Goal: Information Seeking & Learning: Learn about a topic

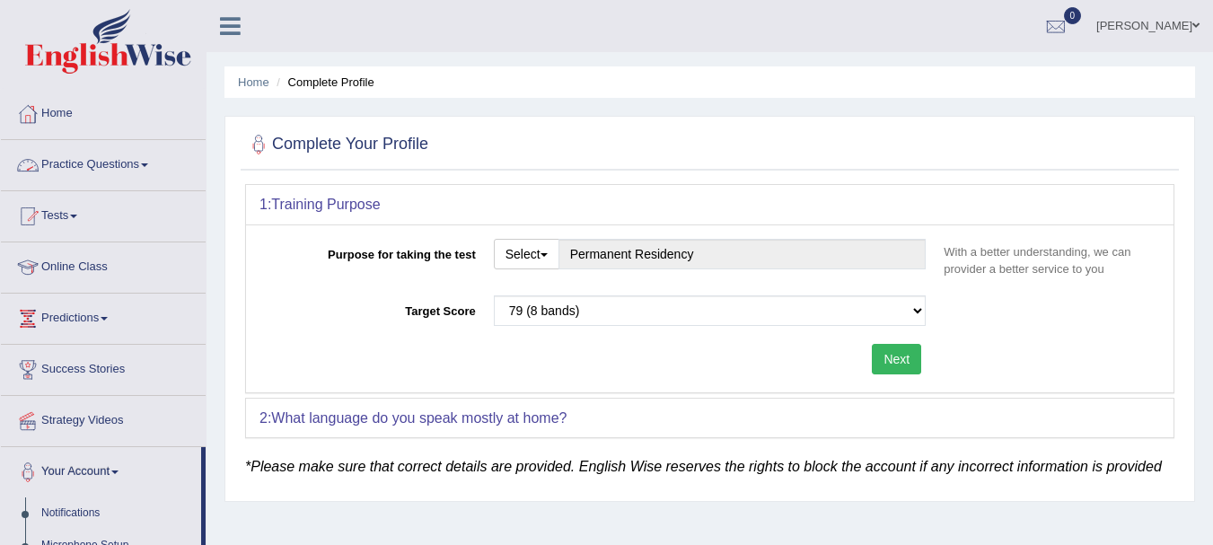
click at [168, 169] on link "Practice Questions" at bounding box center [103, 162] width 205 height 45
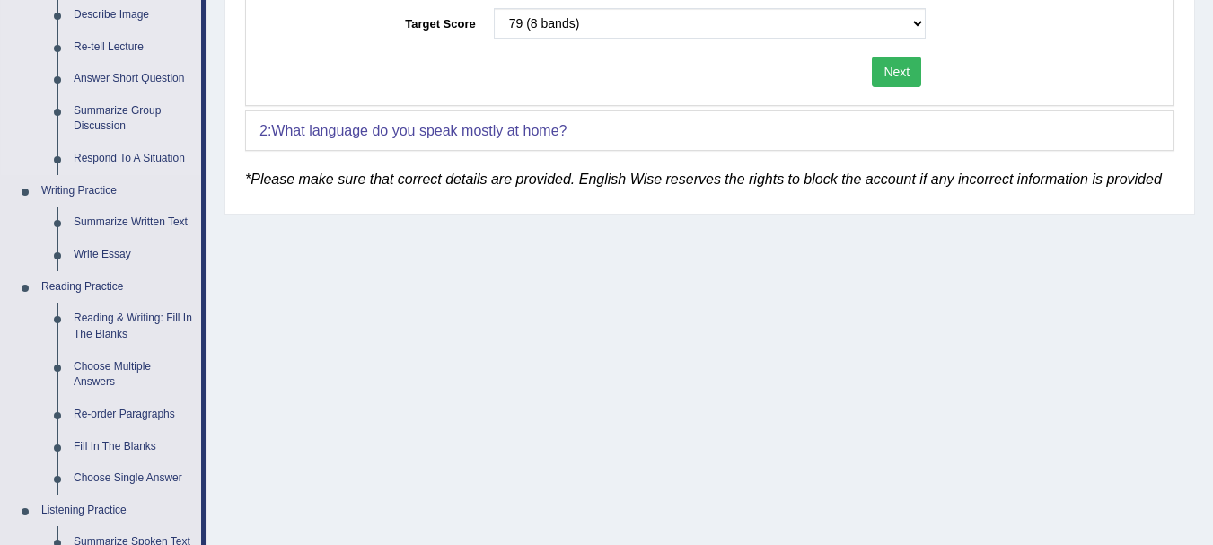
scroll to position [359, 0]
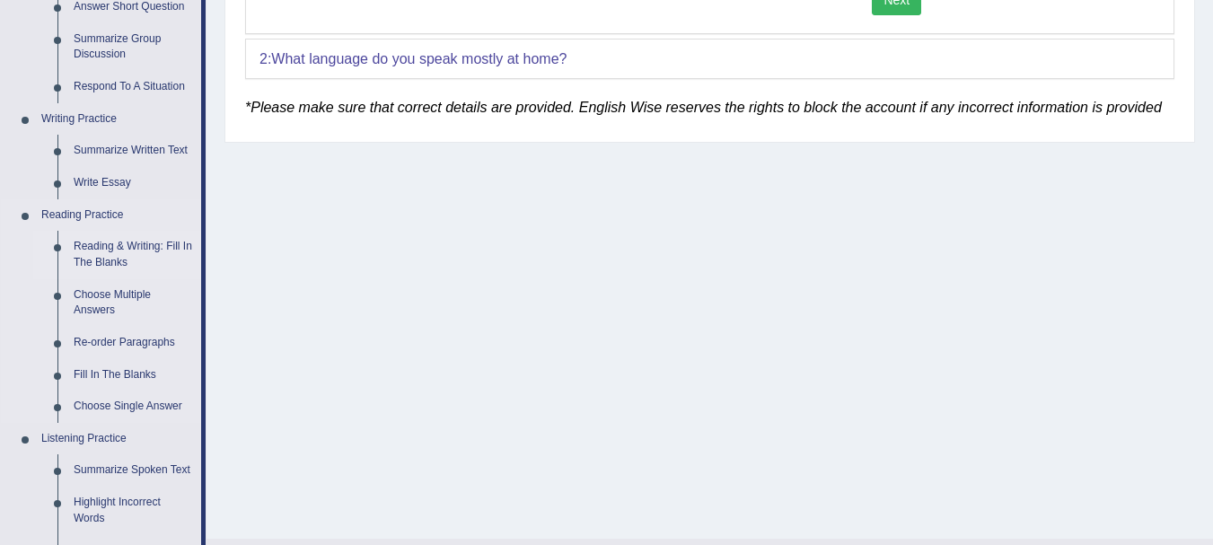
click at [100, 252] on link "Reading & Writing: Fill In The Blanks" at bounding box center [134, 255] width 136 height 48
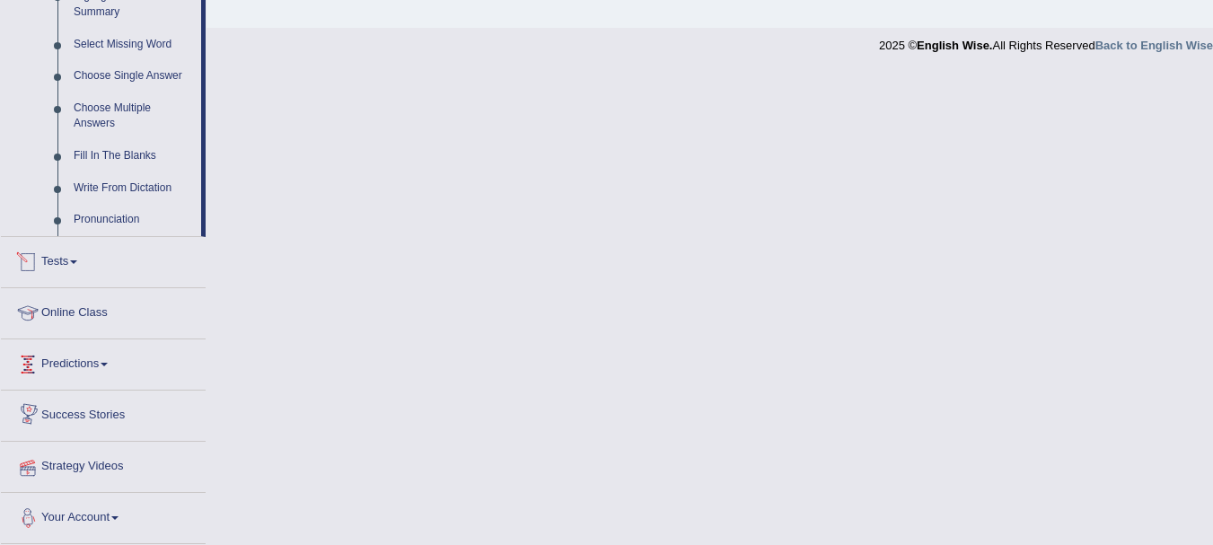
scroll to position [740, 0]
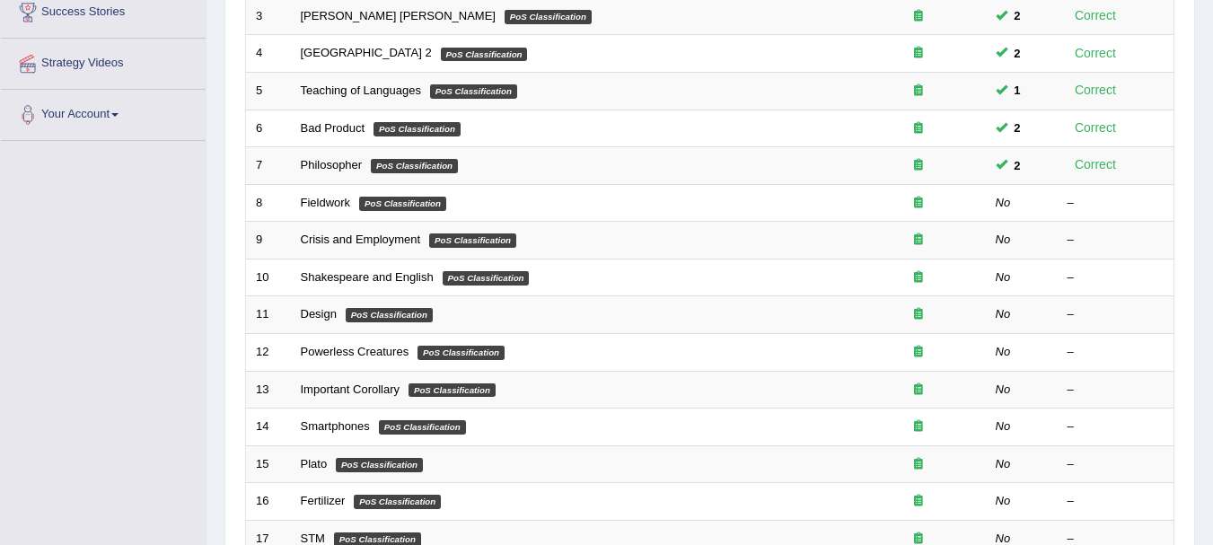
scroll to position [359, 0]
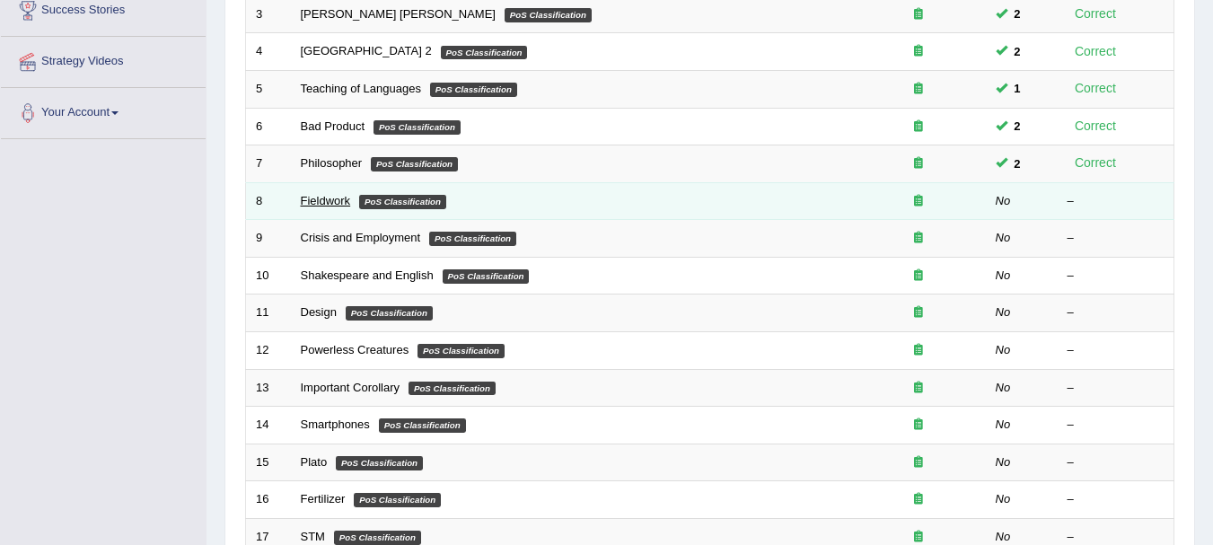
click at [333, 199] on link "Fieldwork" at bounding box center [326, 200] width 50 height 13
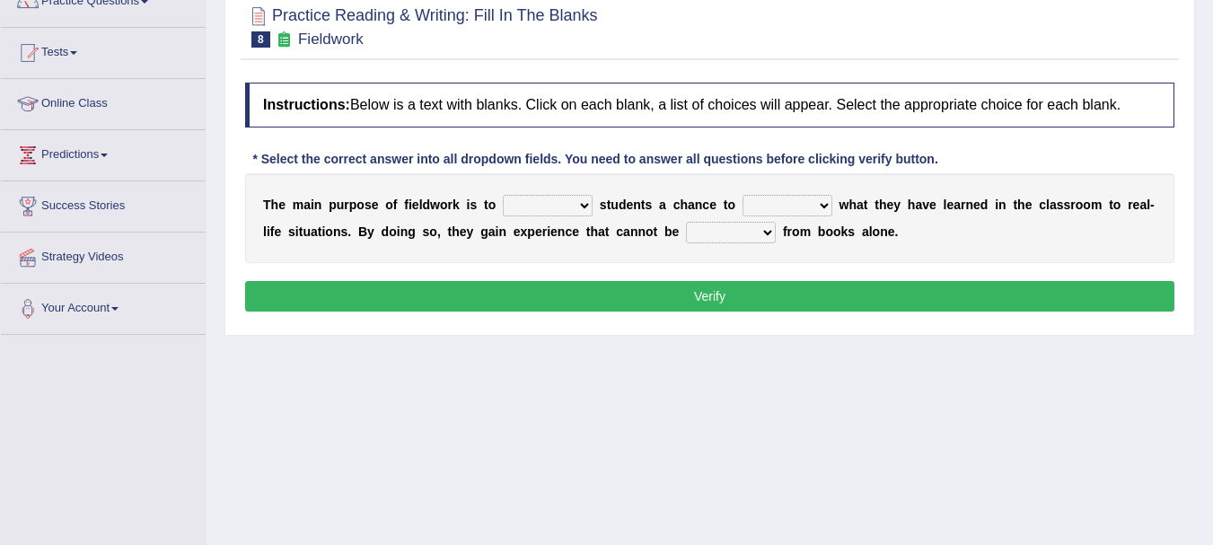
scroll to position [180, 0]
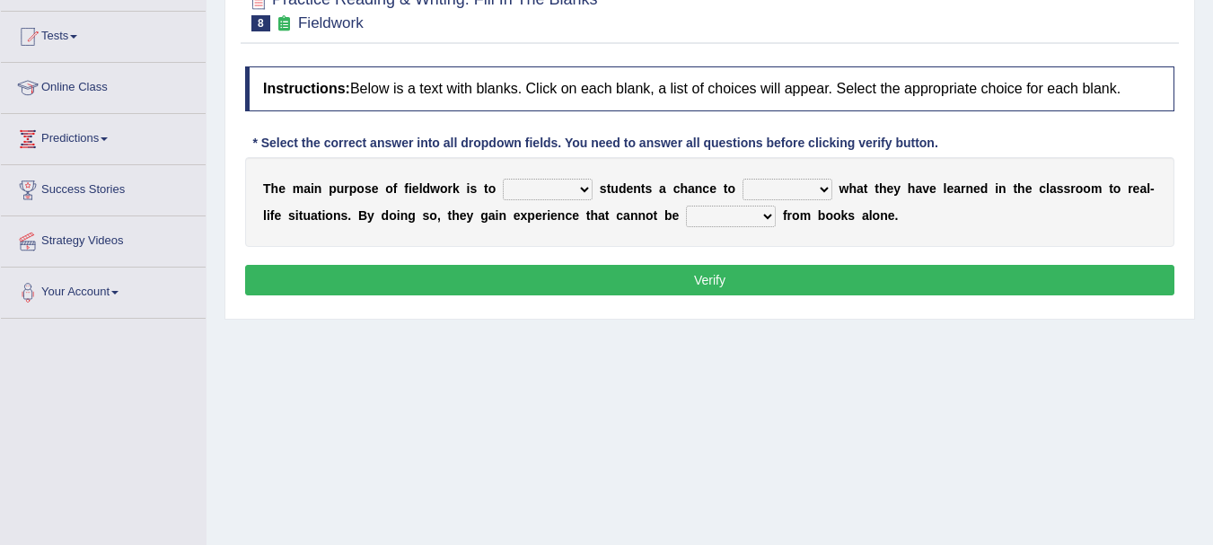
click at [582, 184] on select "resemble stow rave offer" at bounding box center [548, 190] width 90 height 22
select select "offer"
click at [503, 179] on select "resemble stow rave offer" at bounding box center [548, 190] width 90 height 22
click at [817, 190] on select "compare align apply dismount" at bounding box center [787, 190] width 90 height 22
click at [742, 179] on select "compare align apply dismount" at bounding box center [787, 190] width 90 height 22
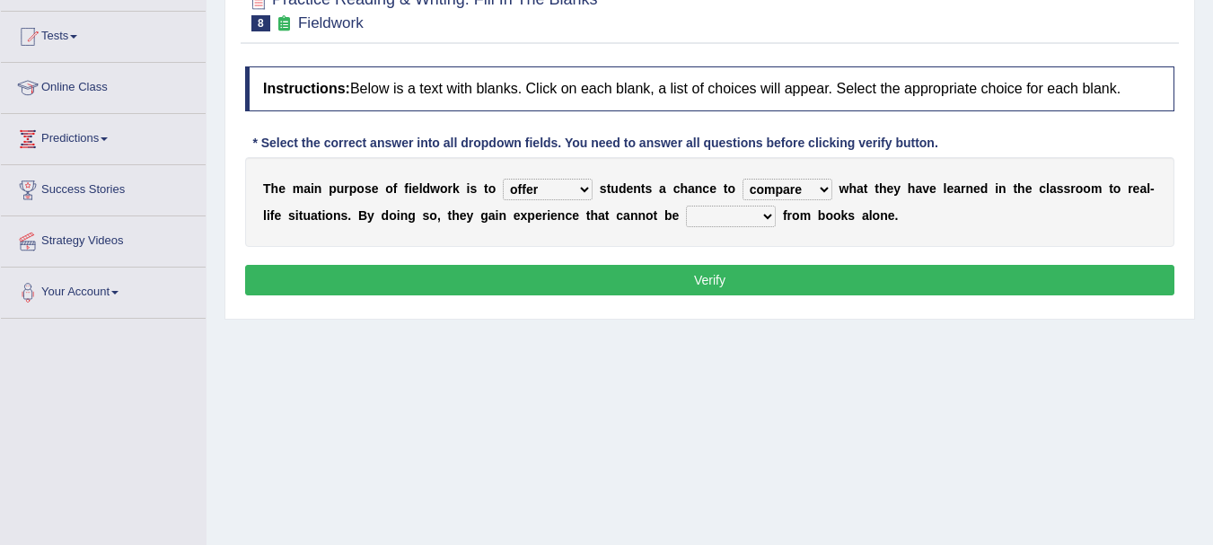
click at [808, 195] on select "compare align apply dismount" at bounding box center [787, 190] width 90 height 22
select select "apply"
click at [742, 179] on select "compare align apply dismount" at bounding box center [787, 190] width 90 height 22
click at [762, 216] on select "originated prepared obtained touted" at bounding box center [731, 217] width 90 height 22
select select "obtained"
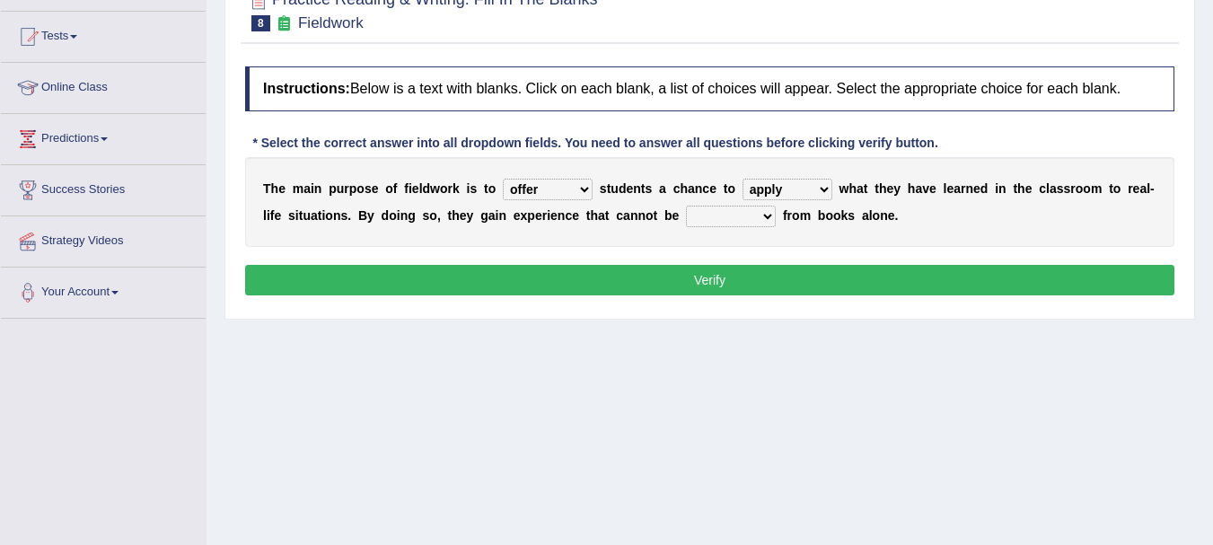
click at [686, 206] on select "originated prepared obtained touted" at bounding box center [731, 217] width 90 height 22
click at [711, 277] on button "Verify" at bounding box center [709, 280] width 929 height 31
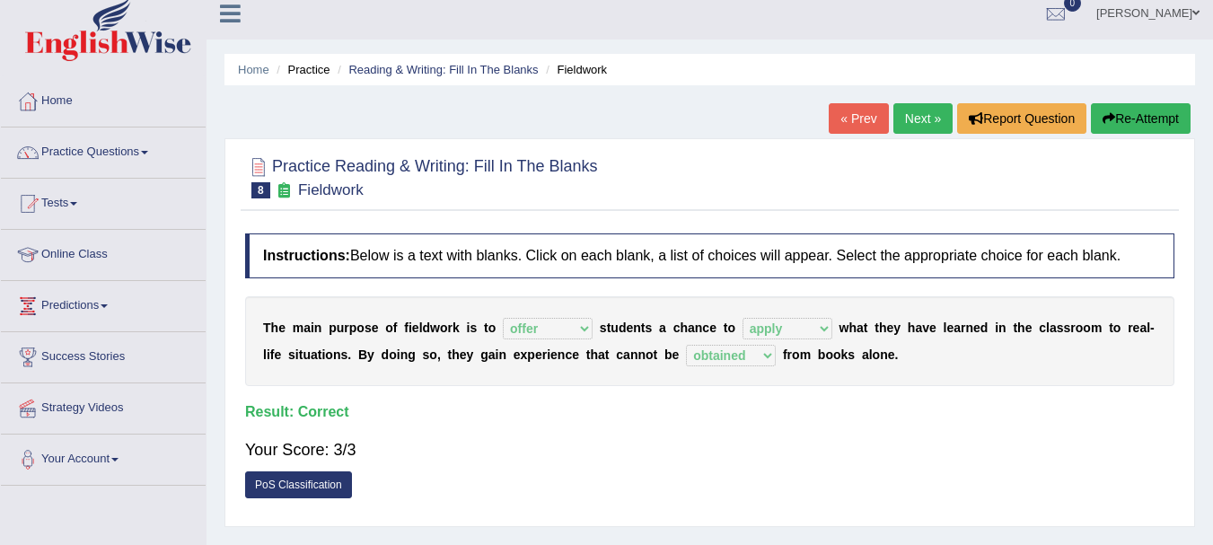
scroll to position [0, 0]
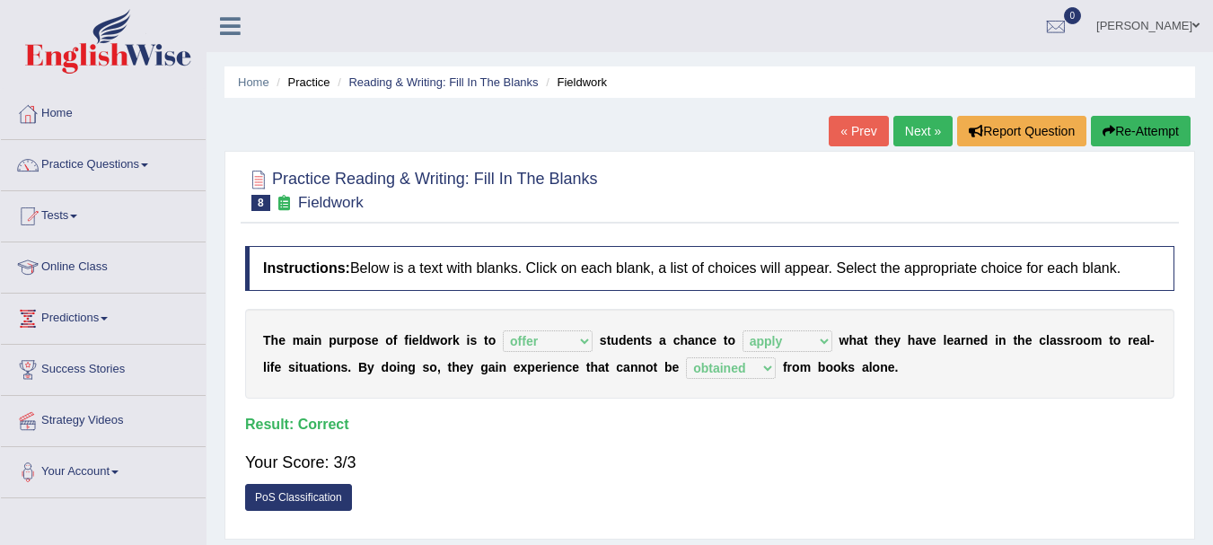
click at [927, 127] on link "Next »" at bounding box center [922, 131] width 59 height 31
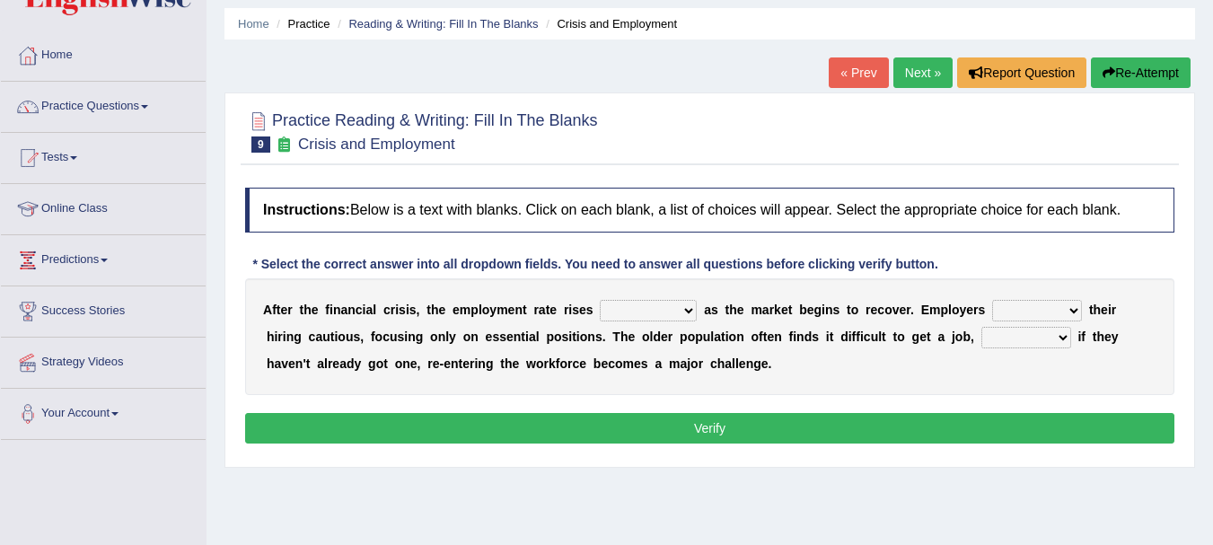
scroll to position [90, 0]
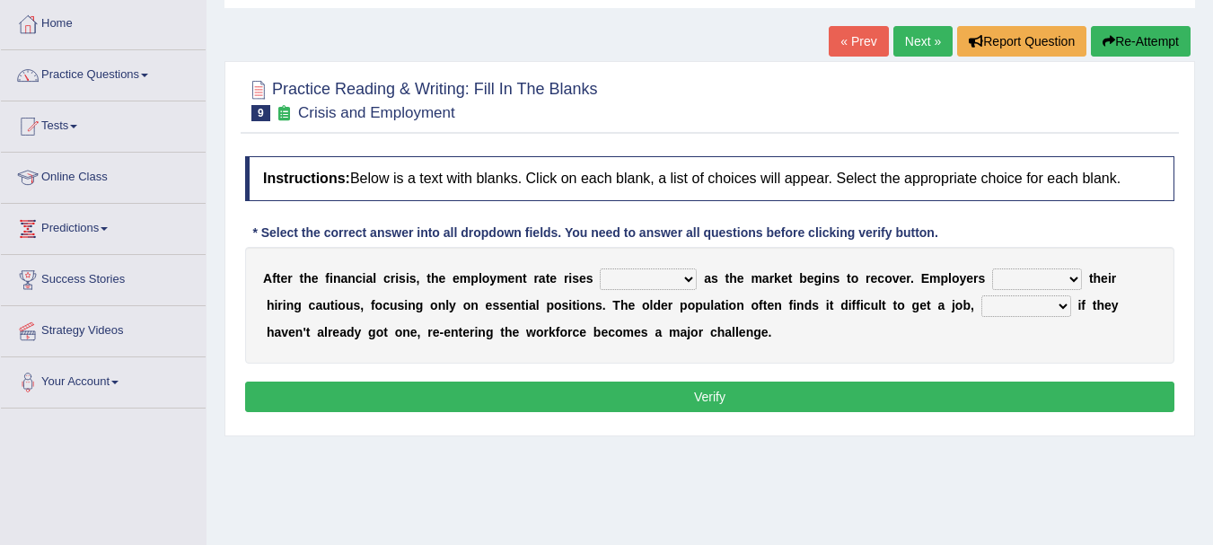
click at [688, 285] on select "normally conversely strenuously sharply" at bounding box center [648, 279] width 97 height 22
select select "conversely"
click at [600, 268] on select "normally conversely strenuously sharply" at bounding box center [648, 279] width 97 height 22
click at [1064, 285] on select "keeping kept keep are kept" at bounding box center [1037, 279] width 90 height 22
select select "kept"
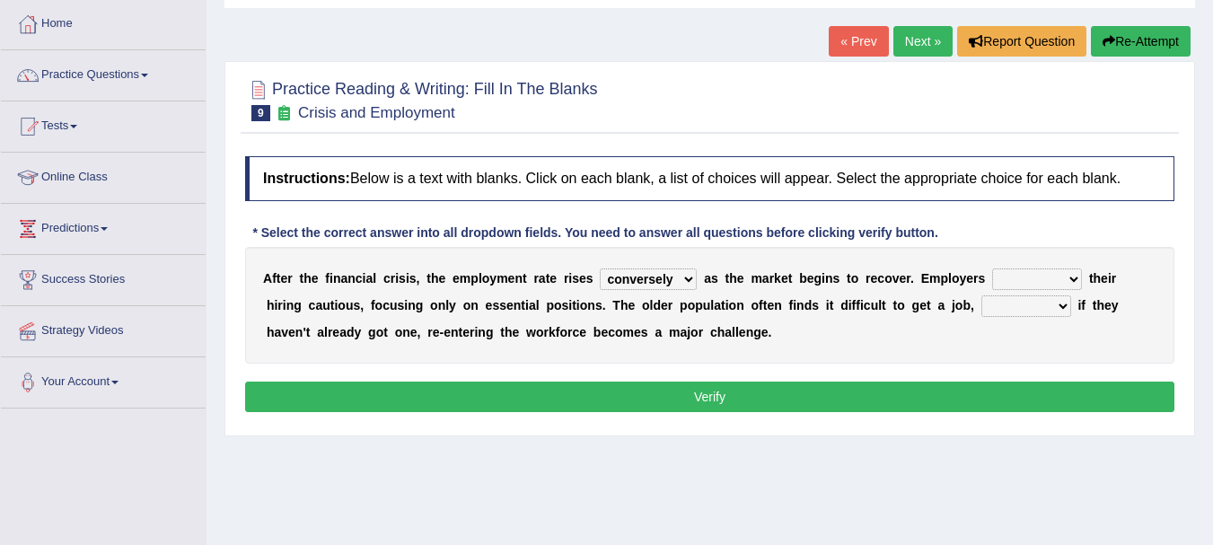
click at [992, 268] on select "keeping kept keep are kept" at bounding box center [1037, 279] width 90 height 22
click at [1063, 312] on select "although while then because" at bounding box center [1026, 306] width 90 height 22
select select "although"
click at [981, 295] on select "although while then because" at bounding box center [1026, 306] width 90 height 22
click at [717, 391] on button "Verify" at bounding box center [709, 396] width 929 height 31
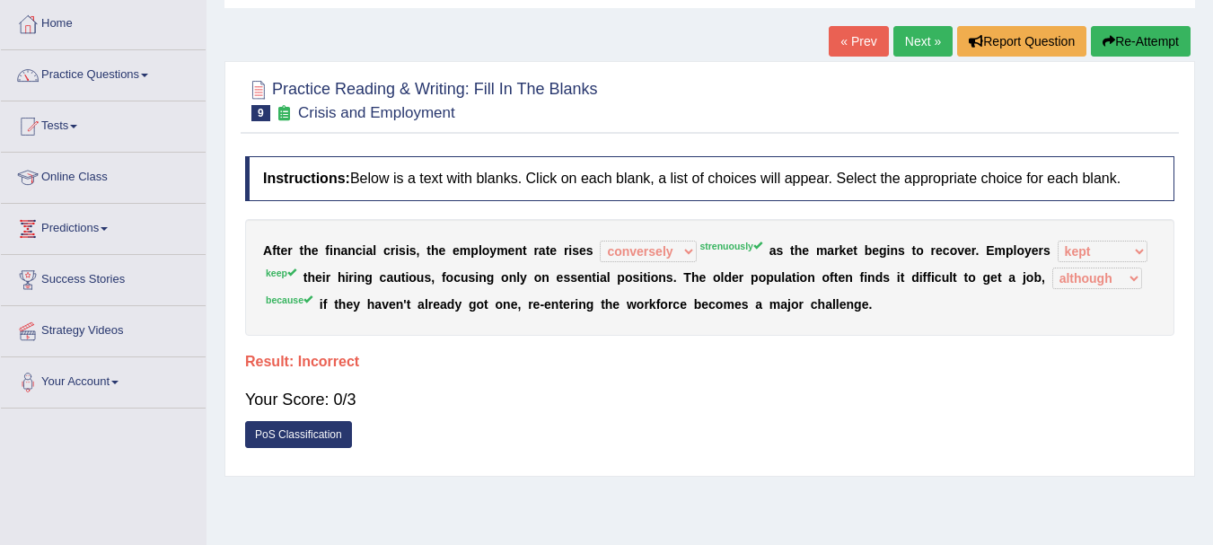
click at [1148, 44] on button "Re-Attempt" at bounding box center [1141, 41] width 100 height 31
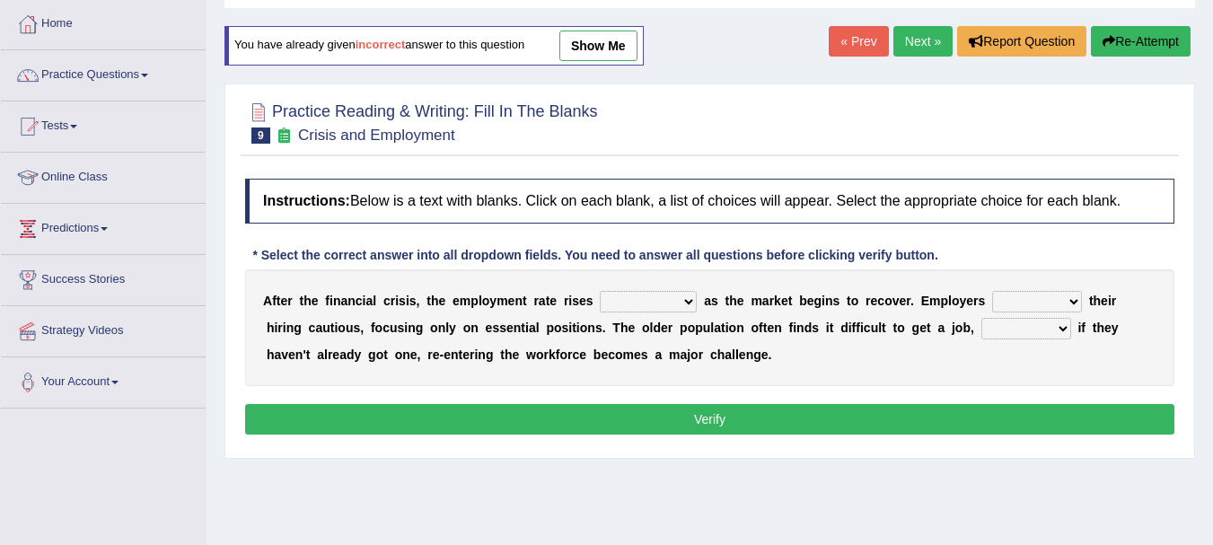
click at [682, 297] on select "normally conversely strenuously sharply" at bounding box center [648, 302] width 97 height 22
select select "strenuously"
click at [600, 291] on select "normally conversely strenuously sharply" at bounding box center [648, 302] width 97 height 22
click at [1058, 303] on select "keeping kept keep are kept" at bounding box center [1037, 302] width 90 height 22
select select "keep"
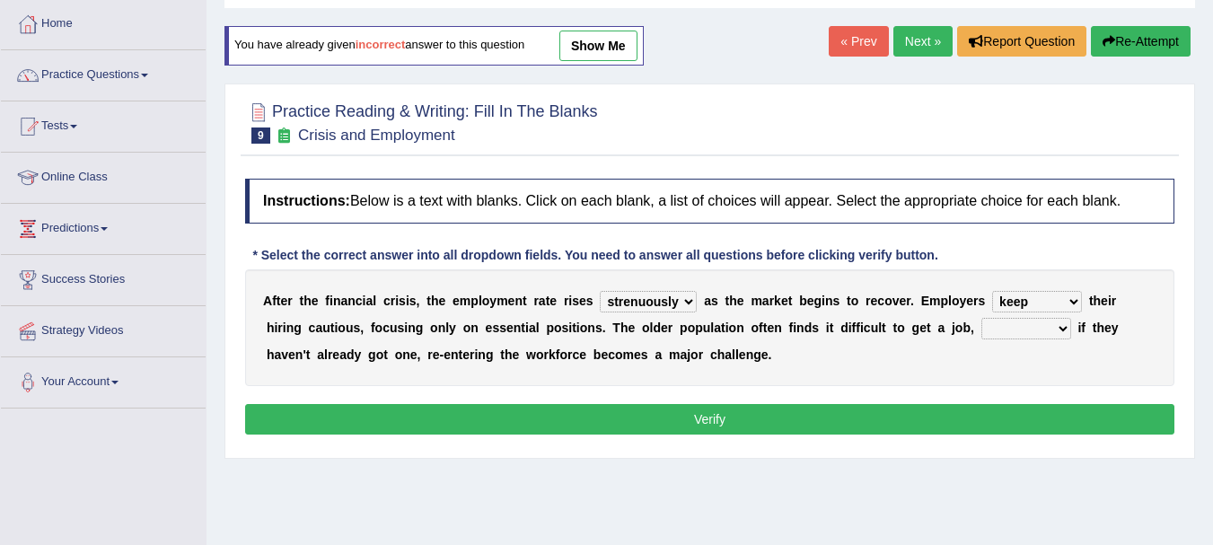
click at [992, 291] on select "keeping kept keep are kept" at bounding box center [1037, 302] width 90 height 22
click at [1041, 335] on select "although while then because" at bounding box center [1026, 329] width 90 height 22
select select "because"
click at [981, 318] on select "although while then because" at bounding box center [1026, 329] width 90 height 22
click at [859, 430] on button "Verify" at bounding box center [709, 419] width 929 height 31
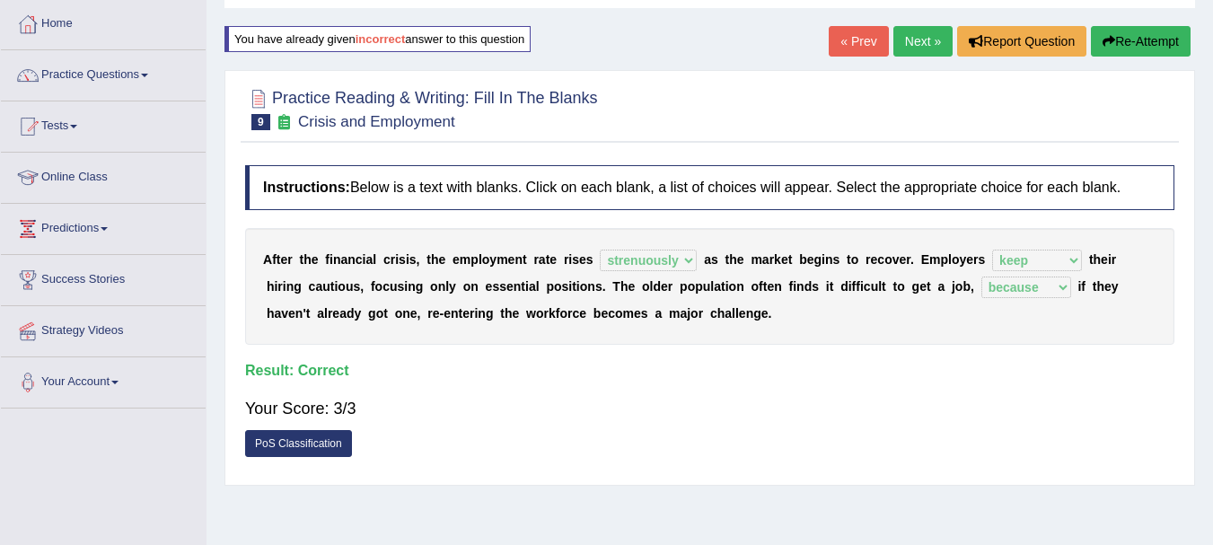
click at [920, 45] on link "Next »" at bounding box center [922, 41] width 59 height 31
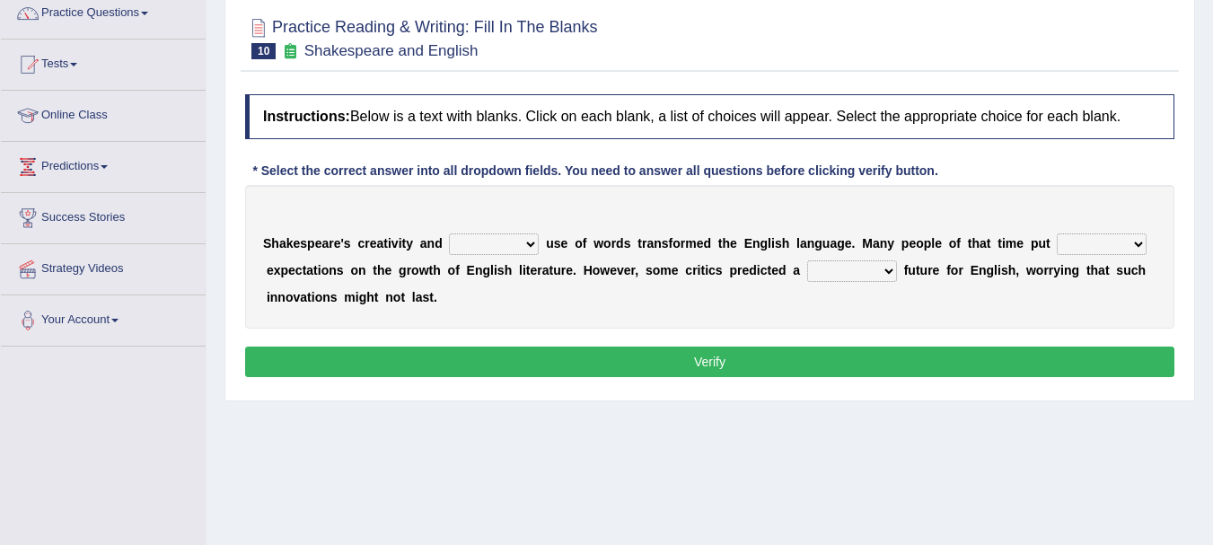
scroll to position [180, 0]
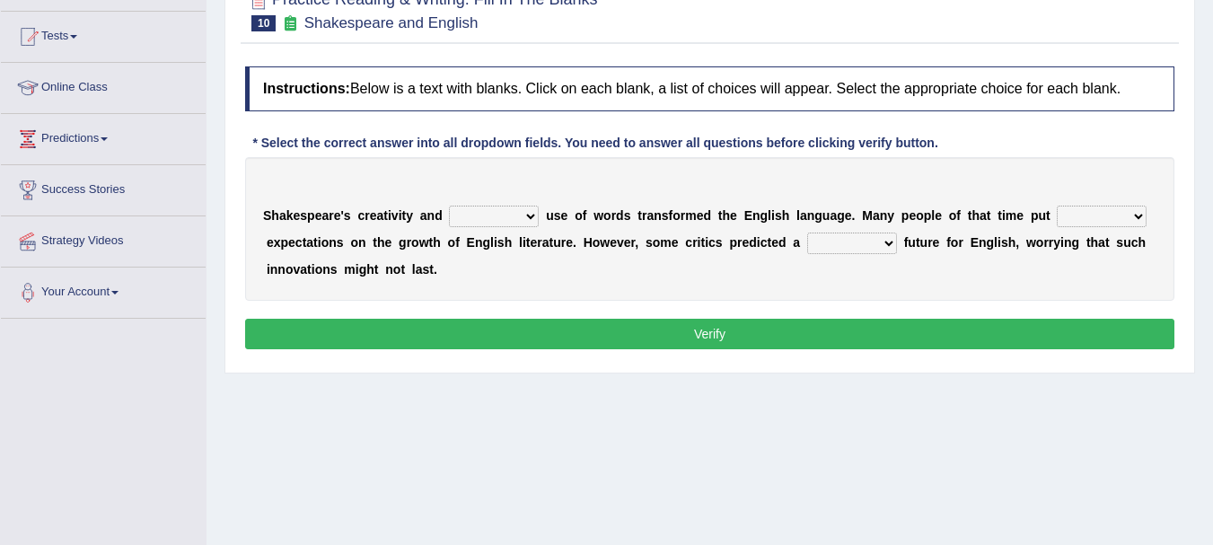
click at [526, 215] on select "idealized intensive fancied inventive" at bounding box center [494, 217] width 90 height 22
select select "inventive"
click at [449, 206] on select "idealized intensive fancied inventive" at bounding box center [494, 217] width 90 height 22
click at [1132, 216] on select "wide much high more" at bounding box center [1101, 217] width 90 height 22
select select "more"
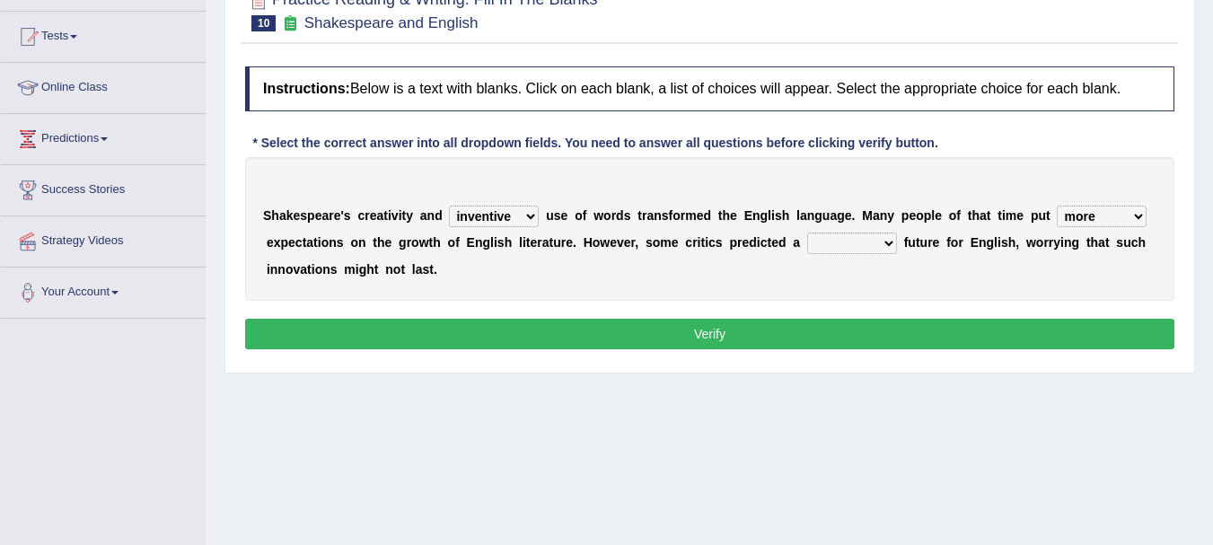
click at [1056, 206] on select "wide much high more" at bounding box center [1101, 217] width 90 height 22
click at [883, 248] on select "monetary promising irresistible daunting" at bounding box center [852, 243] width 90 height 22
click at [807, 232] on select "monetary promising irresistible daunting" at bounding box center [852, 243] width 90 height 22
click at [881, 250] on select "monetary promising irresistible daunting" at bounding box center [852, 243] width 90 height 22
click at [807, 232] on select "monetary promising irresistible daunting" at bounding box center [852, 243] width 90 height 22
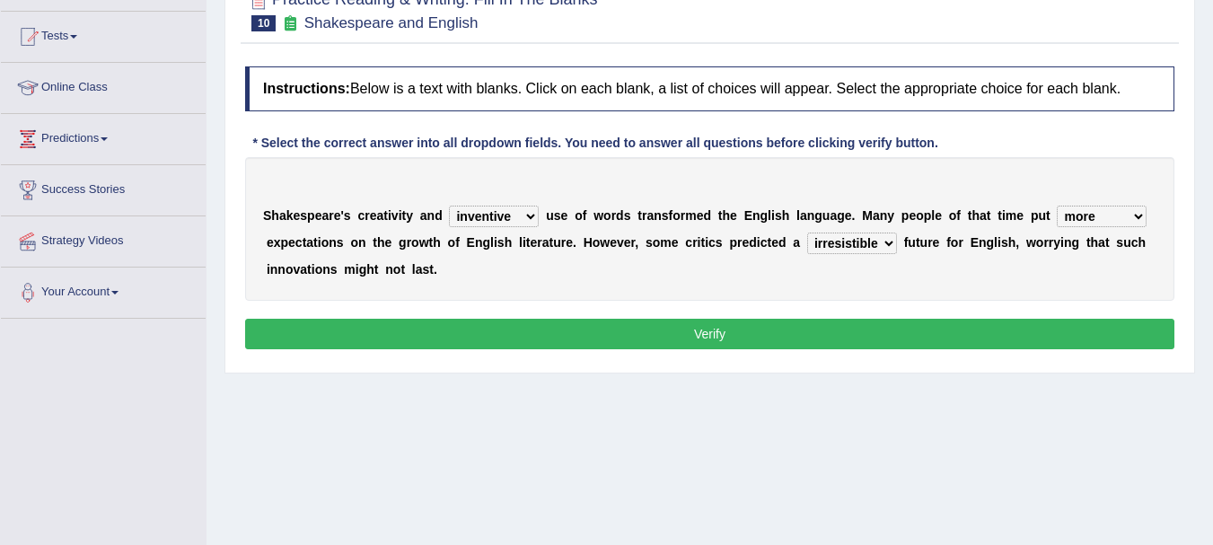
click at [864, 250] on select "monetary promising irresistible daunting" at bounding box center [852, 243] width 90 height 22
select select "daunting"
click at [807, 232] on select "monetary promising irresistible daunting" at bounding box center [852, 243] width 90 height 22
click at [682, 264] on div "S h a k e s p e a r e ' s c r e a t i v i t y a n d idealized intensive fancied…" at bounding box center [709, 229] width 929 height 144
click at [727, 332] on button "Verify" at bounding box center [709, 334] width 929 height 31
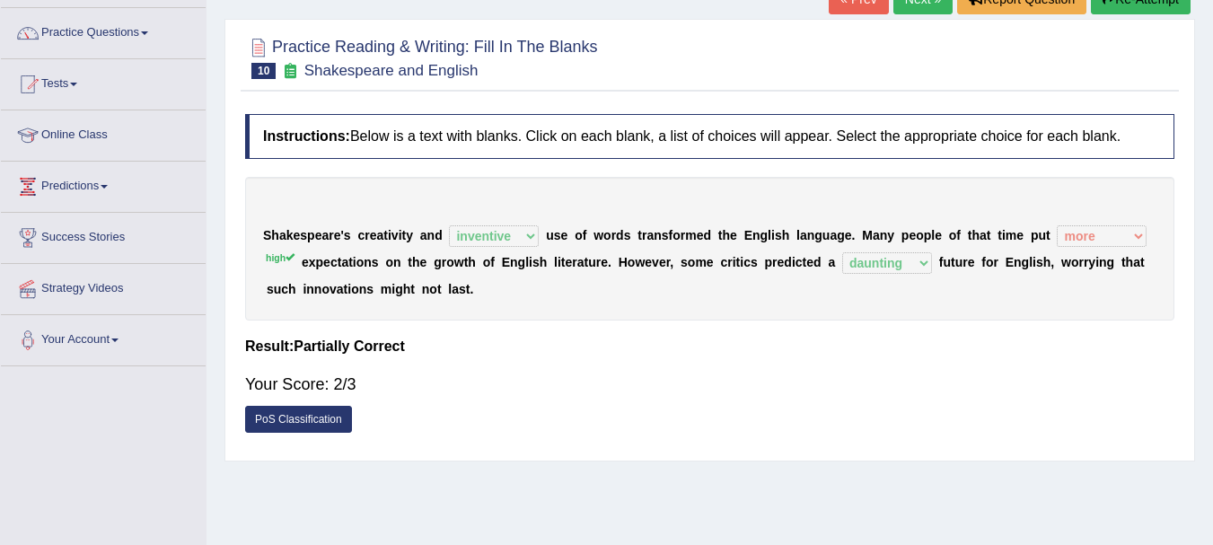
scroll to position [90, 0]
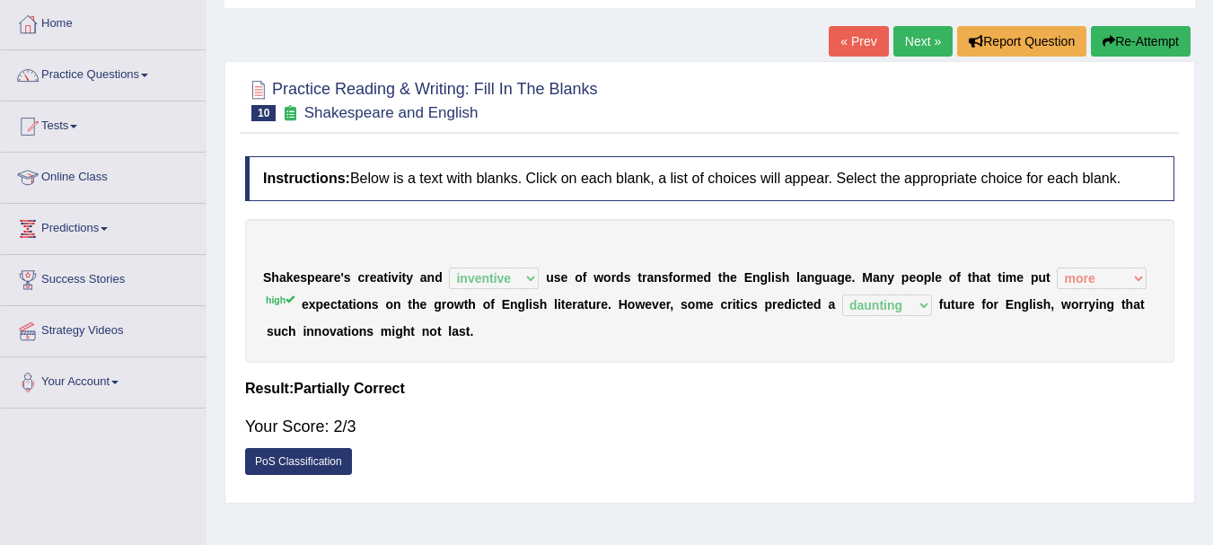
click at [1129, 44] on button "Re-Attempt" at bounding box center [1141, 41] width 100 height 31
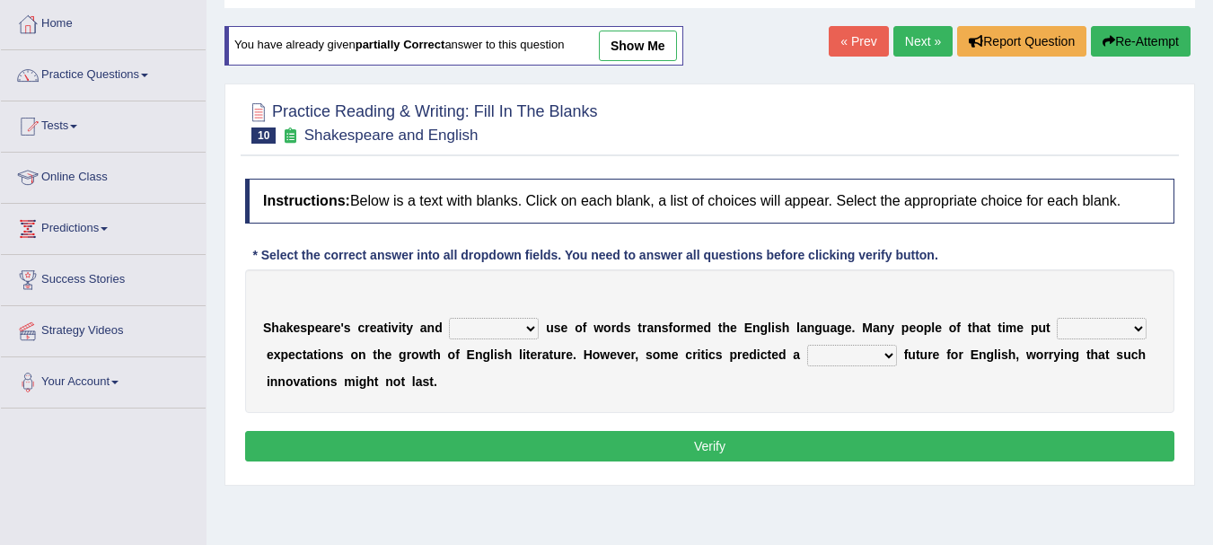
scroll to position [90, 0]
click at [523, 329] on select "idealized intensive fancied inventive" at bounding box center [494, 329] width 90 height 22
select select "inventive"
click at [449, 318] on select "idealized intensive fancied inventive" at bounding box center [494, 329] width 90 height 22
click at [1079, 315] on div "S h a k e s p e a r e ' s c r e a t i v i t y a n d idealized intensive fancied…" at bounding box center [709, 341] width 929 height 144
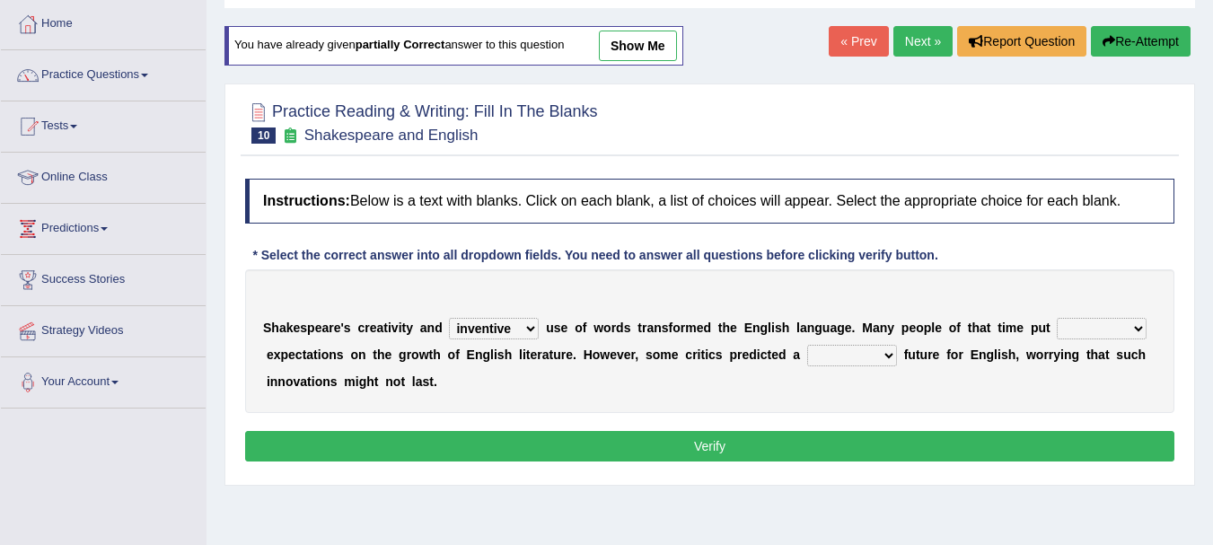
click at [1080, 325] on select "wide much high more" at bounding box center [1101, 329] width 90 height 22
select select "high"
click at [1056, 318] on select "wide much high more" at bounding box center [1101, 329] width 90 height 22
click at [890, 350] on select "monetary promising irresistible daunting" at bounding box center [852, 356] width 90 height 22
select select "daunting"
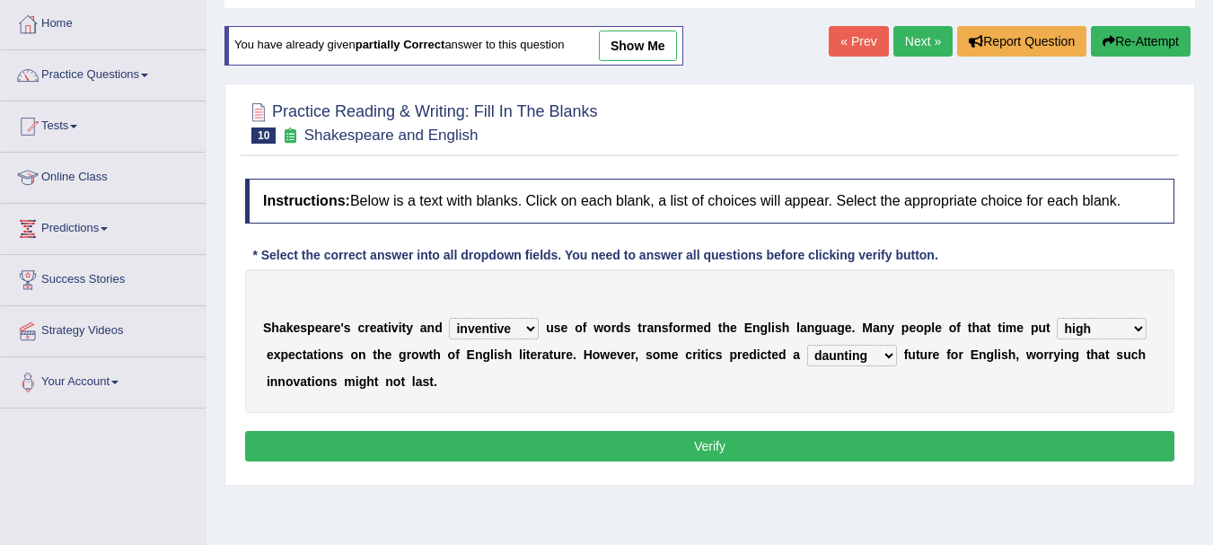
click at [807, 345] on select "monetary promising irresistible daunting" at bounding box center [852, 356] width 90 height 22
click at [722, 419] on div "Instructions: Below is a text with blanks. Click on each blank, a list of choic…" at bounding box center [710, 323] width 938 height 306
click at [724, 432] on button "Verify" at bounding box center [709, 446] width 929 height 31
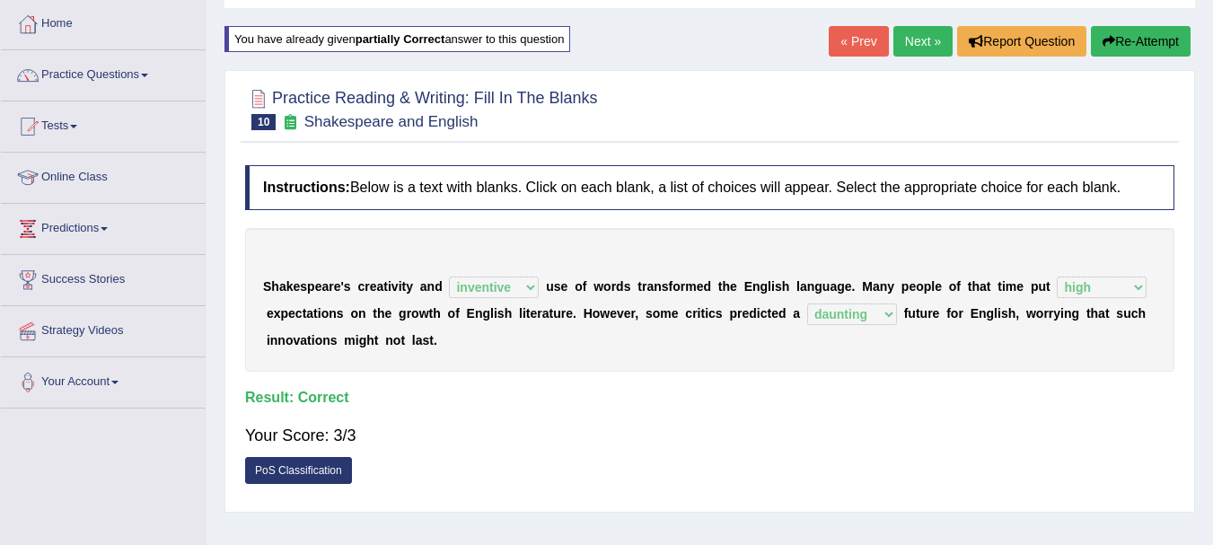
click at [915, 42] on link "Next »" at bounding box center [922, 41] width 59 height 31
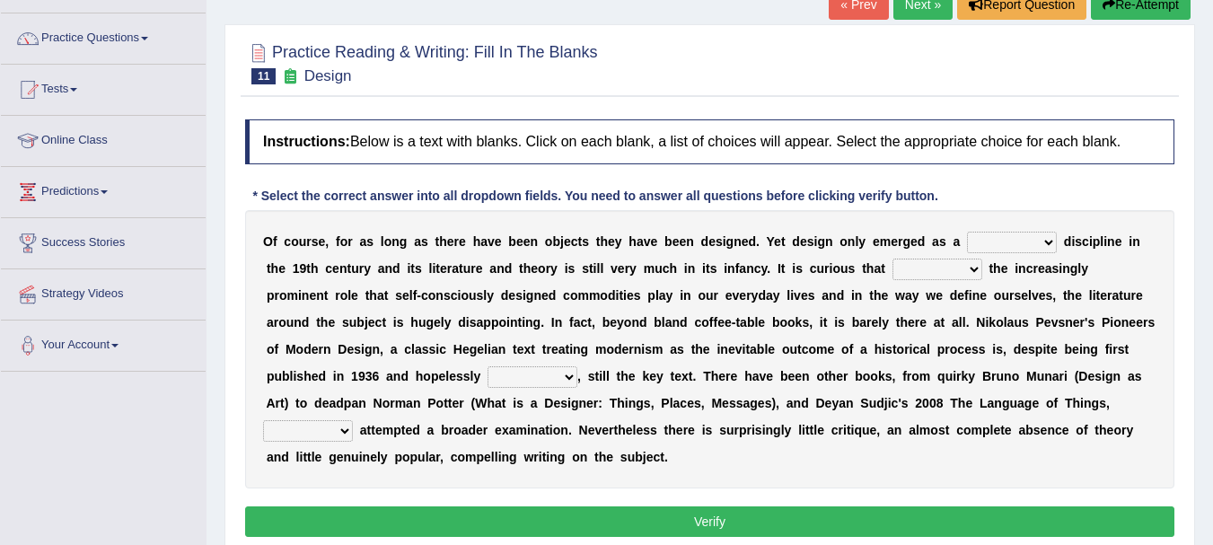
scroll to position [180, 0]
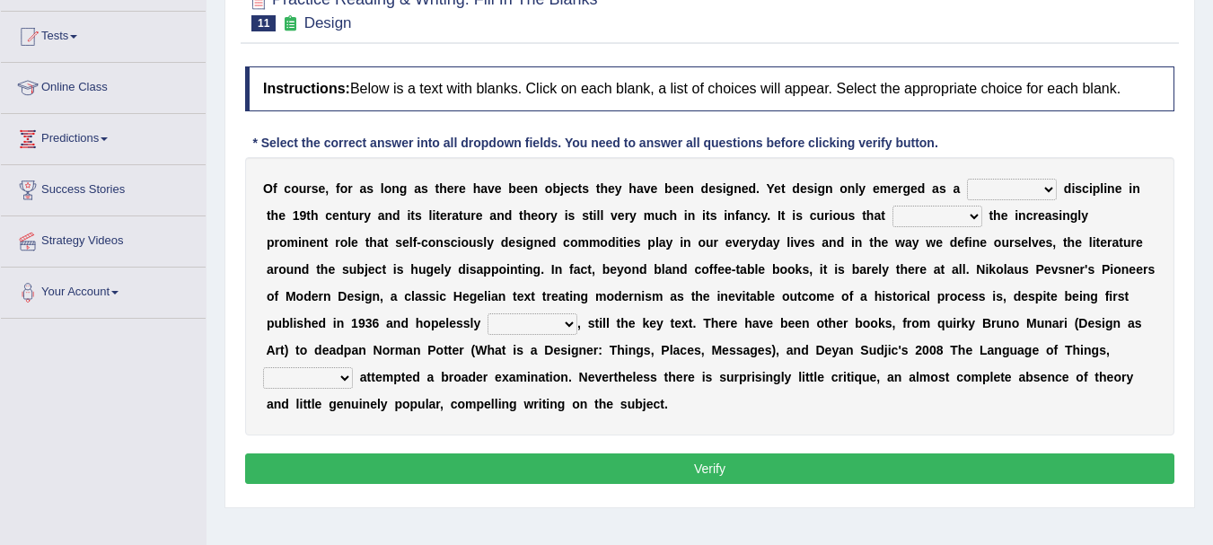
click at [1044, 192] on select "bilateral ubiquitous foremost dedicated" at bounding box center [1012, 190] width 90 height 22
select select "ubiquitous"
click at [967, 179] on select "bilateral ubiquitous foremost dedicated" at bounding box center [1012, 190] width 90 height 22
click at [1033, 195] on select "bilateral ubiquitous foremost dedicated" at bounding box center [1012, 190] width 90 height 22
click at [1000, 128] on div "Instructions: Below is a text with blanks. Click on each blank, a list of choic…" at bounding box center [710, 277] width 938 height 441
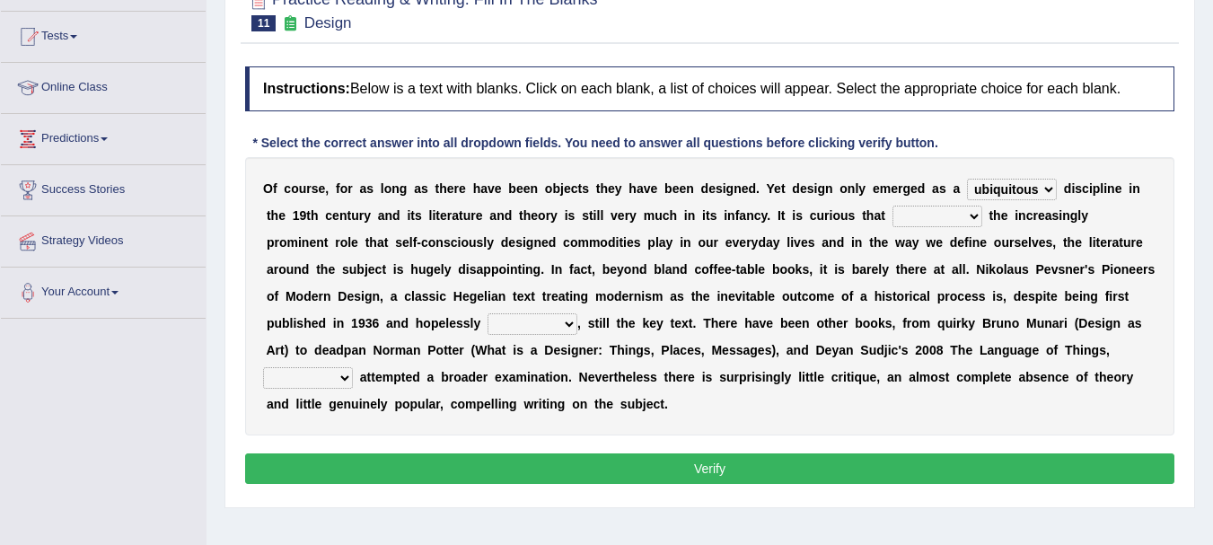
click at [970, 217] on select "since despite within through" at bounding box center [937, 217] width 90 height 22
click at [1047, 270] on b "e" at bounding box center [1047, 269] width 7 height 14
click at [952, 221] on select "since despite within through" at bounding box center [937, 217] width 90 height 22
select select "since"
click at [892, 206] on select "since despite within through" at bounding box center [937, 217] width 90 height 22
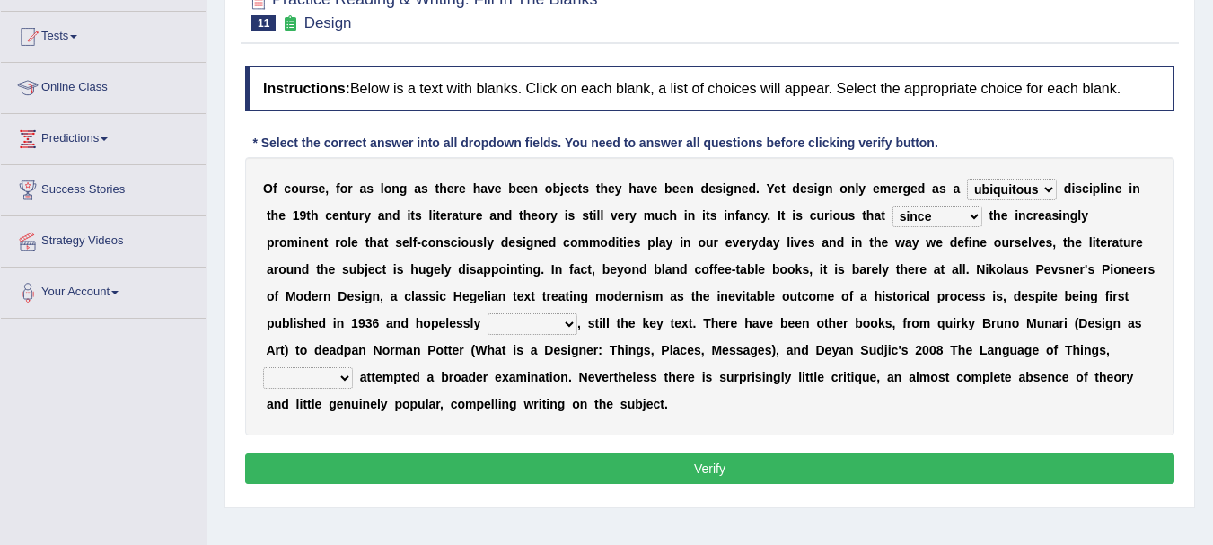
click at [568, 327] on select "dates dating date dated" at bounding box center [532, 324] width 90 height 22
select select "dated"
click at [487, 313] on select "dates dating date dated" at bounding box center [532, 324] width 90 height 22
click at [338, 386] on select "which then however as" at bounding box center [308, 378] width 90 height 22
select select "which"
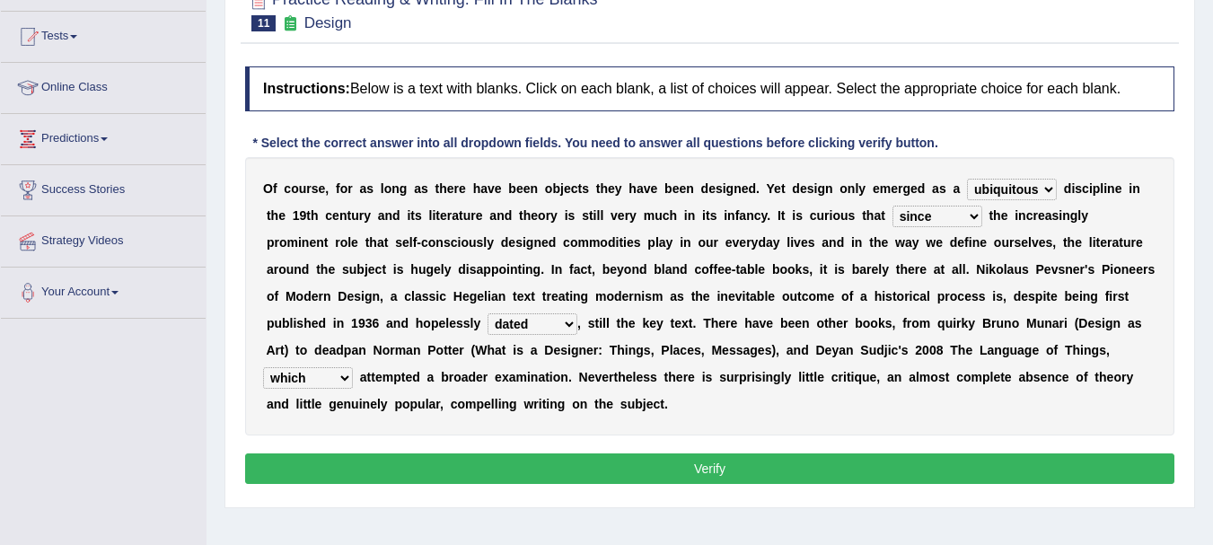
click at [263, 367] on select "which then however as" at bounding box center [308, 378] width 90 height 22
click at [442, 431] on div "O f c o u r s e , f o r a s l o n g a s t h e r e h a v e b e e n o b j e c t s…" at bounding box center [709, 296] width 929 height 278
click at [563, 464] on button "Verify" at bounding box center [709, 468] width 929 height 31
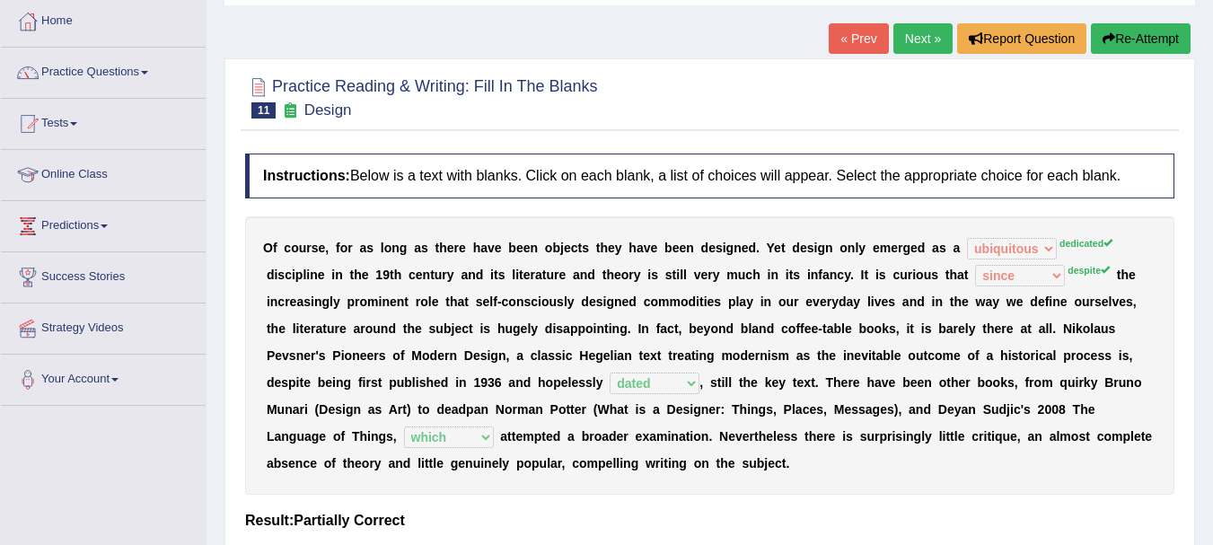
scroll to position [90, 0]
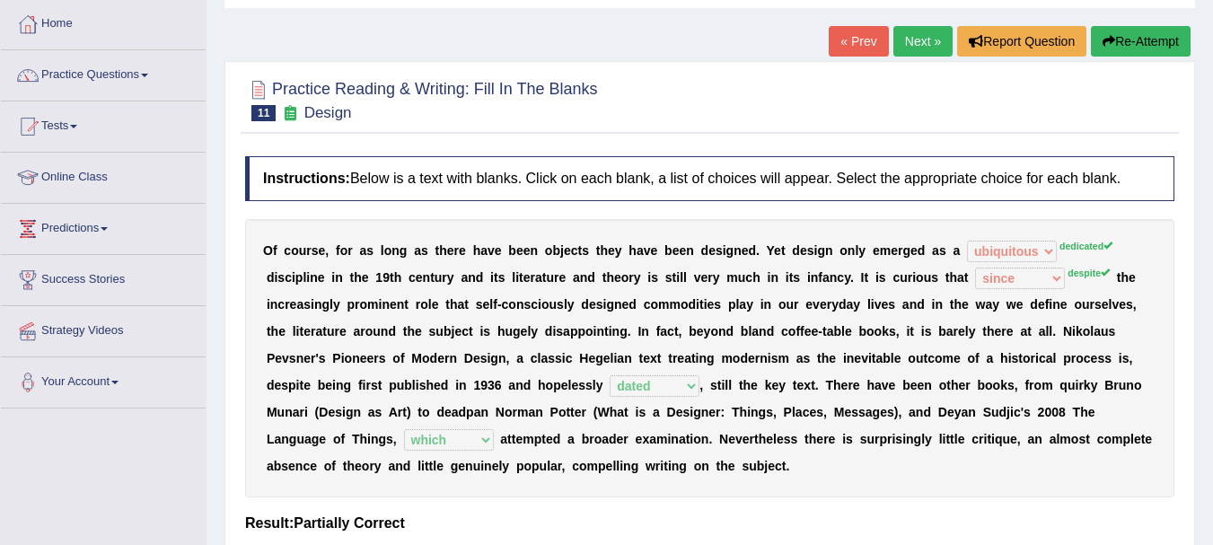
click at [1125, 33] on button "Re-Attempt" at bounding box center [1141, 41] width 100 height 31
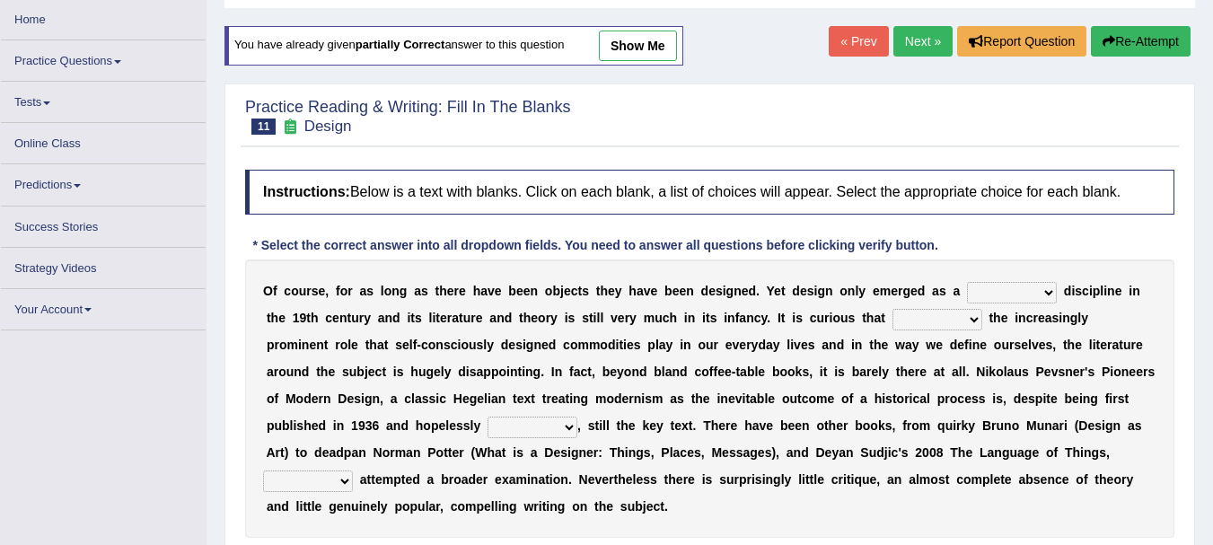
click at [992, 290] on select "bilateral ubiquitous foremost dedicated" at bounding box center [1012, 293] width 90 height 22
select select "dedicated"
click at [967, 282] on select "bilateral ubiquitous foremost dedicated" at bounding box center [1012, 293] width 90 height 22
click at [944, 328] on select "since despite within through" at bounding box center [937, 320] width 90 height 22
select select "since"
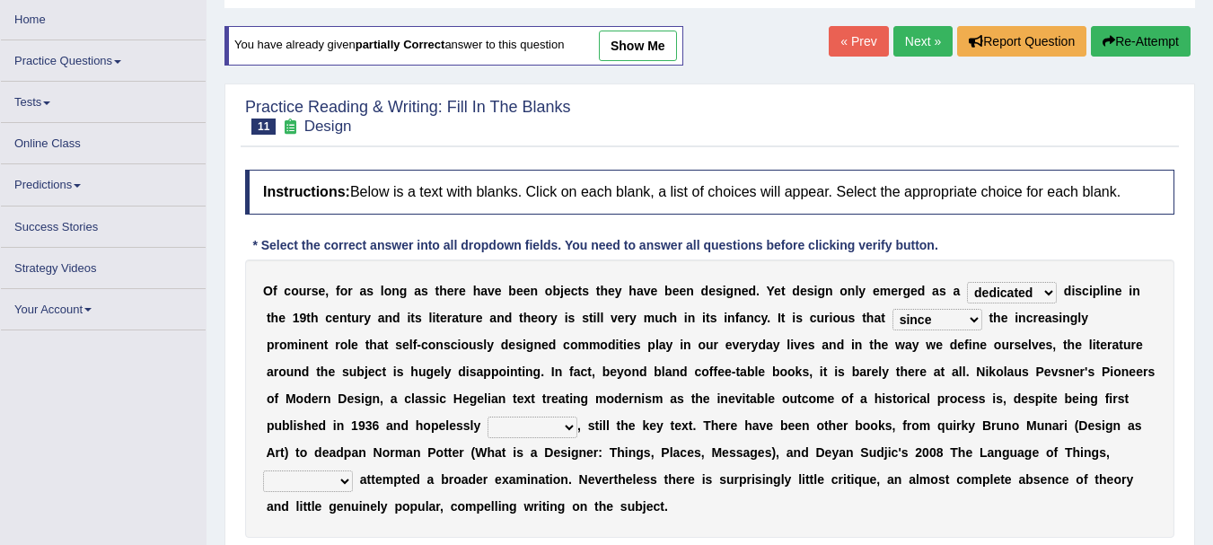
click at [892, 318] on select "since despite within through" at bounding box center [937, 320] width 90 height 22
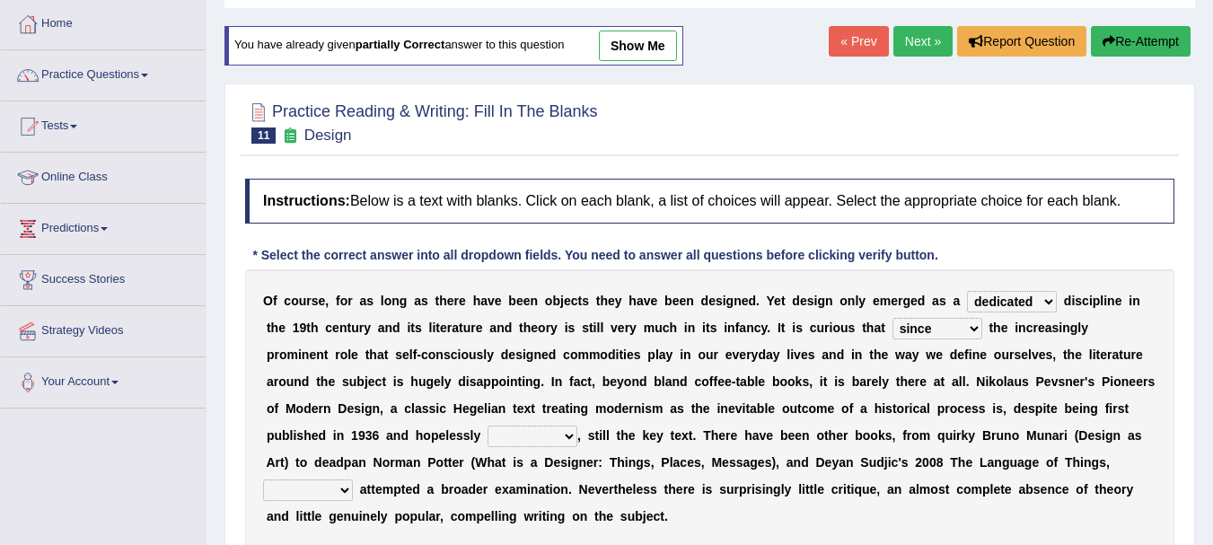
click at [553, 443] on select "dates dating date dated" at bounding box center [532, 436] width 90 height 22
select select "dated"
click at [487, 425] on select "dates dating date dated" at bounding box center [532, 436] width 90 height 22
click at [309, 488] on select "which then however as" at bounding box center [308, 490] width 90 height 22
select select "which"
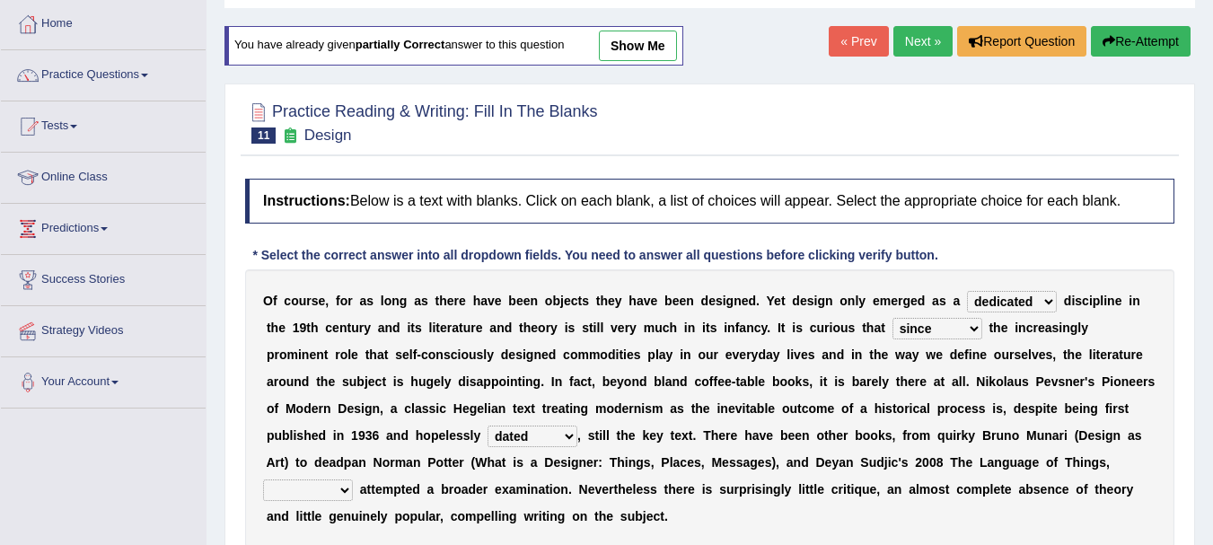
click at [263, 479] on select "which then however as" at bounding box center [308, 490] width 90 height 22
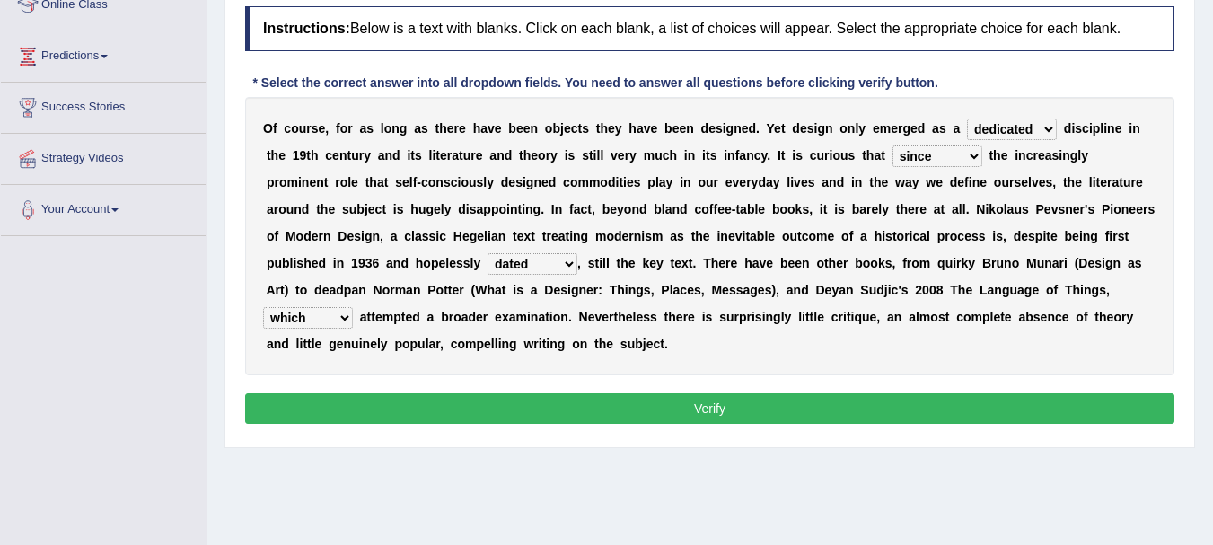
scroll to position [269, 0]
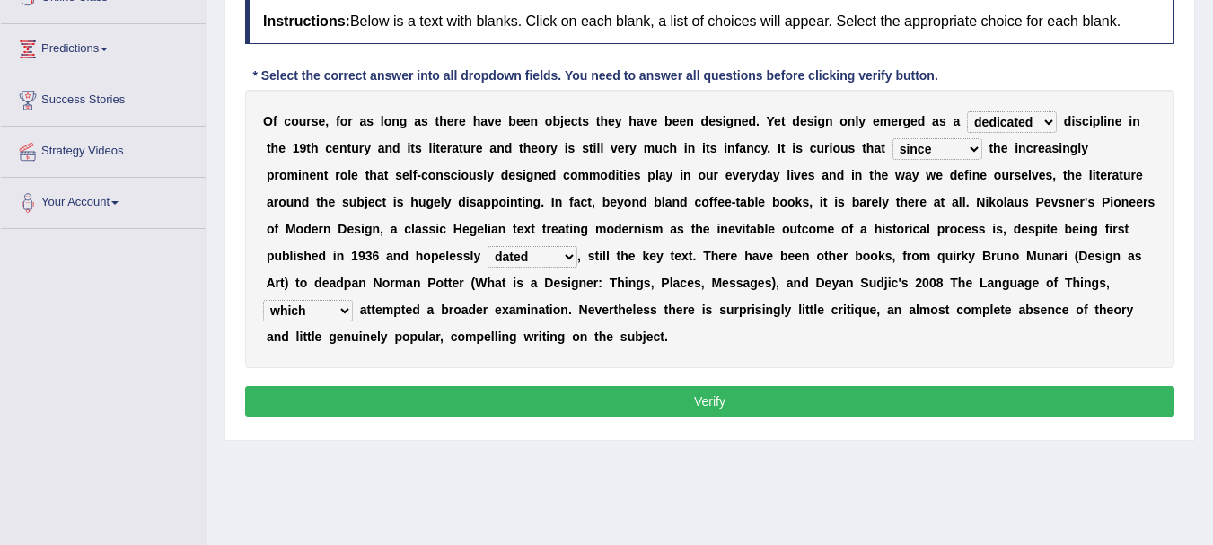
click at [732, 420] on div "Instructions: Below is a text with blanks. Click on each blank, a list of choic…" at bounding box center [710, 210] width 938 height 441
click at [732, 418] on div "Instructions: Below is a text with blanks. Click on each blank, a list of choic…" at bounding box center [710, 210] width 938 height 441
click at [727, 410] on button "Verify" at bounding box center [709, 401] width 929 height 31
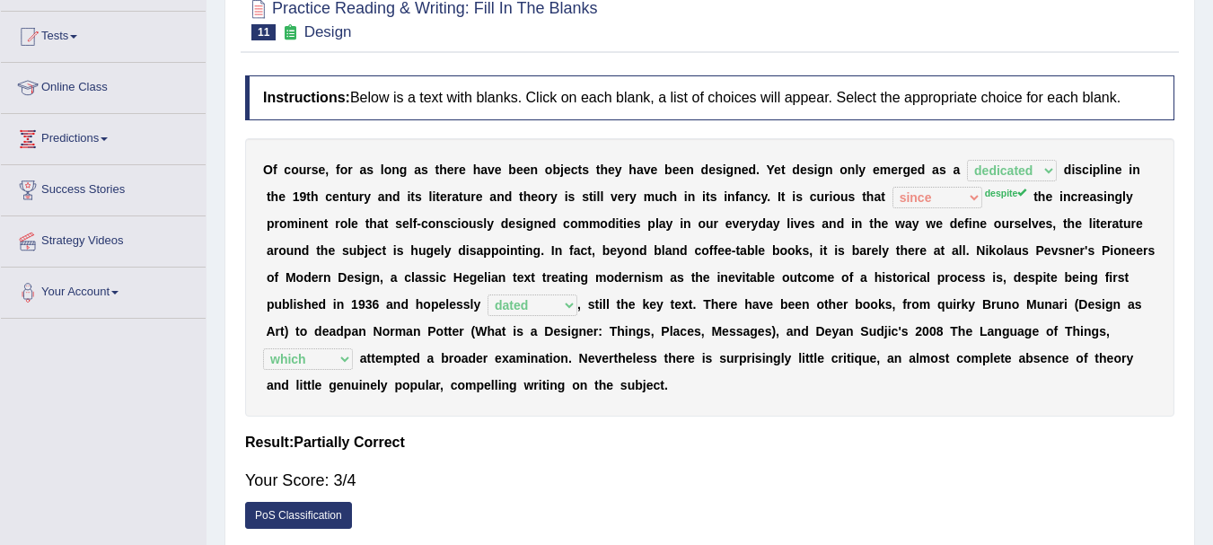
scroll to position [90, 0]
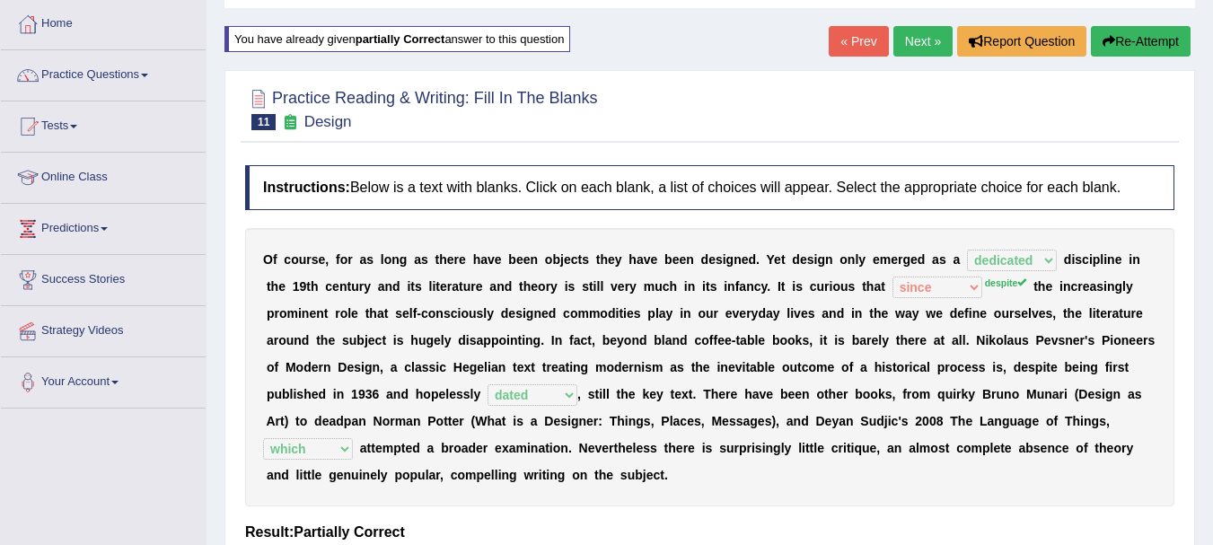
click at [1109, 46] on icon "button" at bounding box center [1108, 41] width 13 height 13
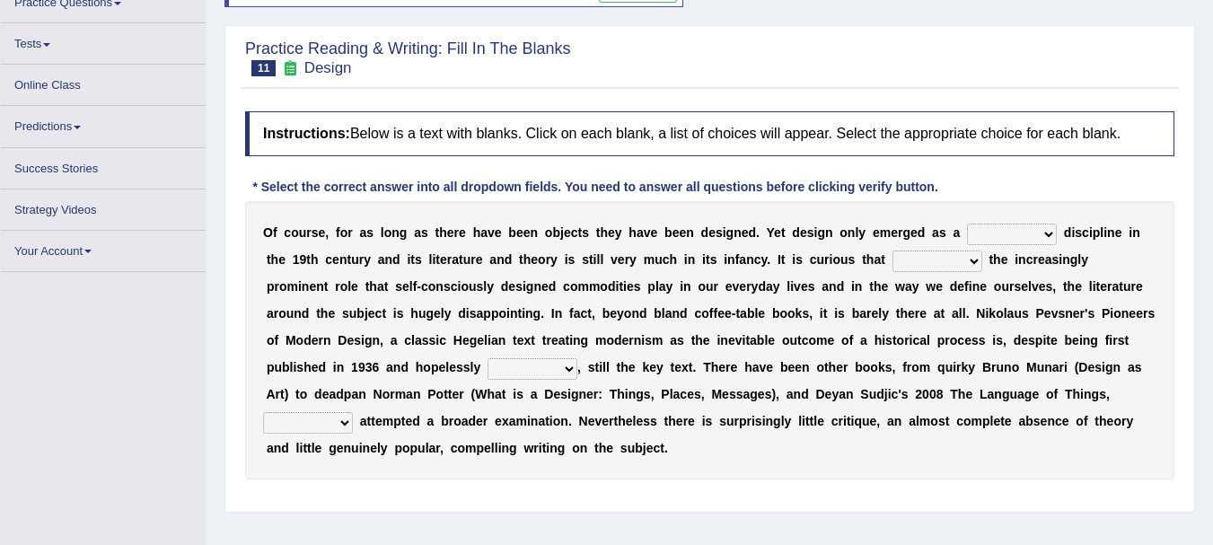
scroll to position [180, 0]
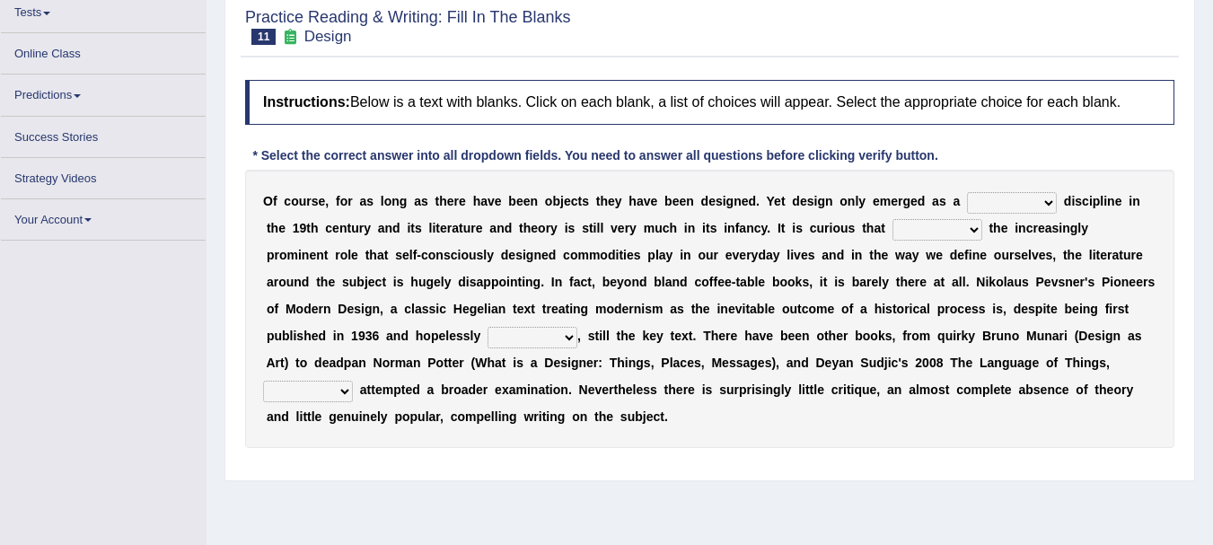
click at [1054, 206] on select "bilateral ubiquitous foremost dedicated" at bounding box center [1012, 203] width 90 height 22
select select "dedicated"
click at [967, 192] on select "bilateral ubiquitous foremost dedicated" at bounding box center [1012, 203] width 90 height 22
click at [930, 230] on select "since despite within through" at bounding box center [937, 230] width 90 height 22
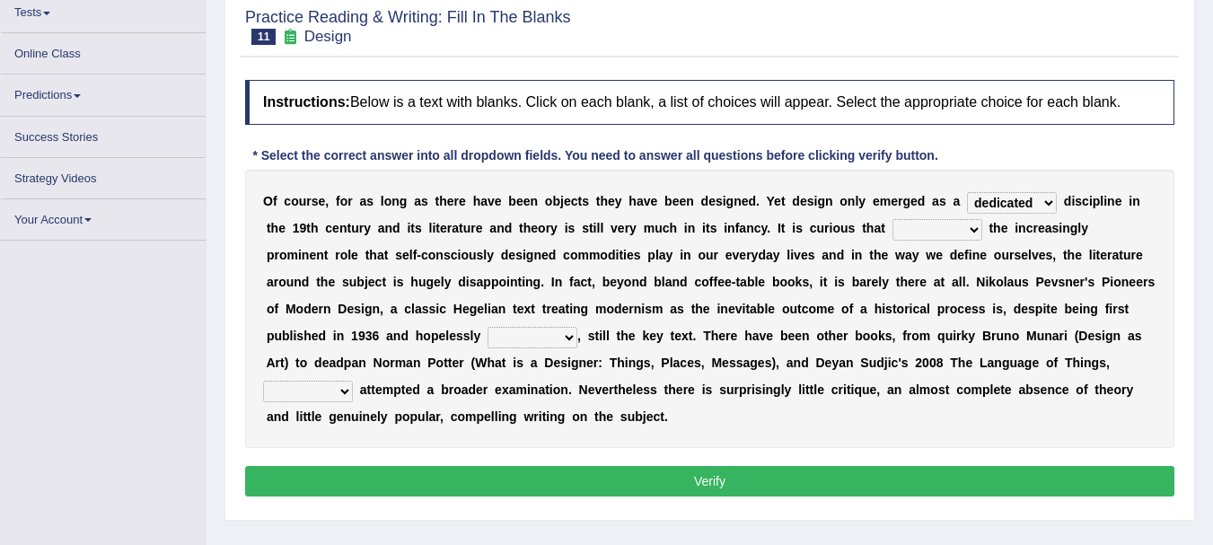
scroll to position [203, 0]
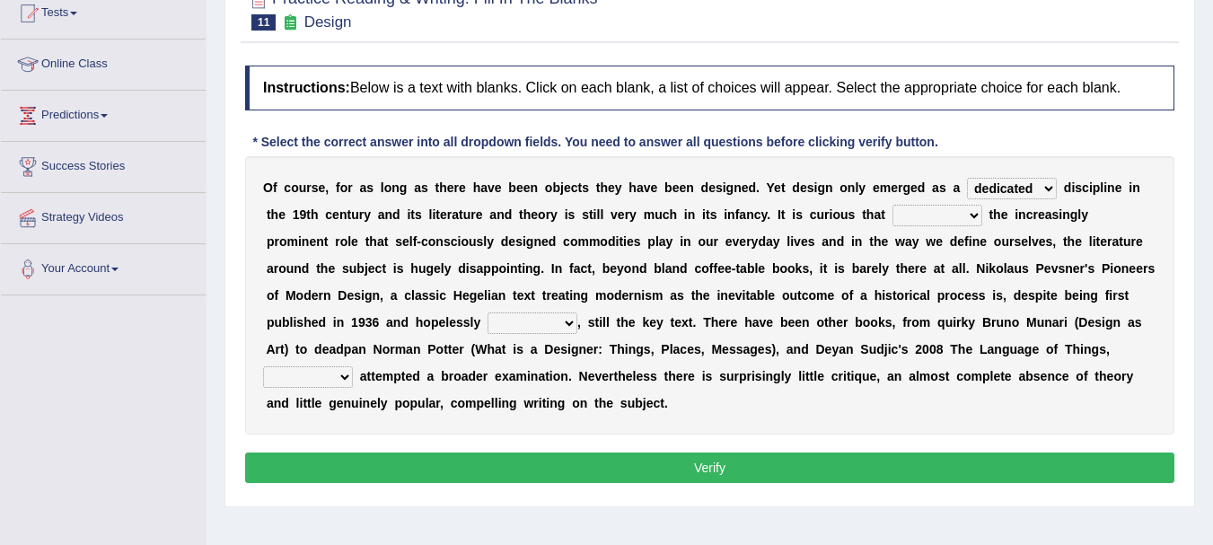
select select "despite"
click at [892, 205] on select "since despite within through" at bounding box center [937, 216] width 90 height 22
click at [539, 320] on select "dates dating date dated" at bounding box center [532, 323] width 90 height 22
select select "dated"
click at [487, 312] on select "dates dating date dated" at bounding box center [532, 323] width 90 height 22
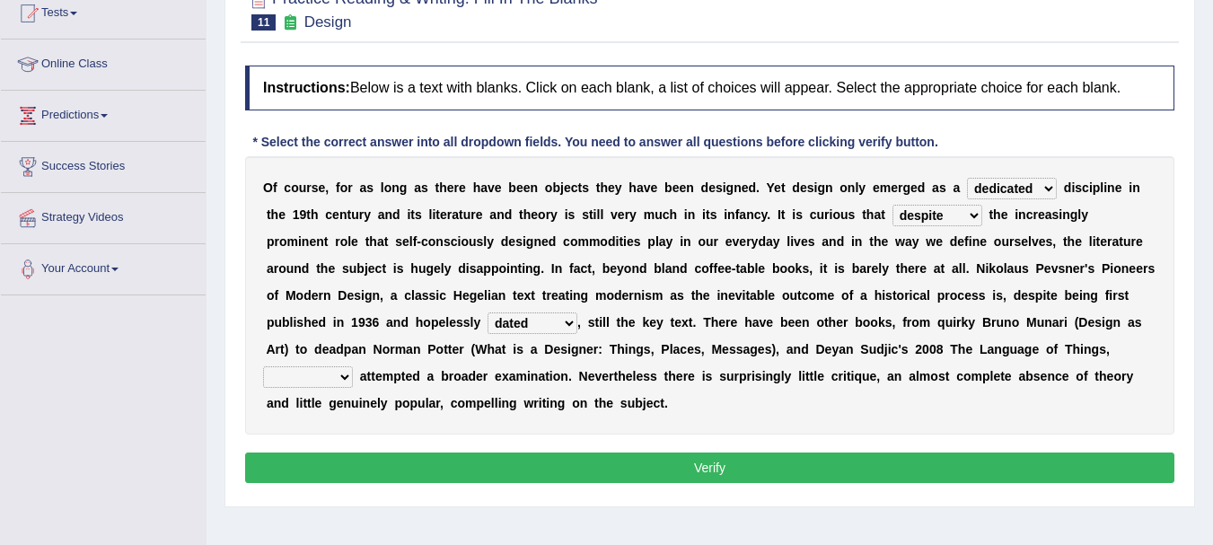
click at [315, 371] on select "which then however as" at bounding box center [308, 377] width 90 height 22
select select "which"
click at [263, 366] on select "which then however as" at bounding box center [308, 377] width 90 height 22
click at [650, 488] on div "Instructions: Below is a text with blanks. Click on each blank, a list of choic…" at bounding box center [710, 277] width 938 height 441
click at [644, 473] on button "Verify" at bounding box center [709, 467] width 929 height 31
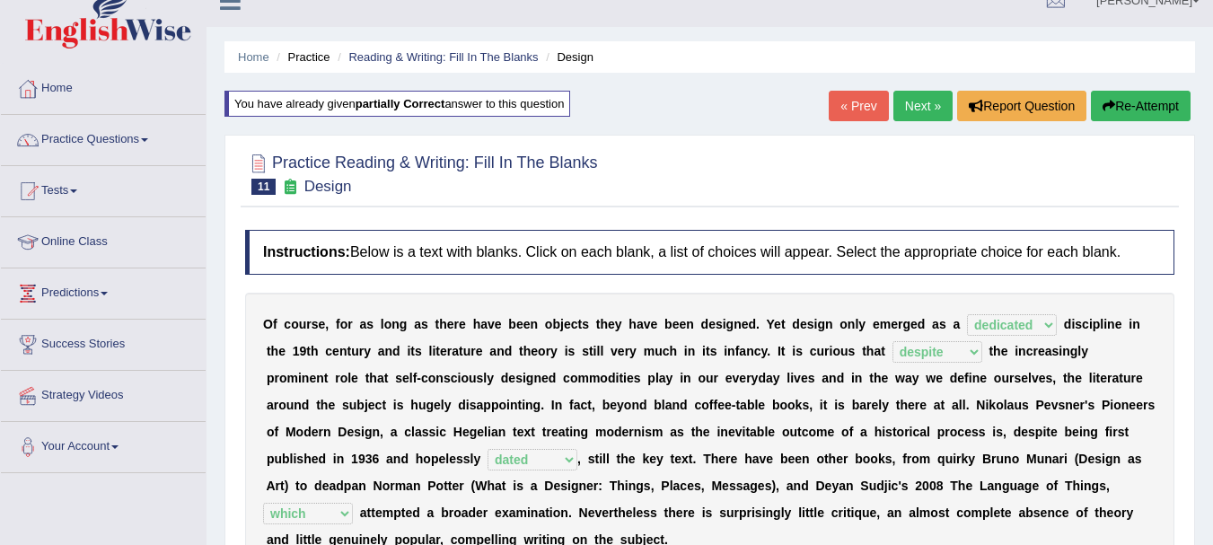
scroll to position [23, 0]
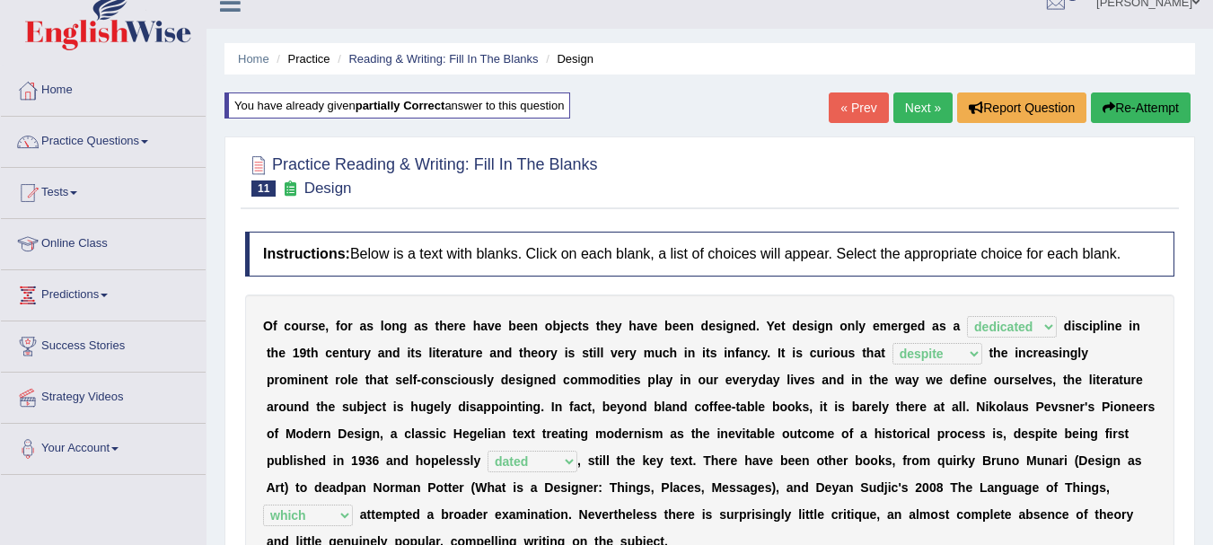
click at [921, 108] on link "Next »" at bounding box center [922, 107] width 59 height 31
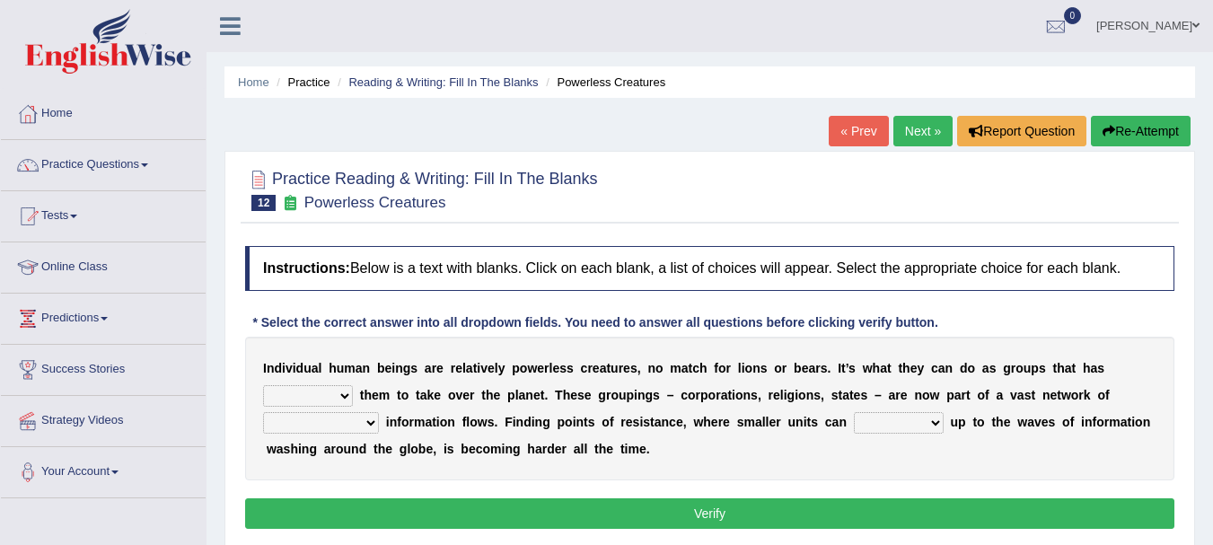
click at [344, 398] on select "enabled contended embodied conjured" at bounding box center [308, 396] width 90 height 22
click at [263, 385] on select "enabled contended embodied conjured" at bounding box center [308, 396] width 90 height 22
click at [344, 401] on select "enabled contended embodied conjured" at bounding box center [308, 396] width 90 height 22
select select "enabled"
click at [263, 385] on select "enabled contended embodied conjured" at bounding box center [308, 396] width 90 height 22
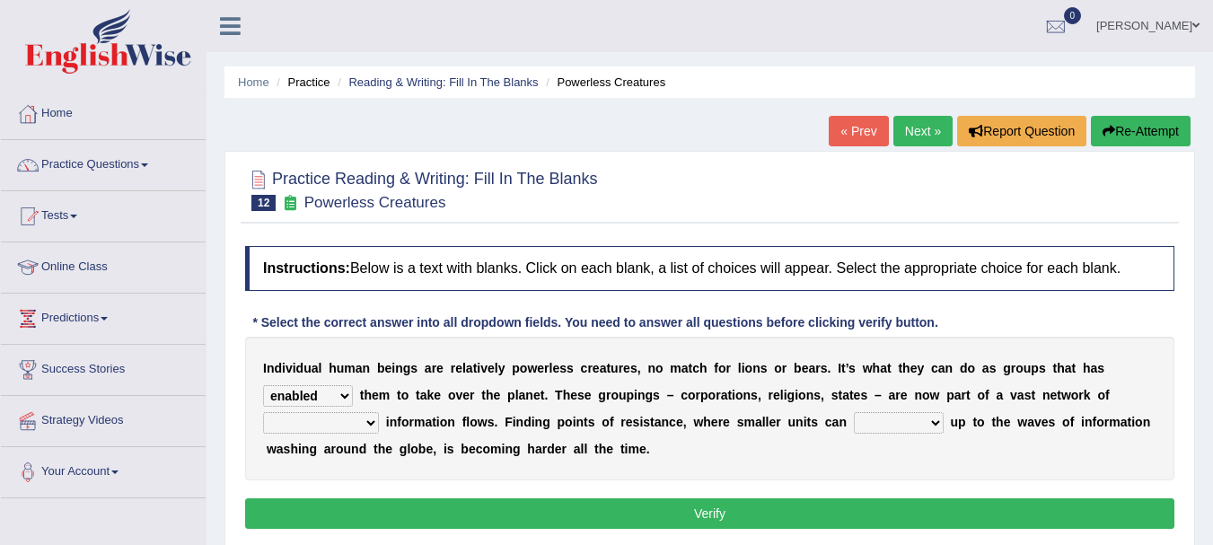
click at [337, 424] on select "interconnected overlapping fastened exploited" at bounding box center [321, 423] width 116 height 22
select select "overlapping"
click at [263, 412] on select "interconnected overlapping fastened exploited" at bounding box center [321, 423] width 116 height 22
click at [929, 428] on select "stand raise hail pump" at bounding box center [899, 423] width 90 height 22
select select "raise"
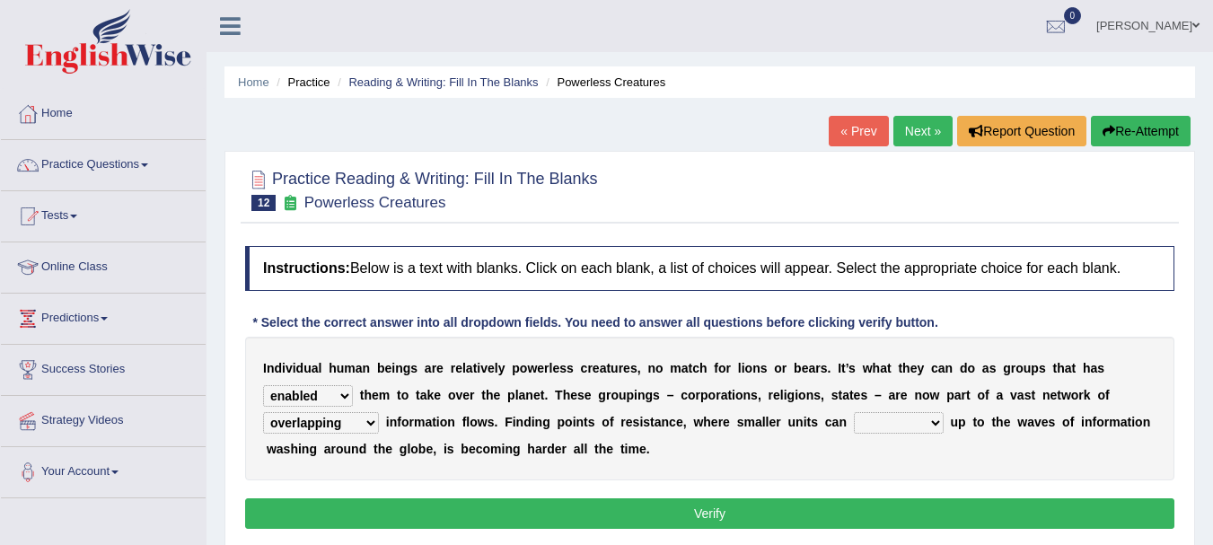
click at [854, 412] on select "stand raise hail pump" at bounding box center [899, 423] width 90 height 22
click at [818, 515] on button "Verify" at bounding box center [709, 513] width 929 height 31
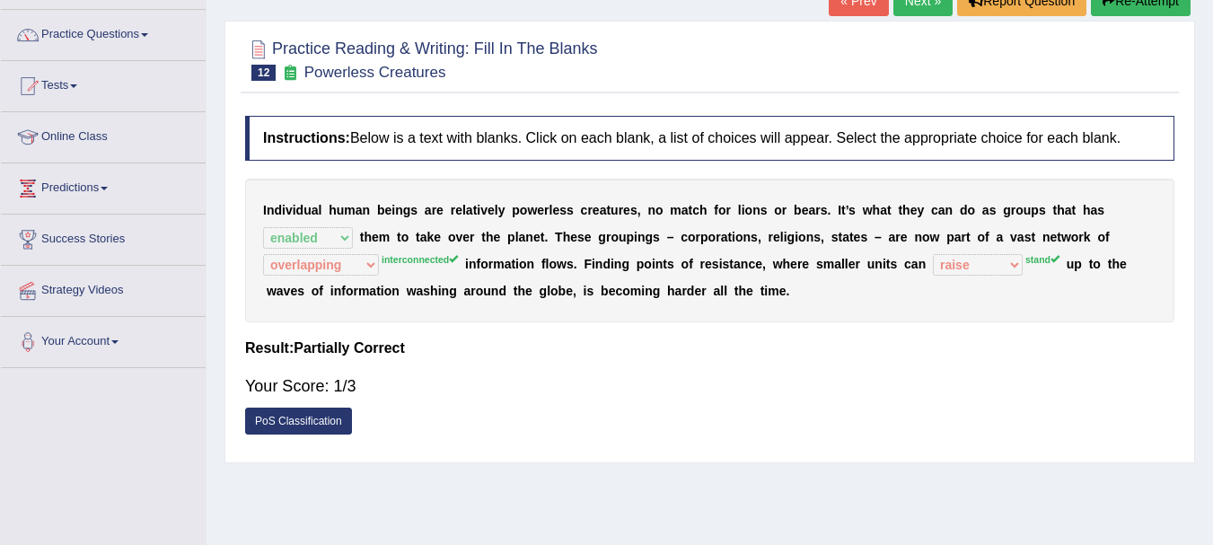
scroll to position [90, 0]
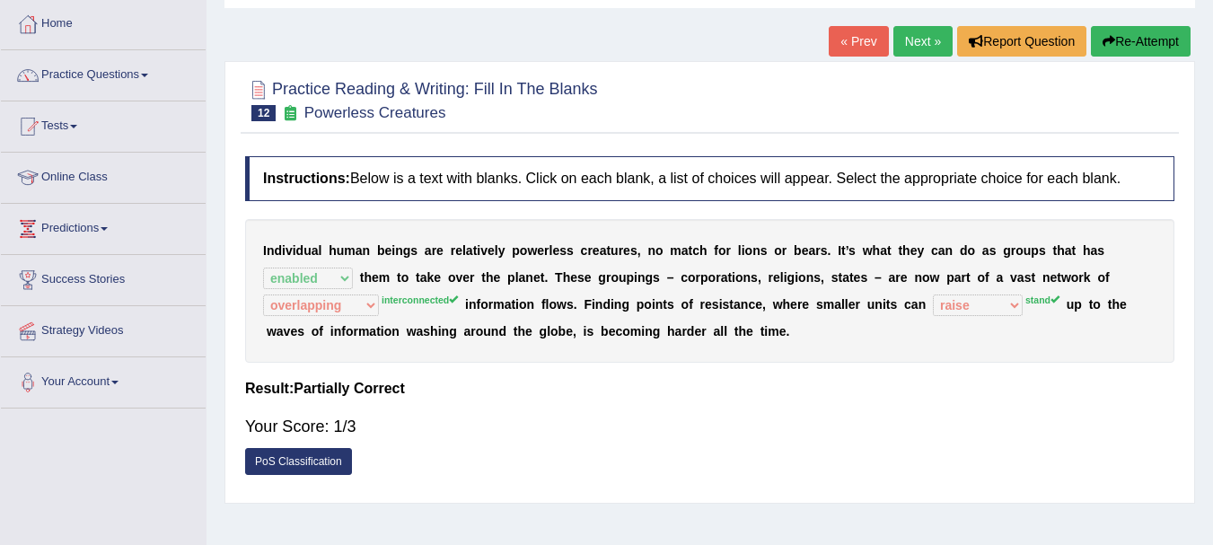
click at [1139, 47] on button "Re-Attempt" at bounding box center [1141, 41] width 100 height 31
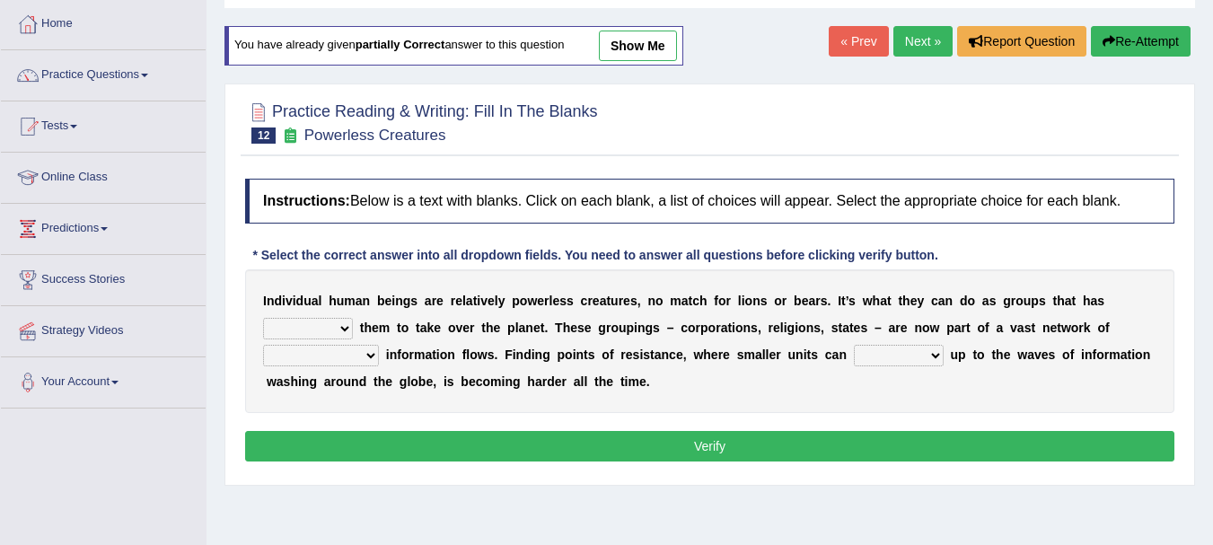
click at [360, 326] on b "t" at bounding box center [362, 327] width 4 height 14
click at [341, 329] on select "enabled contended embodied conjured" at bounding box center [308, 329] width 90 height 22
select select "enabled"
click at [263, 318] on select "enabled contended embodied conjured" at bounding box center [308, 329] width 90 height 22
click at [358, 359] on select "interconnected overlapping fastened exploited" at bounding box center [321, 356] width 116 height 22
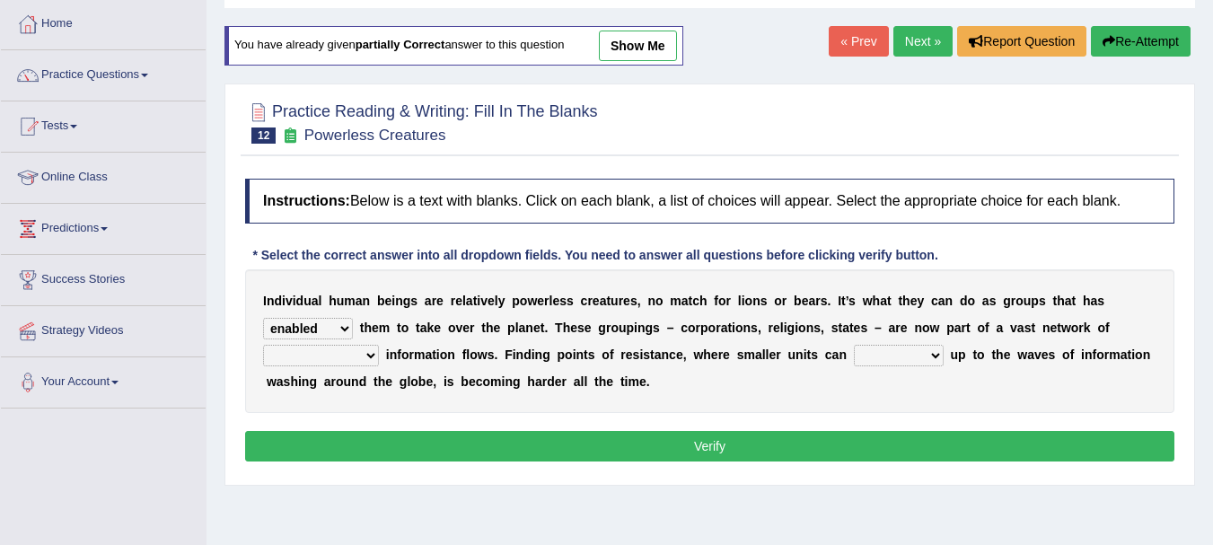
select select "interconnected"
click at [263, 345] on select "interconnected overlapping fastened exploited" at bounding box center [321, 356] width 116 height 22
click at [885, 364] on select "stand raise hail pump" at bounding box center [899, 356] width 90 height 22
select select "stand"
click at [854, 345] on select "stand raise hail pump" at bounding box center [899, 356] width 90 height 22
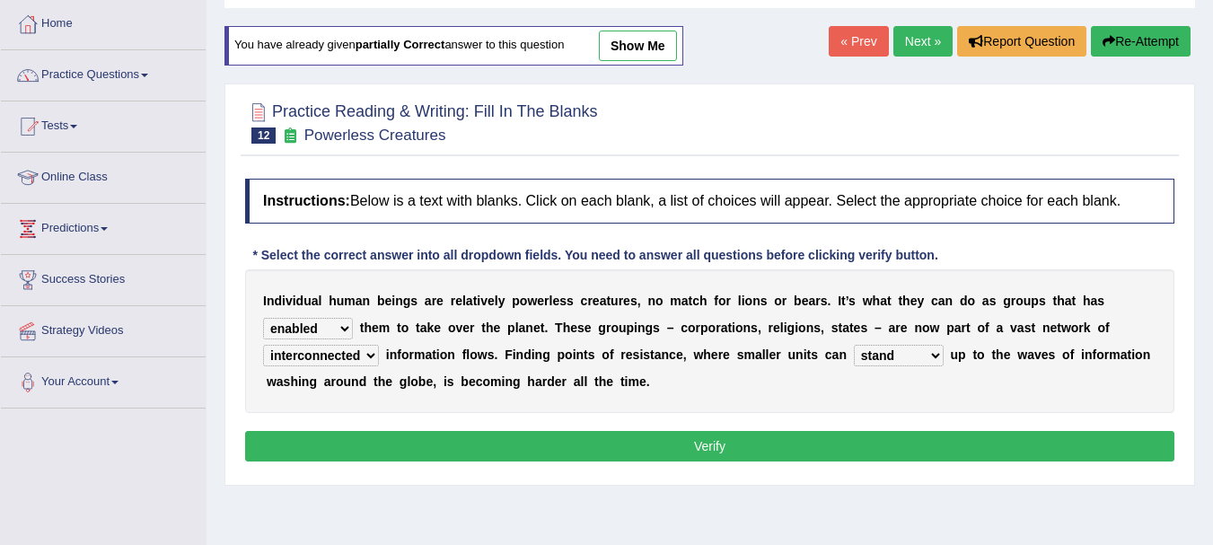
click at [781, 435] on button "Verify" at bounding box center [709, 446] width 929 height 31
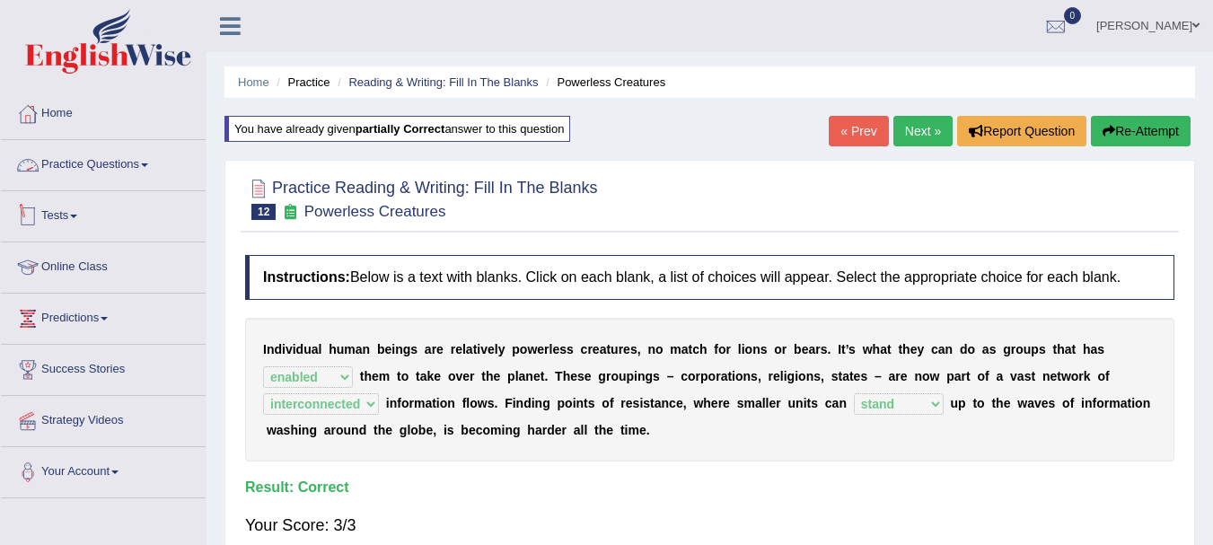
click at [82, 153] on link "Practice Questions" at bounding box center [103, 162] width 205 height 45
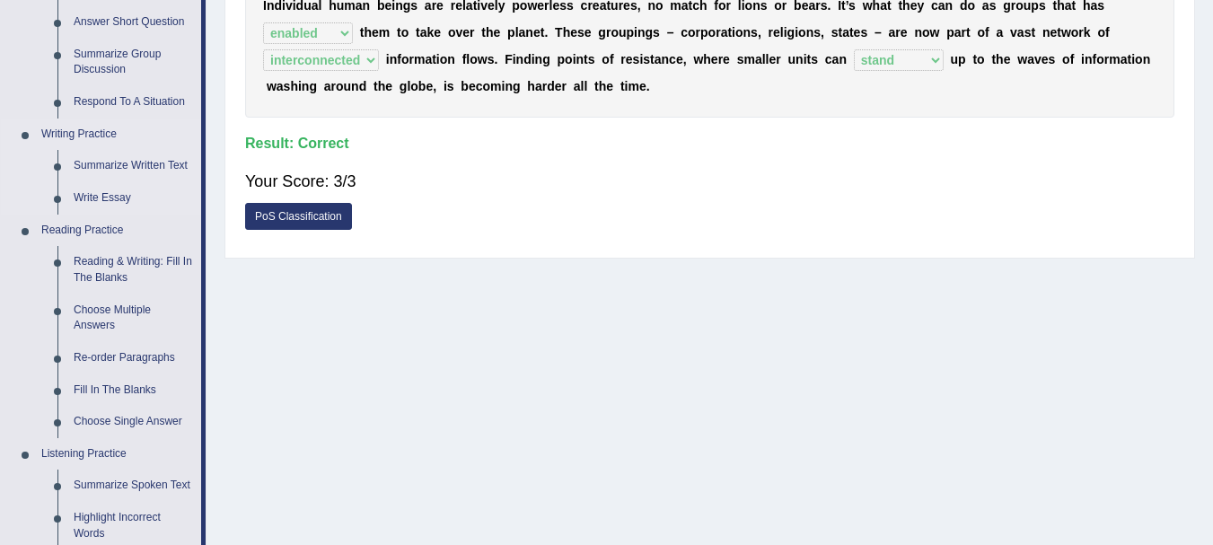
scroll to position [449, 0]
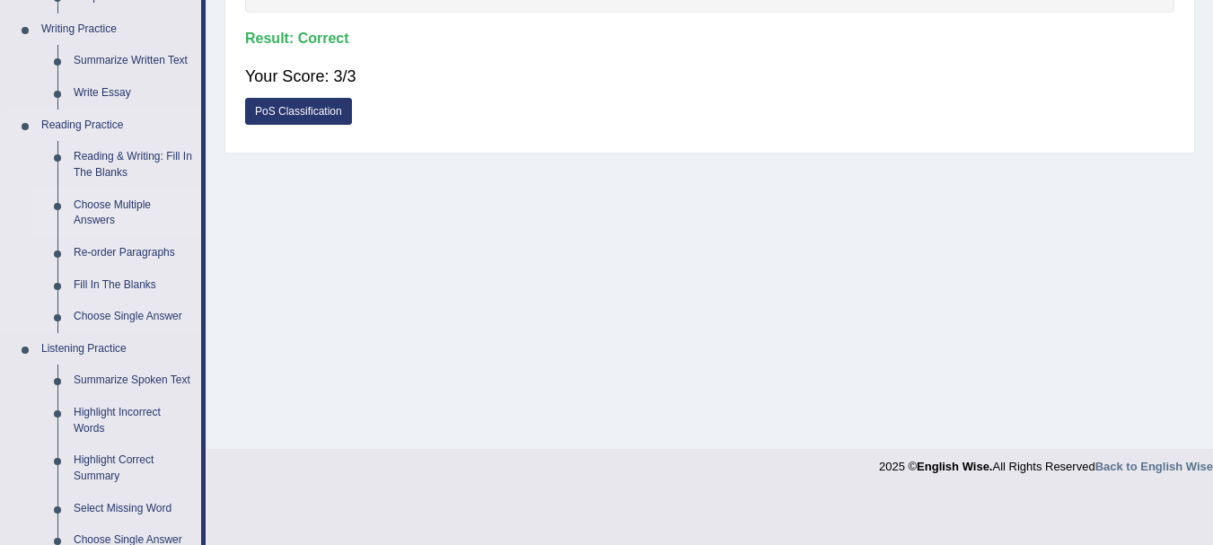
click at [80, 226] on link "Choose Multiple Answers" at bounding box center [134, 213] width 136 height 48
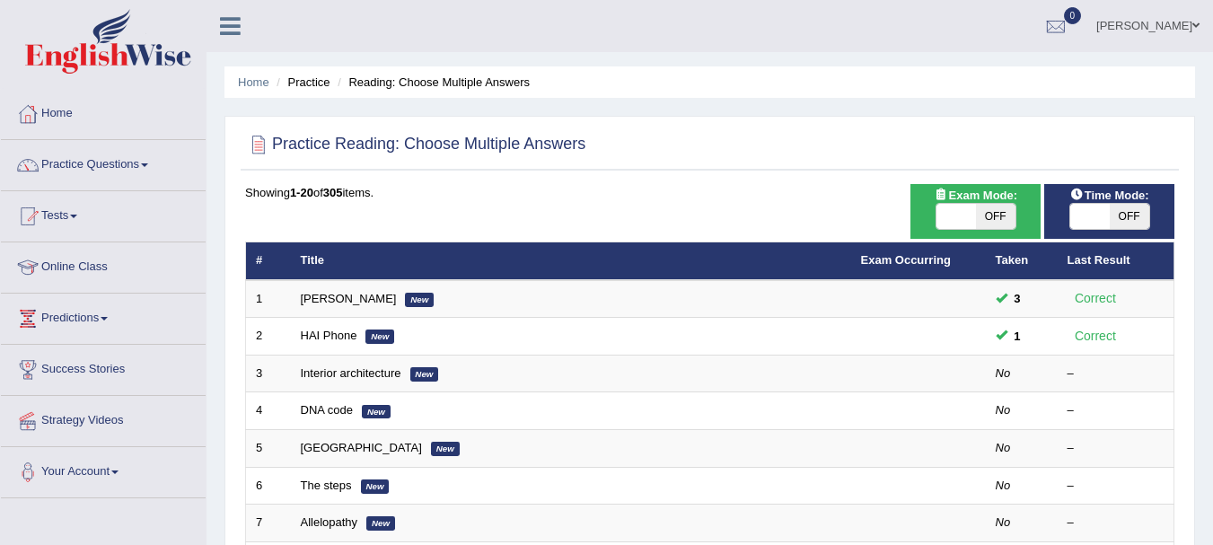
click at [1116, 211] on span "OFF" at bounding box center [1128, 216] width 39 height 25
checkbox input "true"
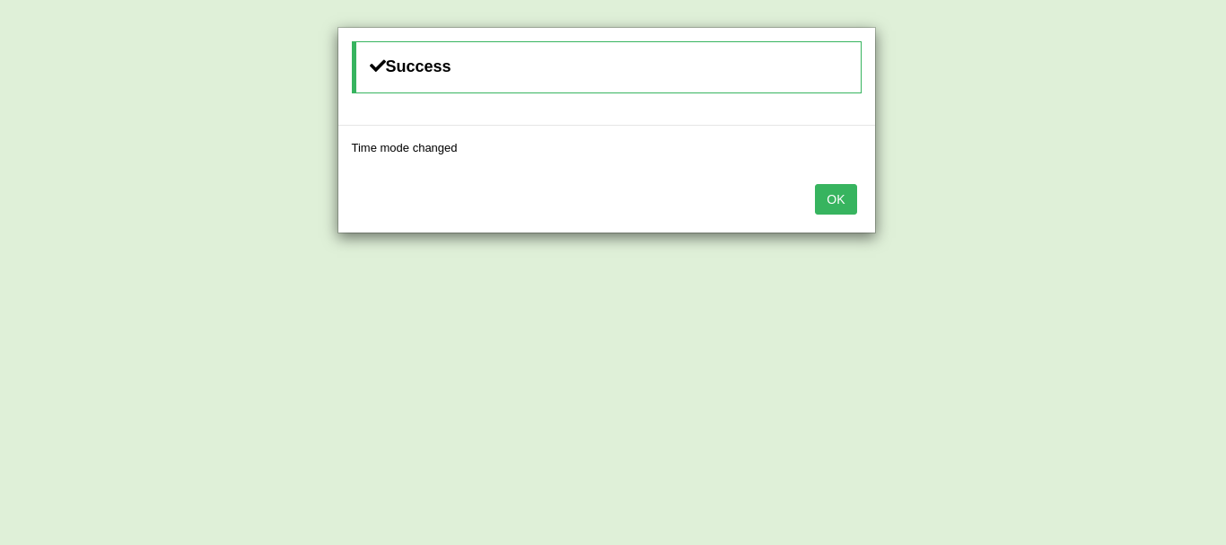
click at [822, 197] on button "OK" at bounding box center [835, 199] width 41 height 31
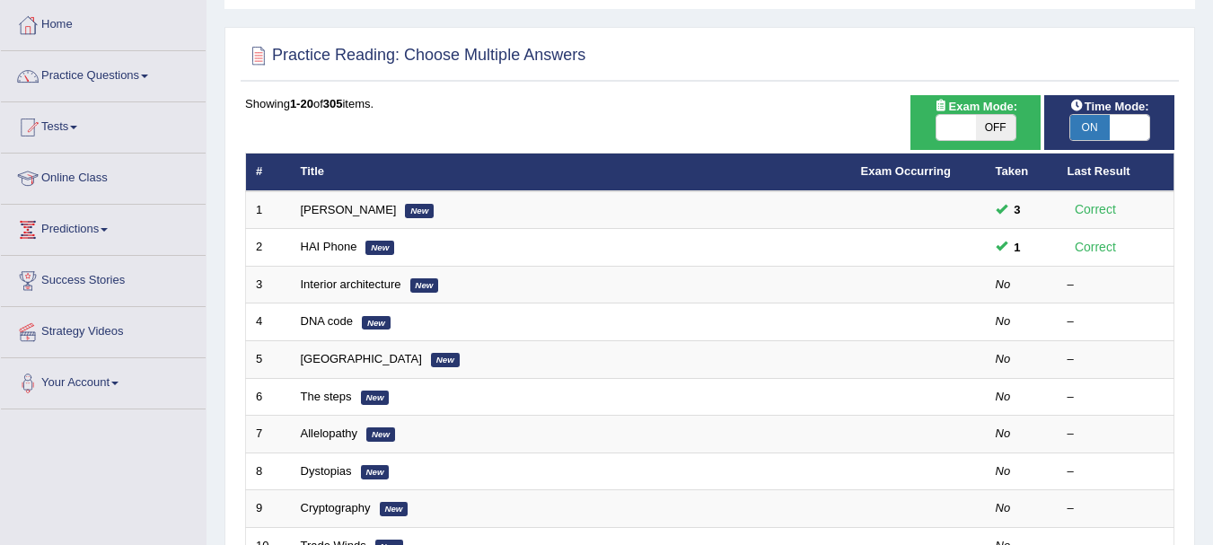
scroll to position [90, 0]
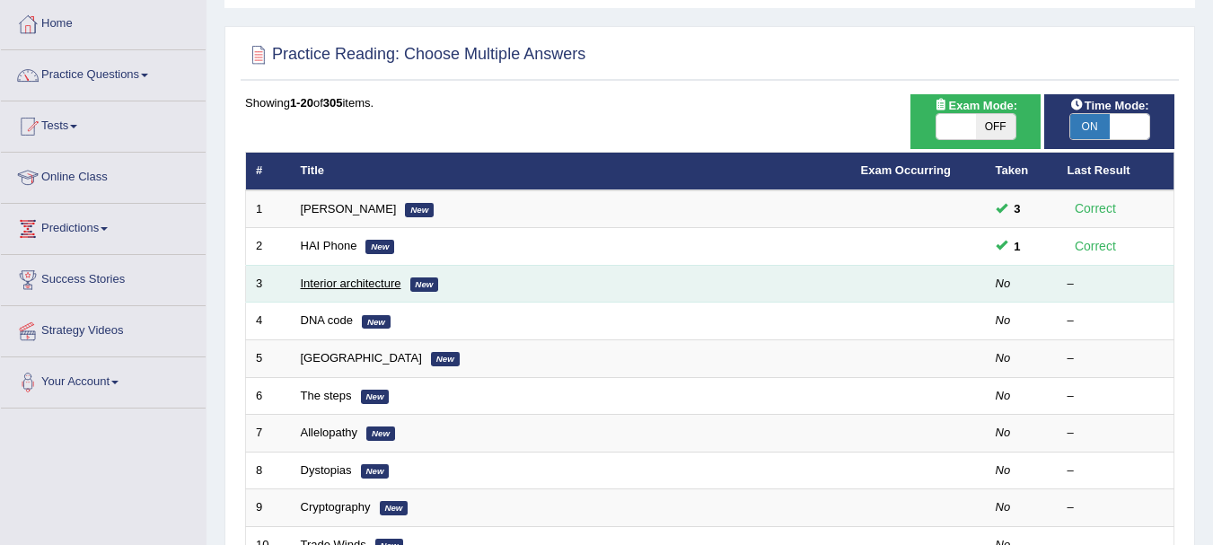
click at [342, 283] on link "Interior architecture" at bounding box center [351, 282] width 101 height 13
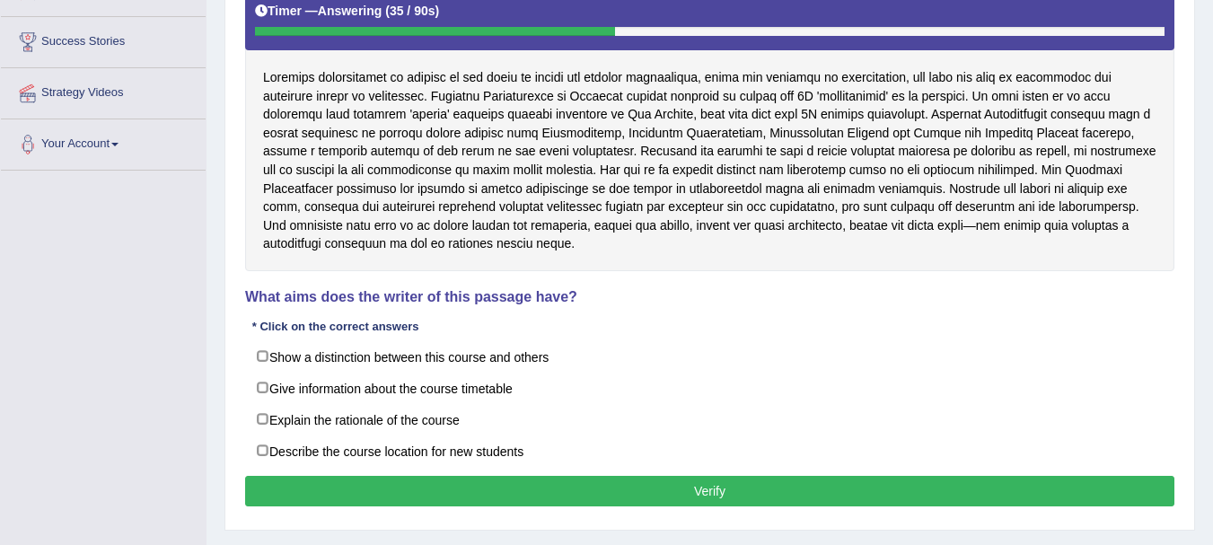
scroll to position [359, 0]
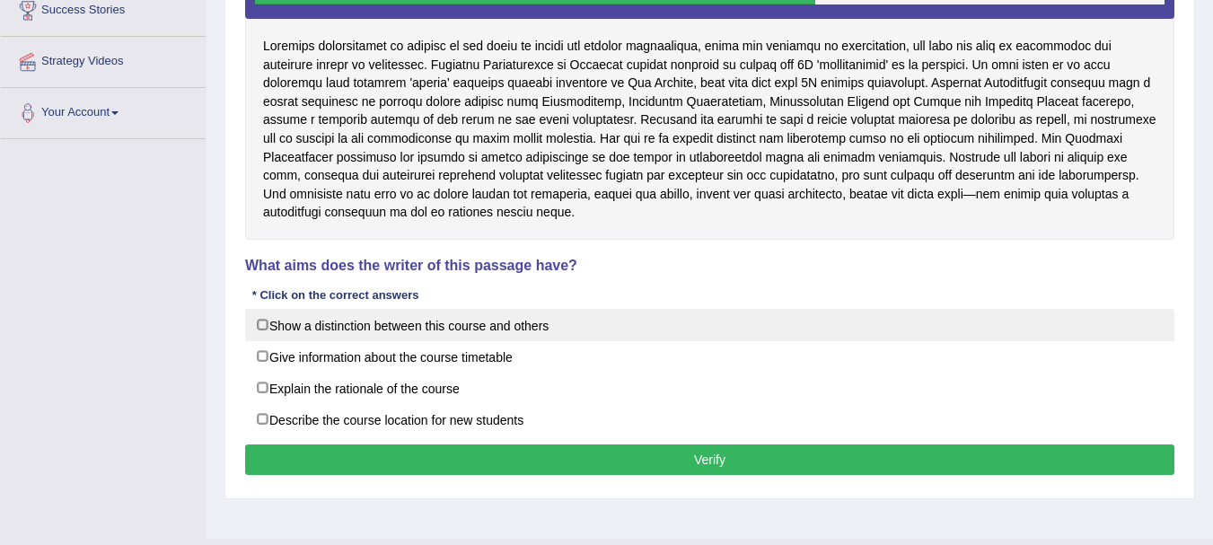
click at [258, 331] on label "Show a distinction between this course and others" at bounding box center [709, 325] width 929 height 32
click at [258, 328] on label "Show a distinction between this course and others" at bounding box center [709, 325] width 929 height 32
checkbox input "false"
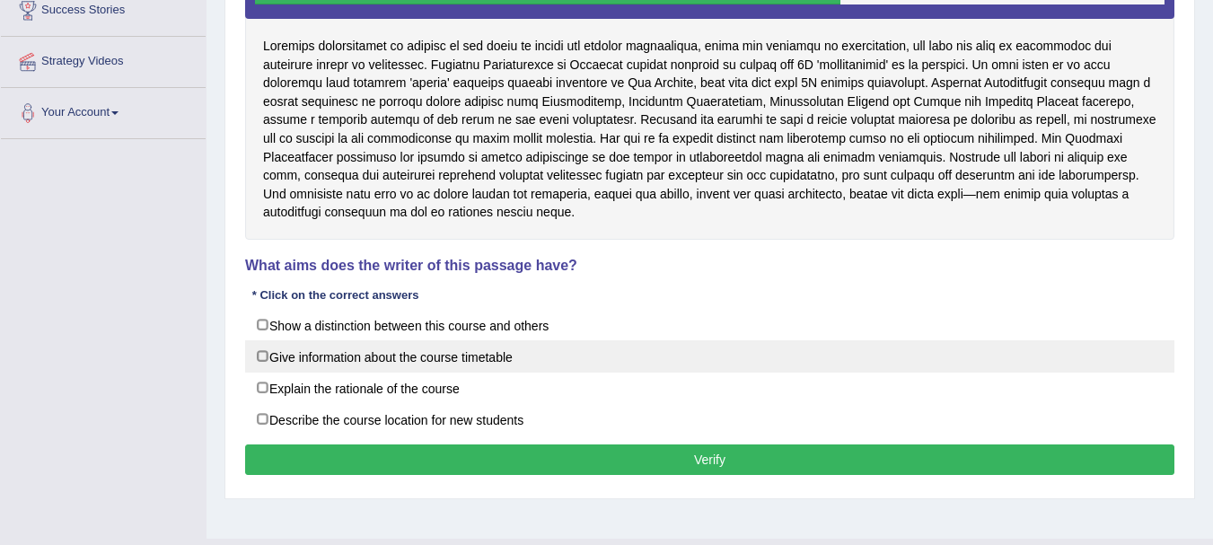
click at [263, 347] on label "Give information about the course timetable" at bounding box center [709, 356] width 929 height 32
checkbox input "true"
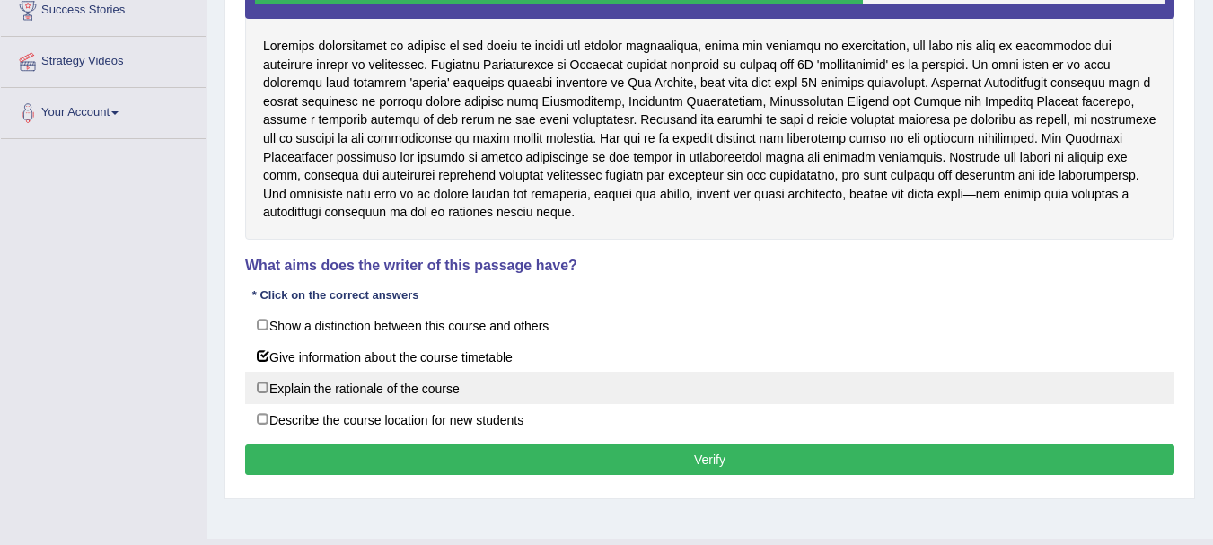
drag, startPoint x: 259, startPoint y: 387, endPoint x: 292, endPoint y: 408, distance: 38.8
click at [260, 387] on label "Explain the rationale of the course" at bounding box center [709, 388] width 929 height 32
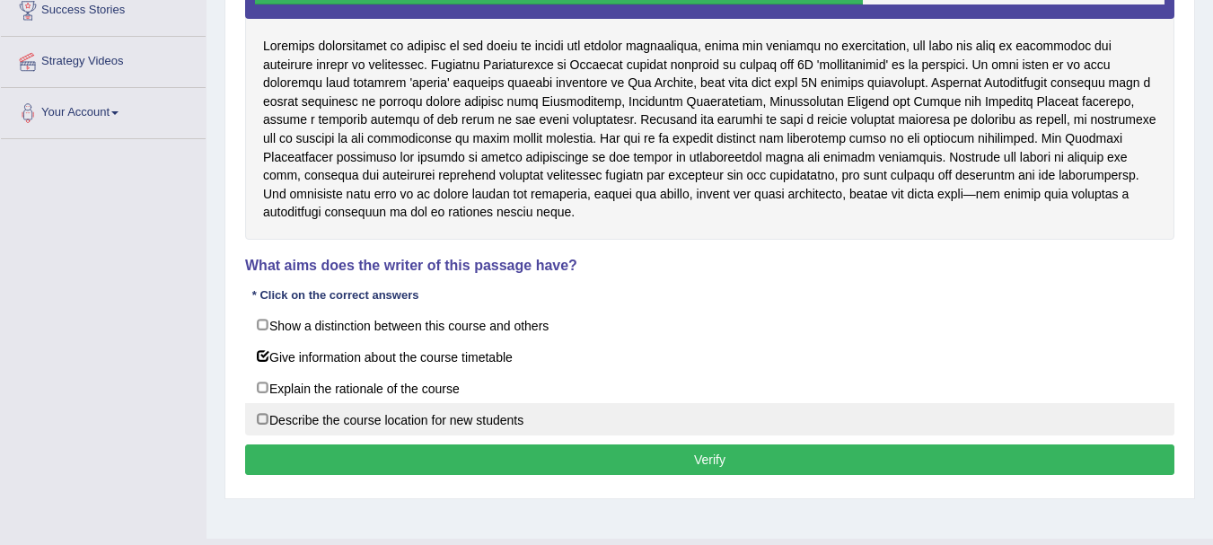
checkbox input "true"
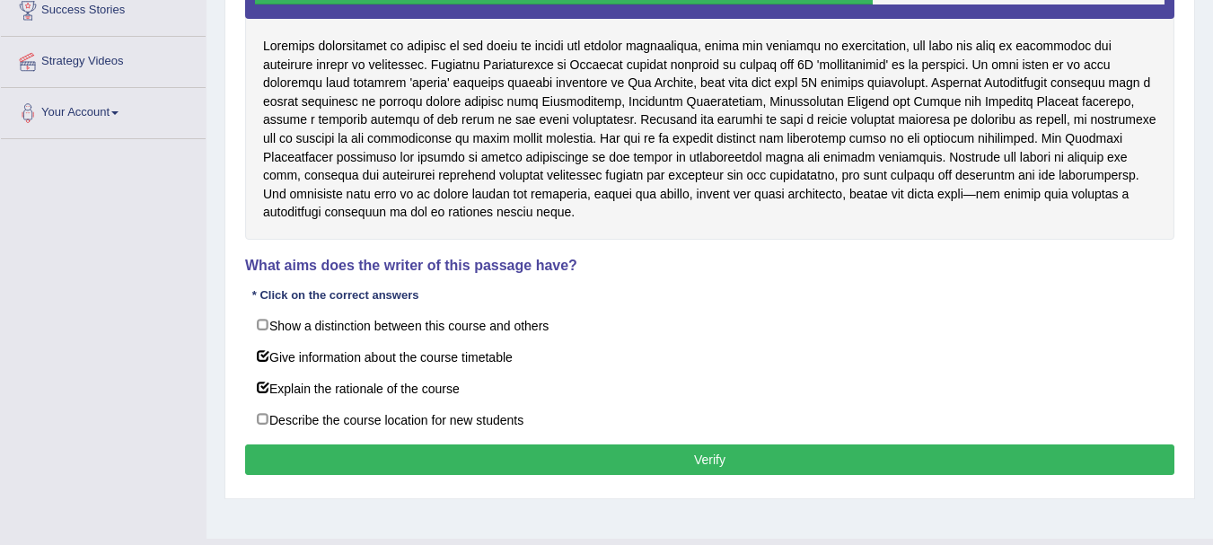
click at [408, 460] on button "Verify" at bounding box center [709, 459] width 929 height 31
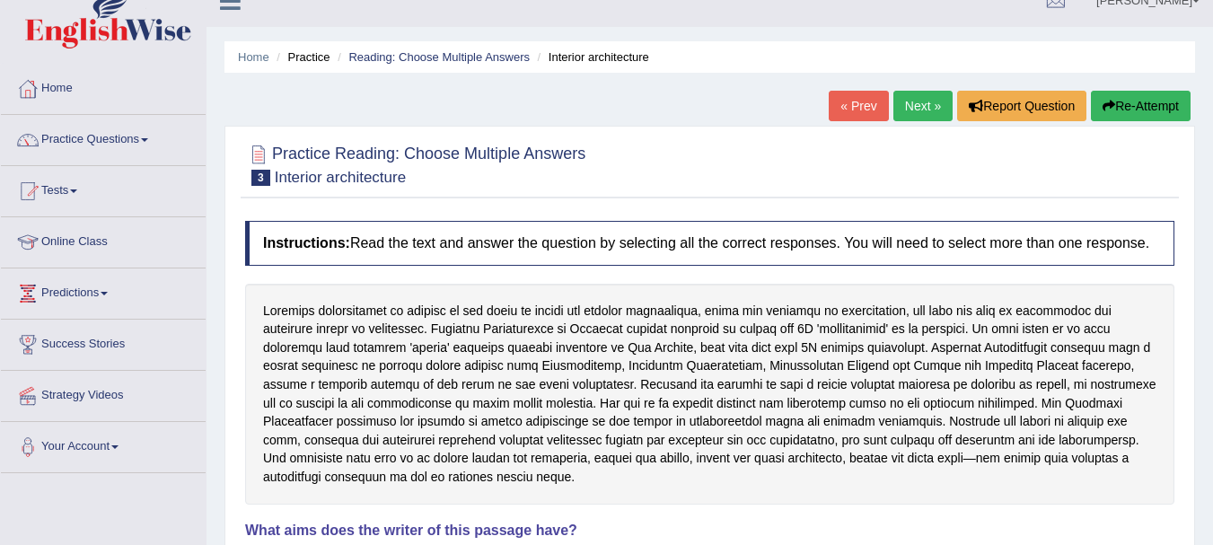
scroll to position [0, 0]
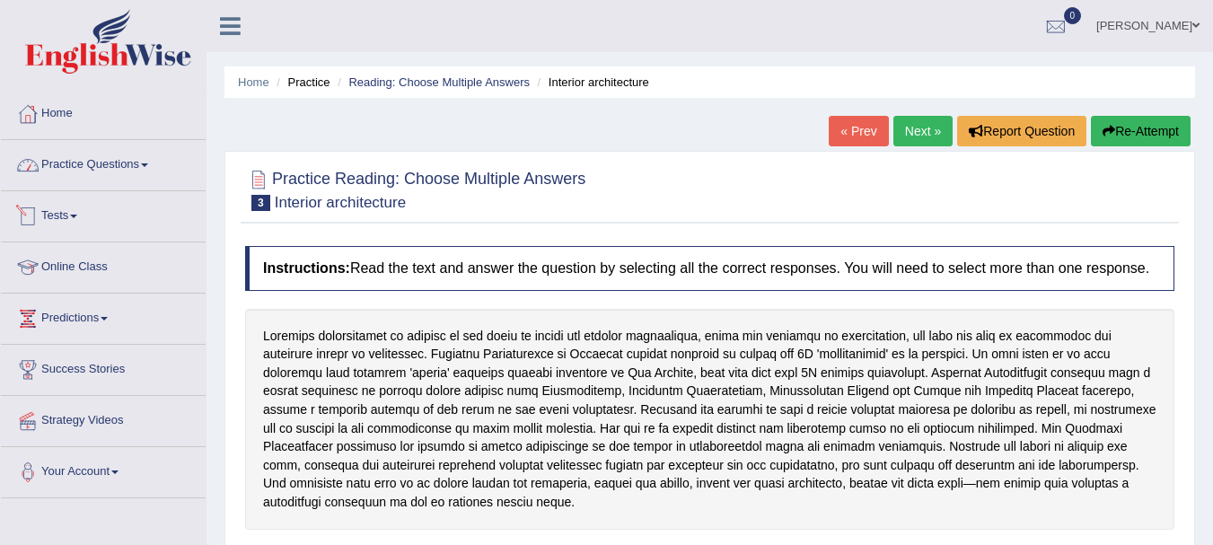
click at [106, 167] on link "Practice Questions" at bounding box center [103, 162] width 205 height 45
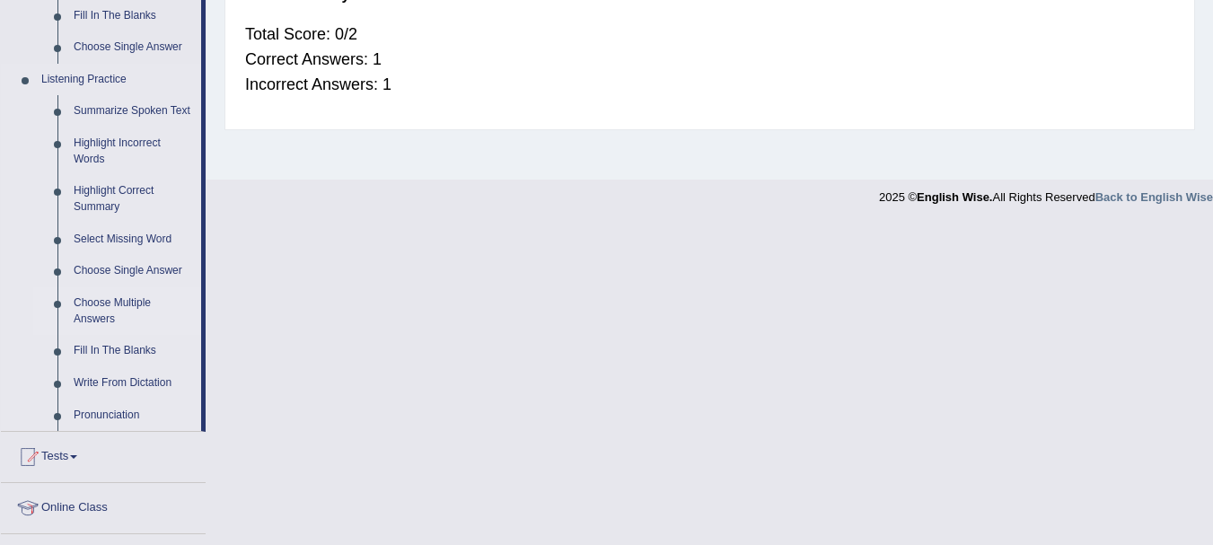
scroll to position [628, 0]
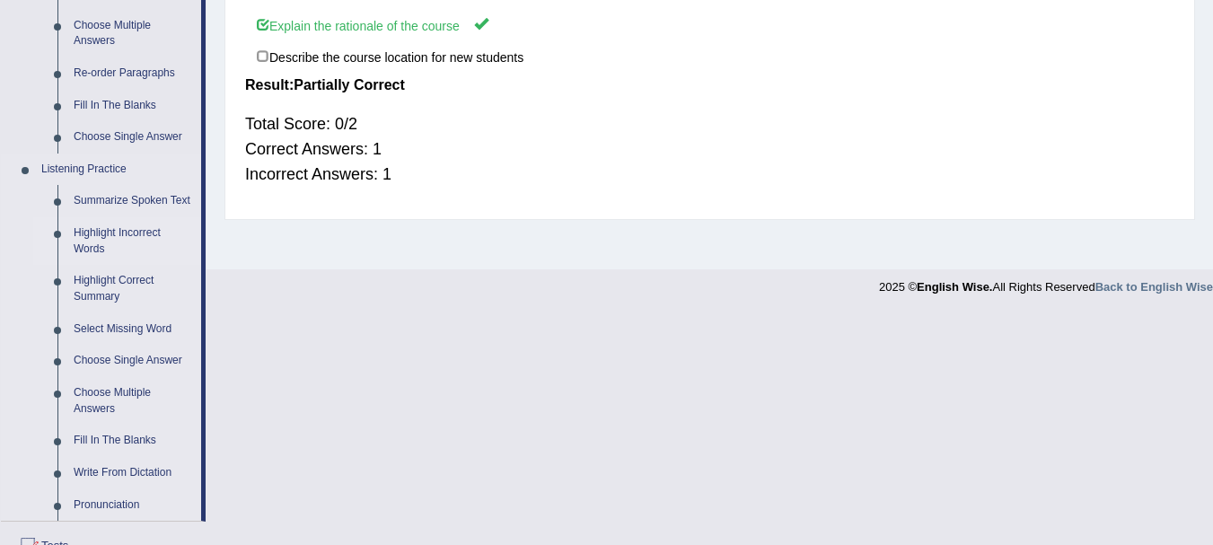
click at [96, 240] on link "Highlight Incorrect Words" at bounding box center [134, 241] width 136 height 48
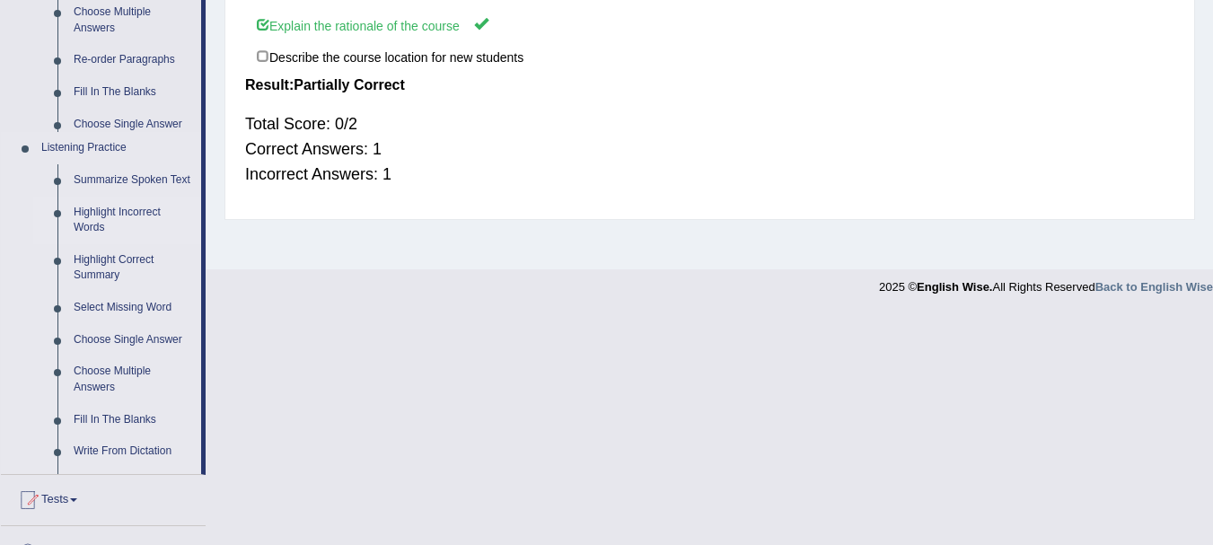
scroll to position [398, 0]
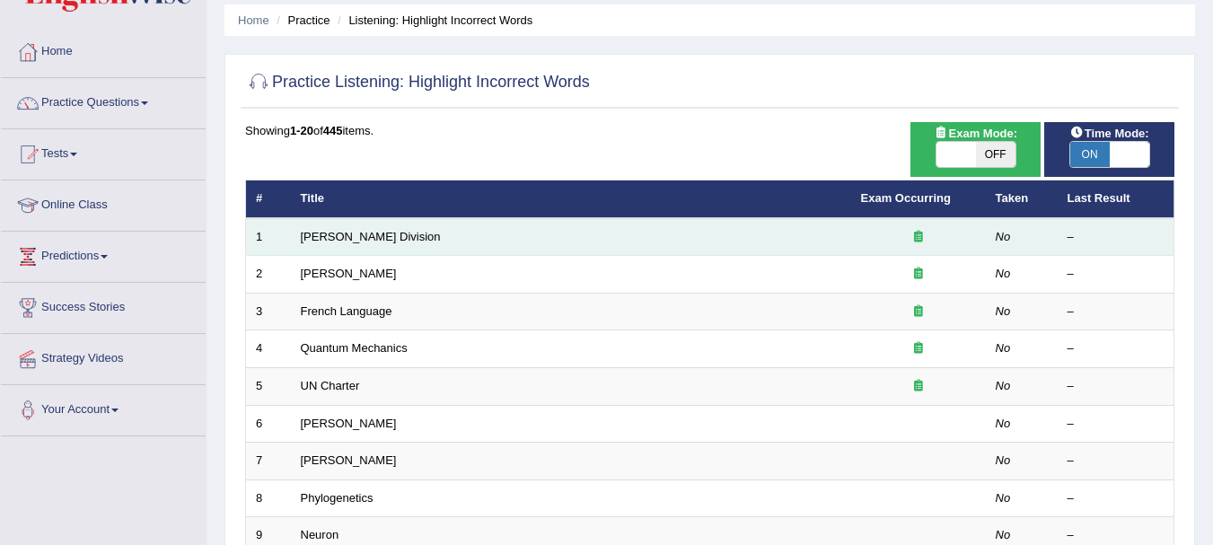
scroll to position [90, 0]
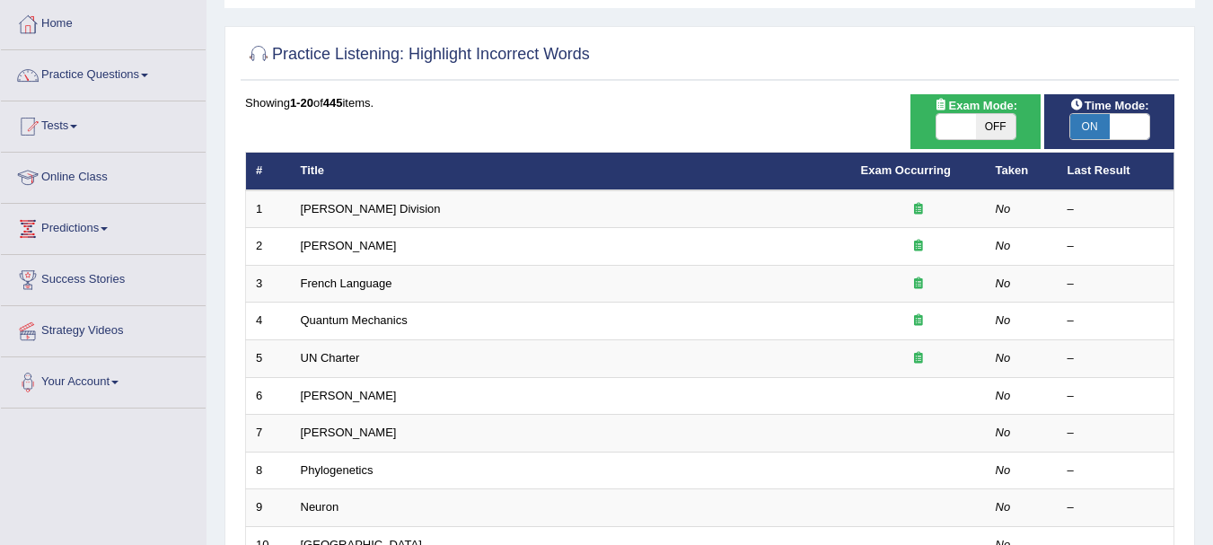
click at [1118, 120] on span at bounding box center [1128, 126] width 39 height 25
checkbox input "false"
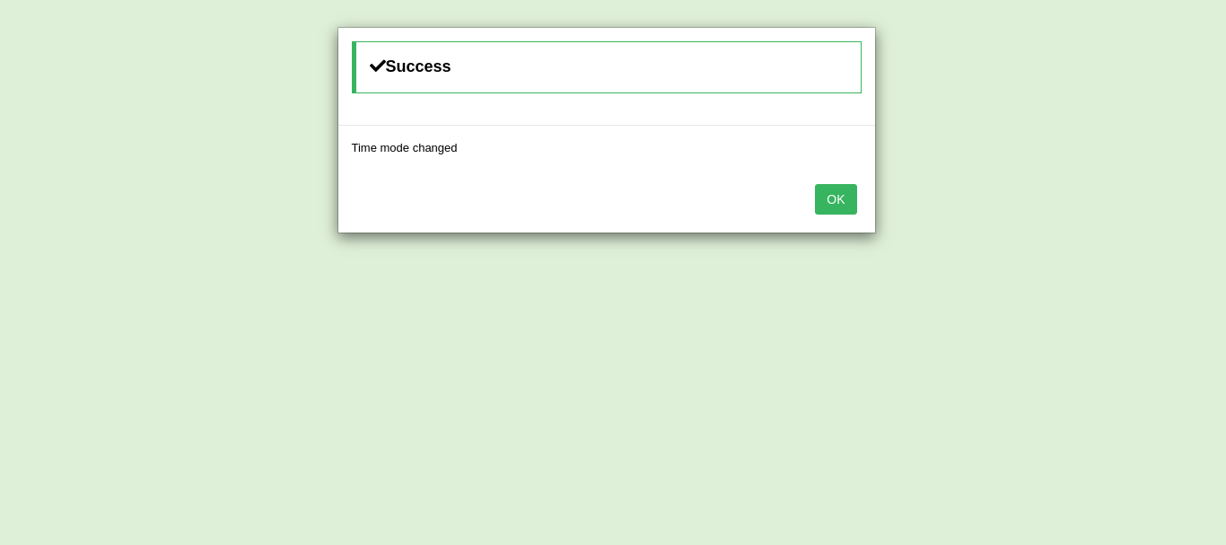
click at [823, 204] on button "OK" at bounding box center [835, 199] width 41 height 31
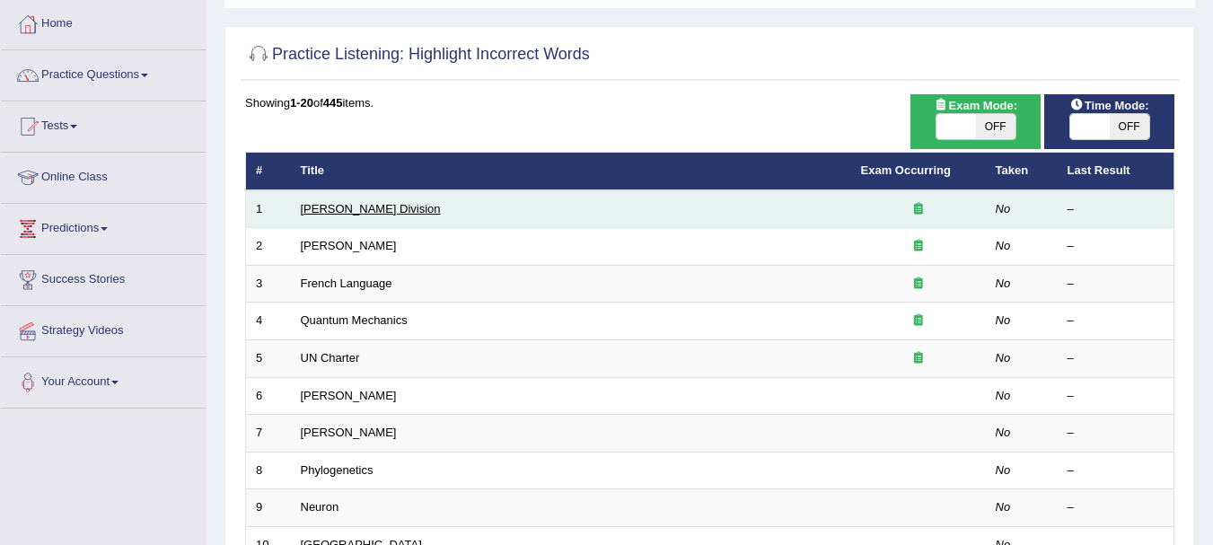
click at [322, 203] on link "[PERSON_NAME] Division" at bounding box center [371, 208] width 140 height 13
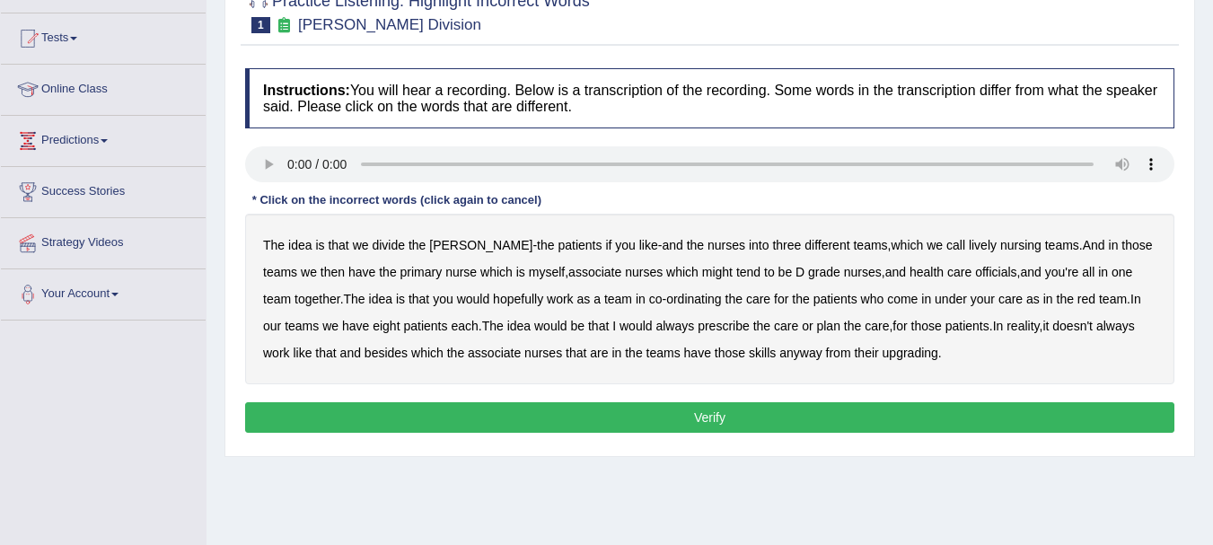
scroll to position [180, 0]
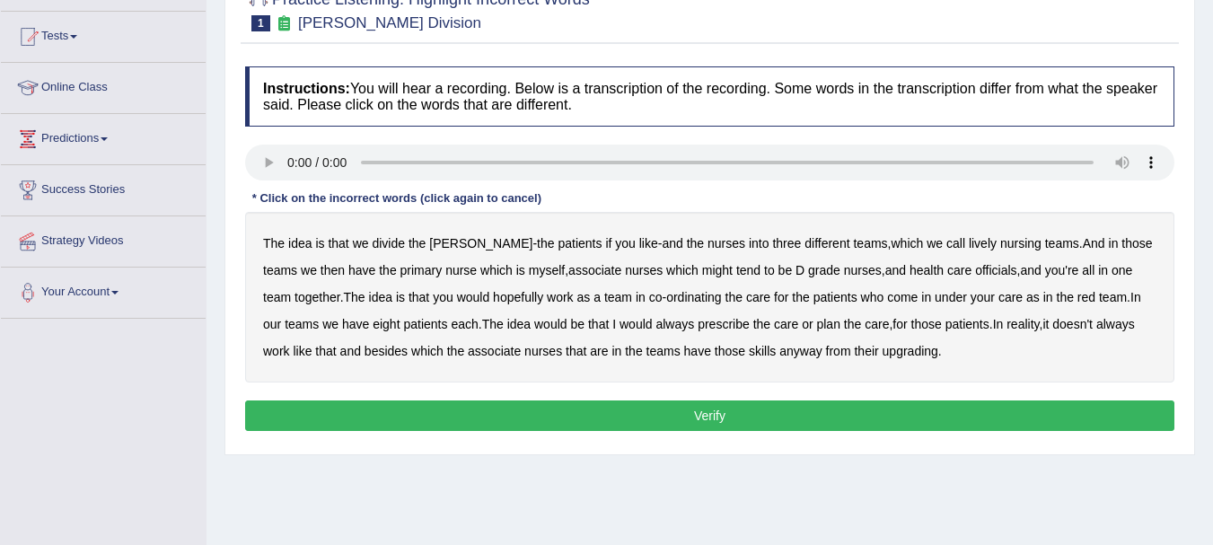
click at [969, 241] on b "lively" at bounding box center [983, 243] width 28 height 14
click at [702, 269] on b "might" at bounding box center [717, 270] width 31 height 14
click at [975, 267] on b "officials" at bounding box center [995, 270] width 41 height 14
click at [655, 324] on b "always" at bounding box center [674, 324] width 39 height 14
click at [902, 349] on b "upgrading" at bounding box center [910, 351] width 56 height 14
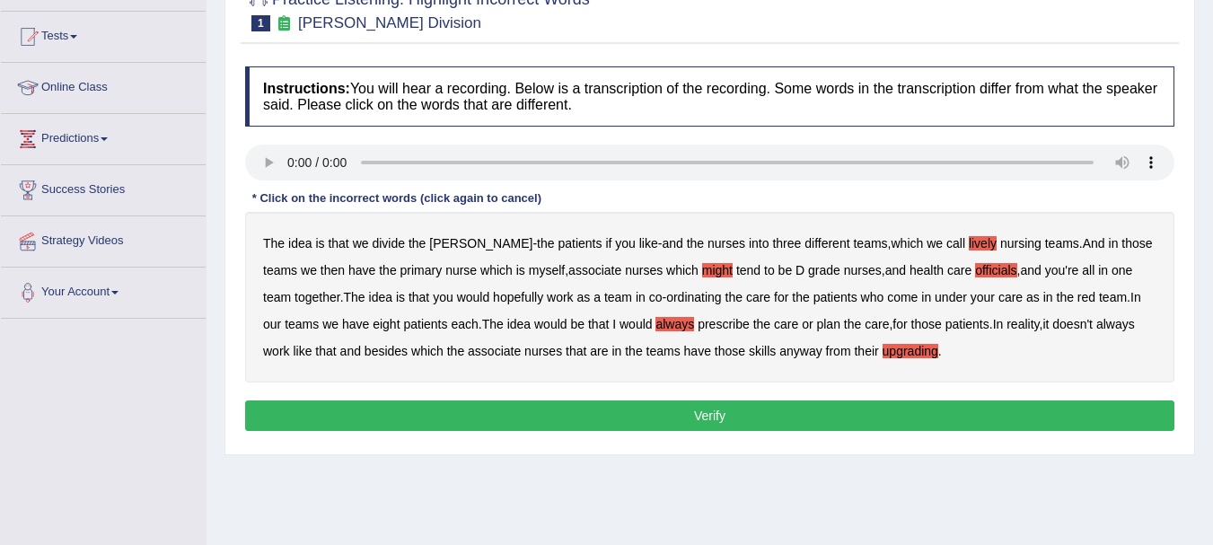
click at [706, 412] on button "Verify" at bounding box center [709, 415] width 929 height 31
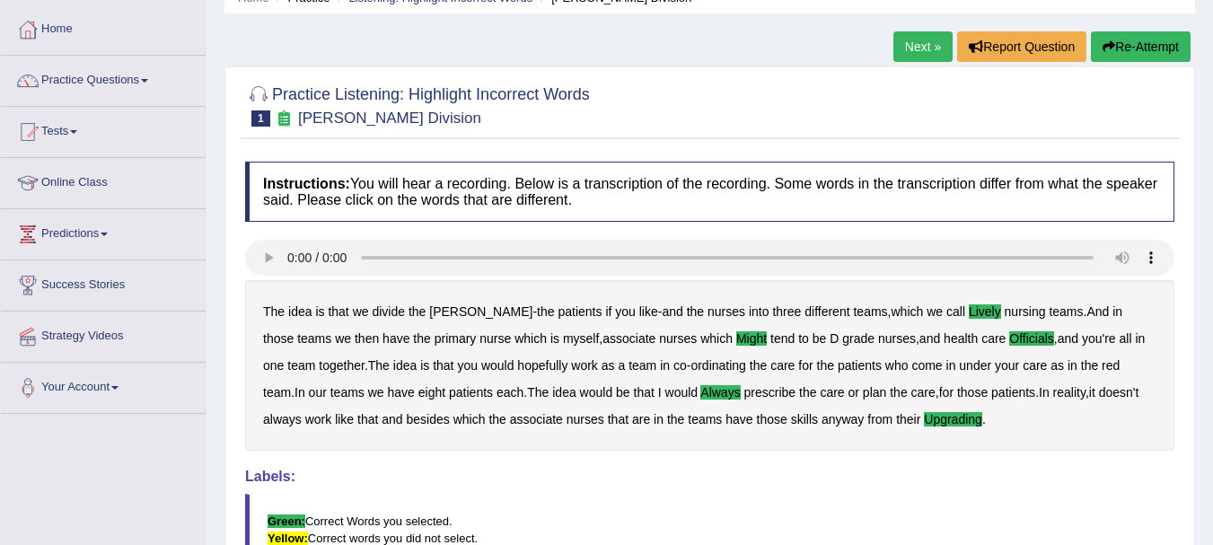
scroll to position [39, 0]
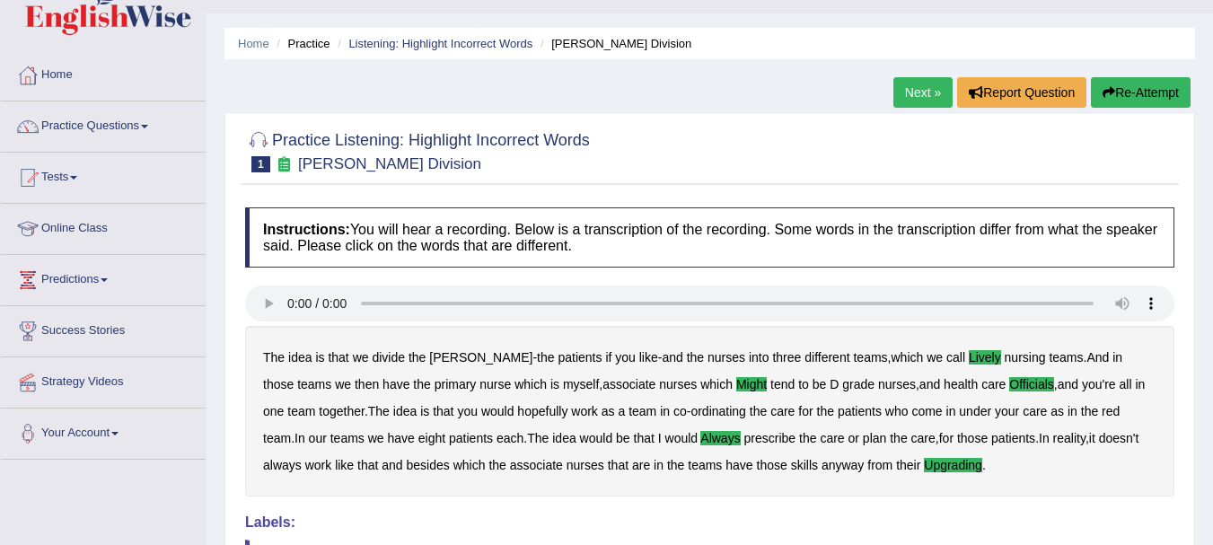
click at [927, 95] on link "Next »" at bounding box center [922, 92] width 59 height 31
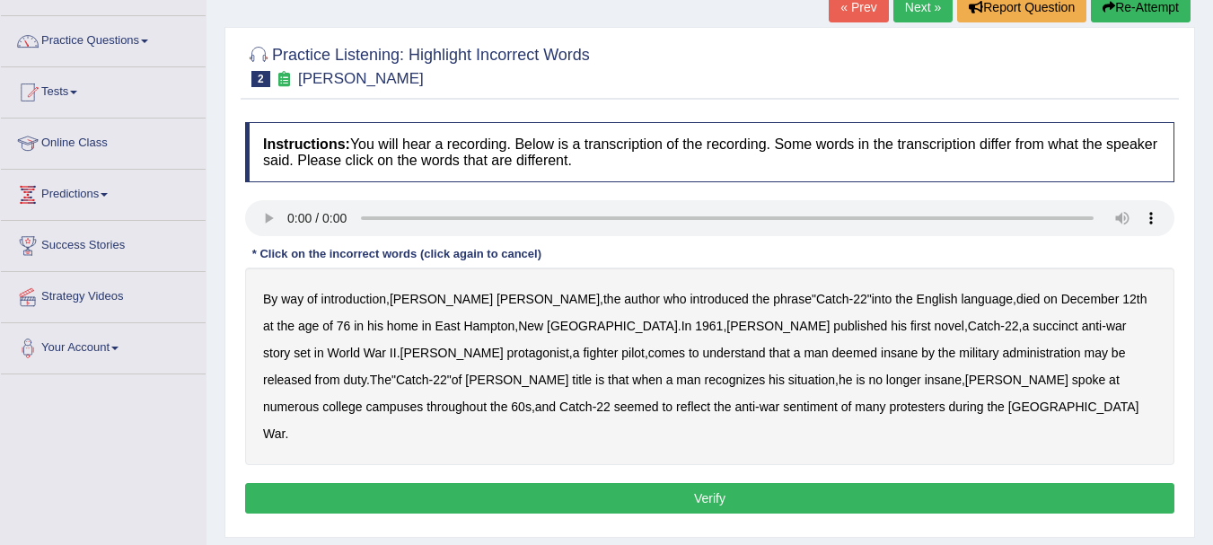
scroll to position [180, 0]
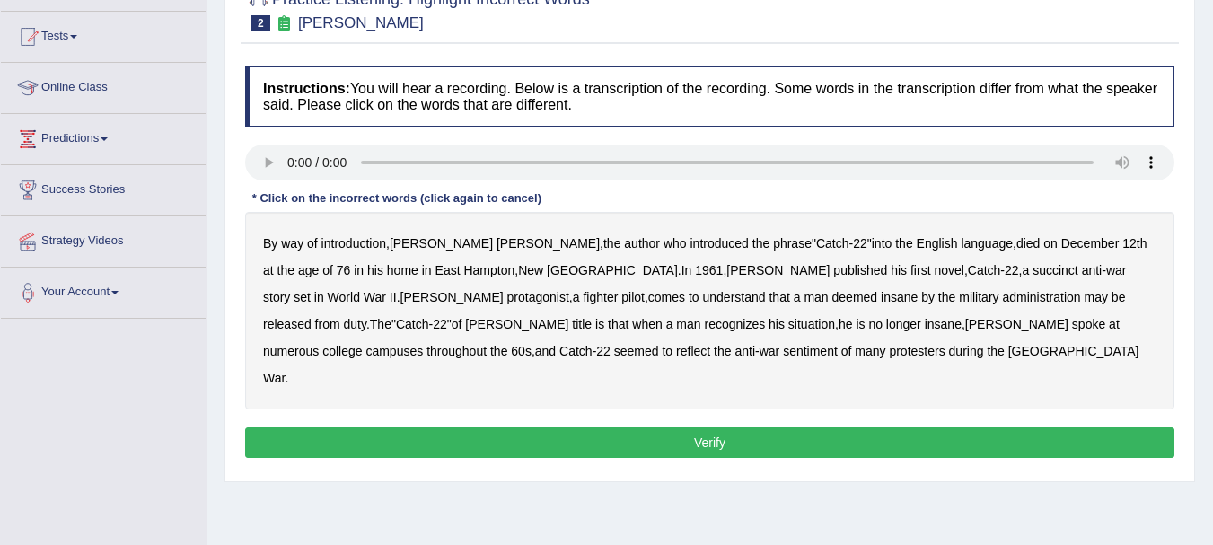
click at [1032, 272] on b "succinct" at bounding box center [1055, 270] width 46 height 14
click at [1002, 299] on b "administration" at bounding box center [1041, 297] width 78 height 14
click at [788, 325] on b "situation" at bounding box center [811, 324] width 47 height 14
click at [710, 344] on b "reflect" at bounding box center [693, 351] width 34 height 14
click at [658, 427] on button "Verify" at bounding box center [709, 442] width 929 height 31
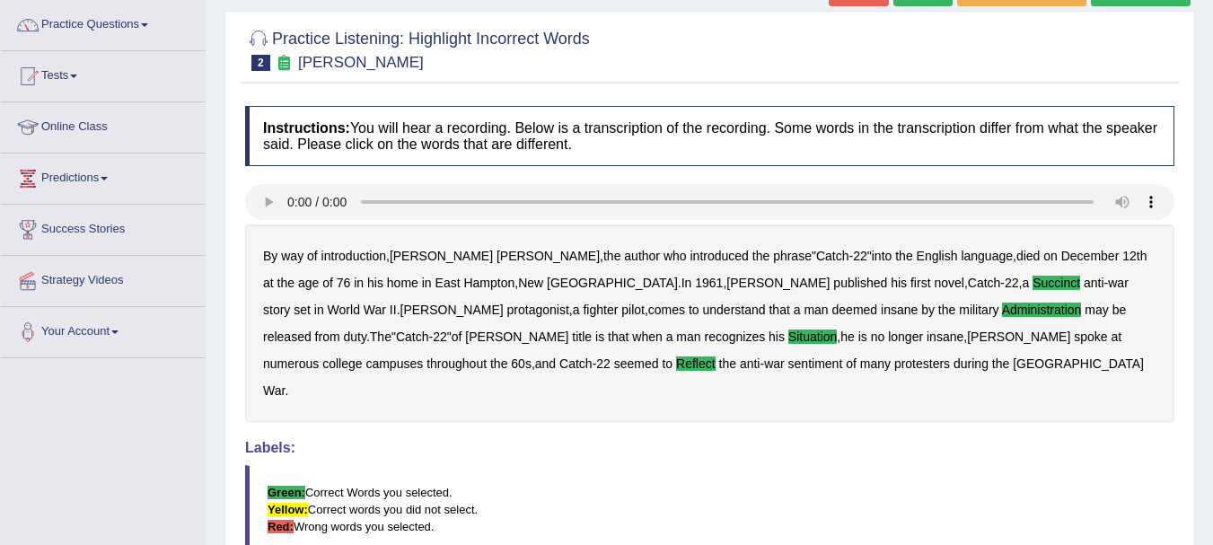
scroll to position [90, 0]
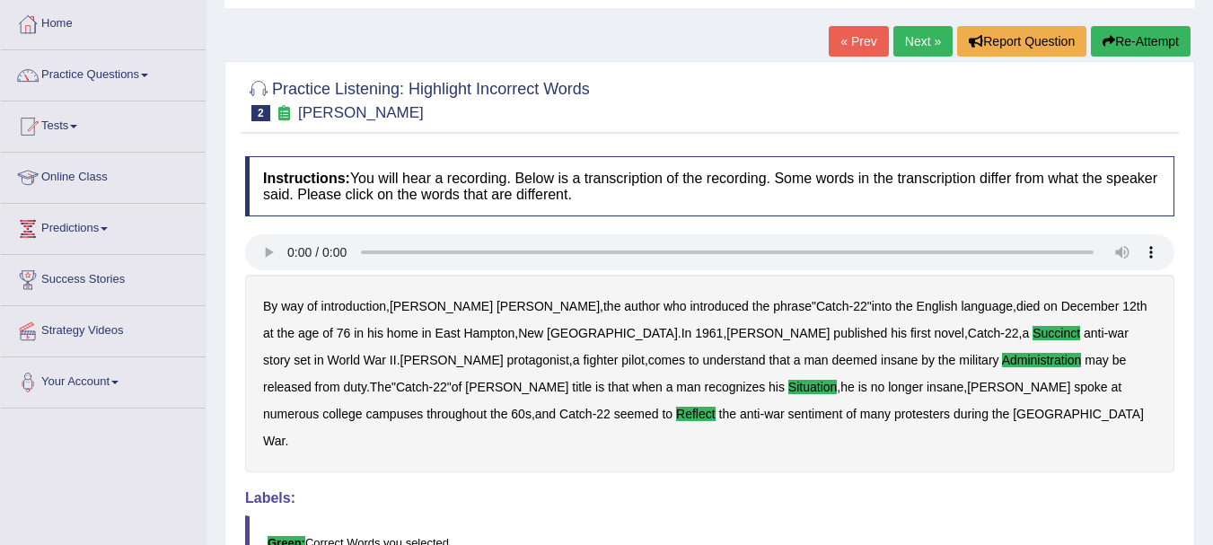
click at [920, 41] on link "Next »" at bounding box center [922, 41] width 59 height 31
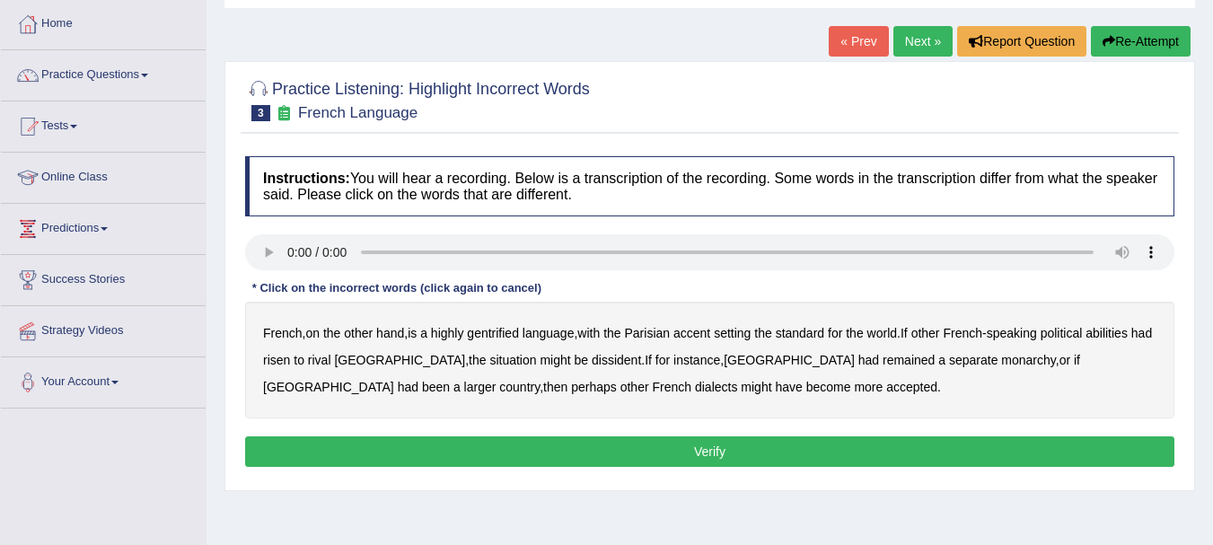
click at [493, 340] on div "French , on the other hand , is a highly gentrified language , with the Parisia…" at bounding box center [709, 360] width 929 height 117
click at [509, 334] on b "gentrified" at bounding box center [493, 333] width 52 height 14
click at [1105, 329] on b "abilities" at bounding box center [1106, 333] width 42 height 14
click at [592, 356] on b "dissident" at bounding box center [616, 360] width 49 height 14
click at [1001, 363] on b "monarchy" at bounding box center [1028, 360] width 54 height 14
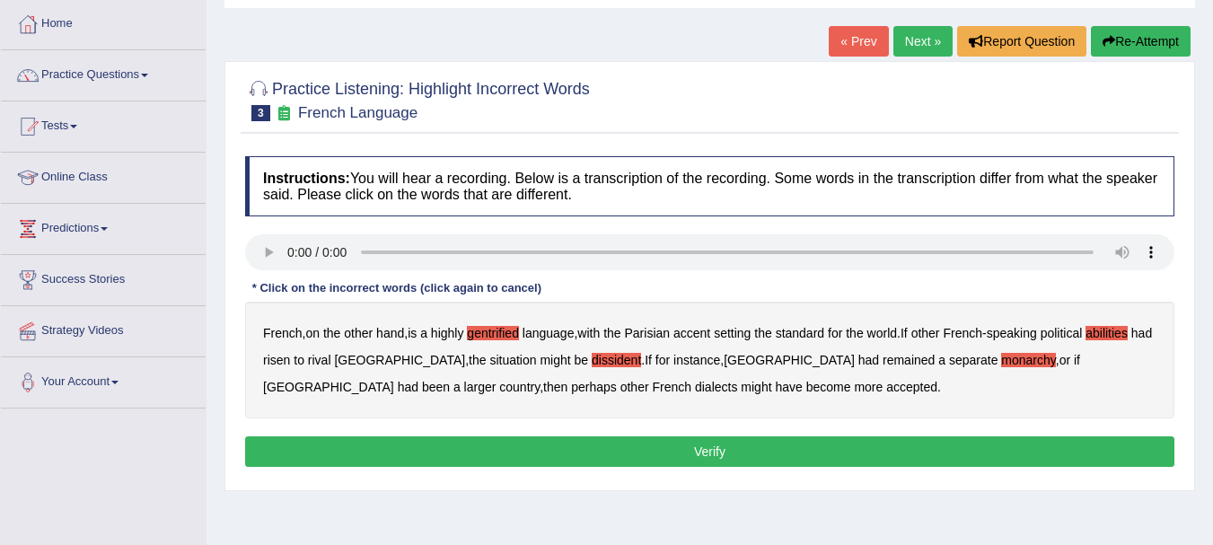
click at [589, 441] on button "Verify" at bounding box center [709, 451] width 929 height 31
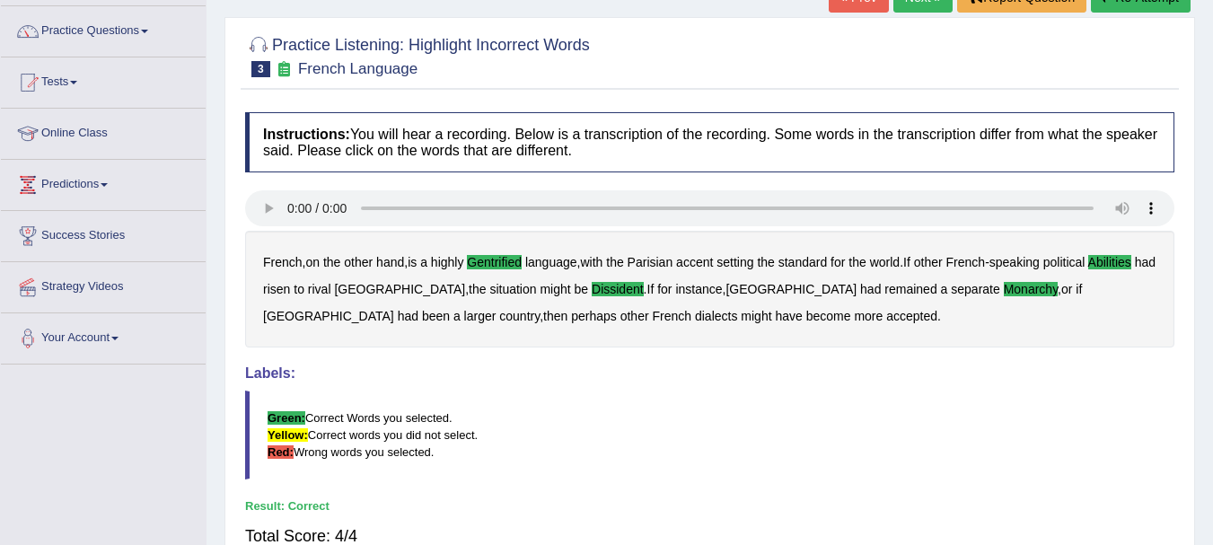
scroll to position [90, 0]
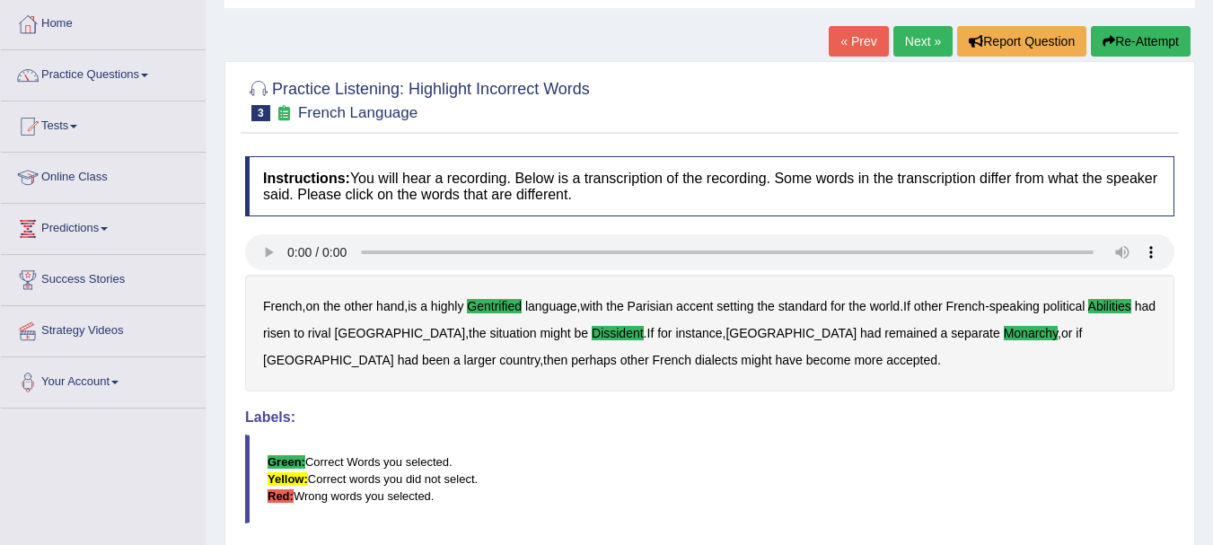
click at [922, 36] on link "Next »" at bounding box center [922, 41] width 59 height 31
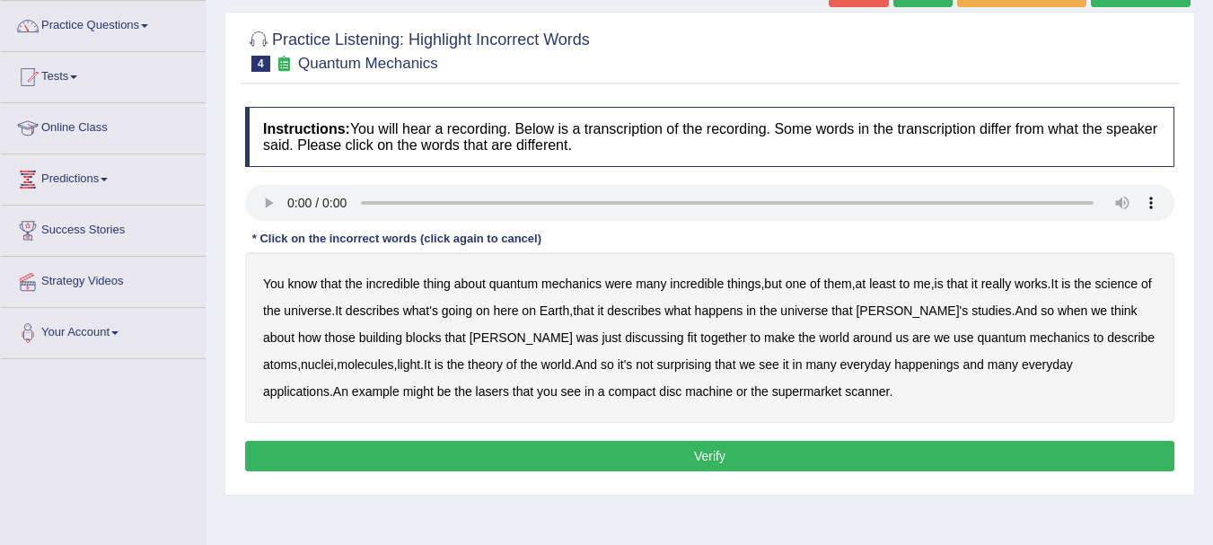
scroll to position [180, 0]
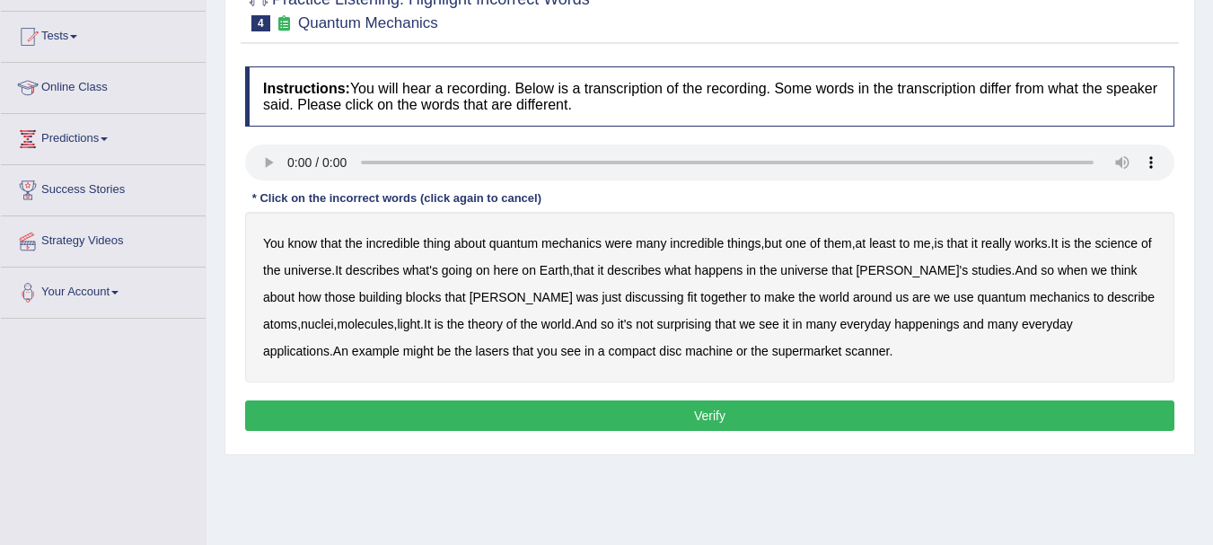
click at [1129, 241] on b "science" at bounding box center [1116, 243] width 42 height 14
click at [894, 328] on b "happenings" at bounding box center [926, 324] width 65 height 14
click at [685, 355] on b "machine" at bounding box center [709, 351] width 48 height 14
click at [688, 406] on button "Verify" at bounding box center [709, 415] width 929 height 31
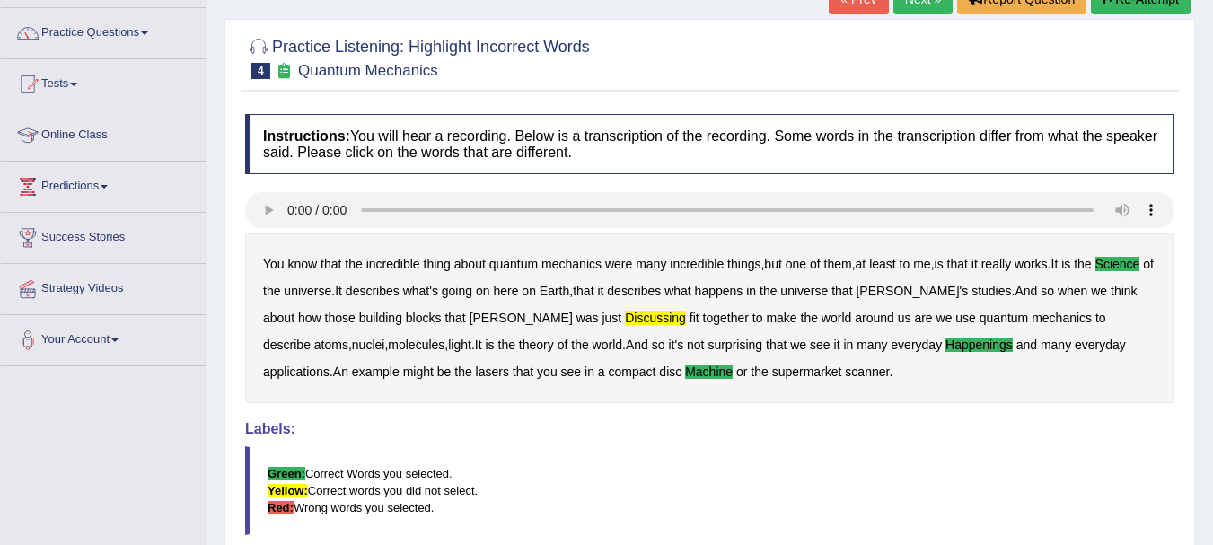
scroll to position [128, 0]
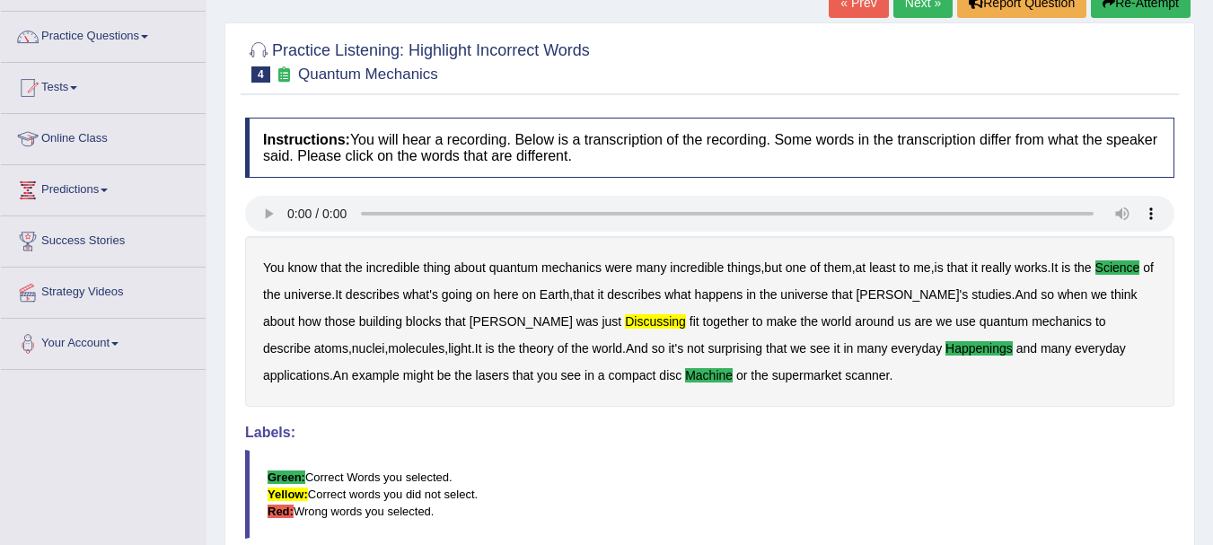
click at [625, 324] on b "discussing" at bounding box center [655, 321] width 61 height 14
click at [910, 11] on link "Next »" at bounding box center [922, 2] width 59 height 31
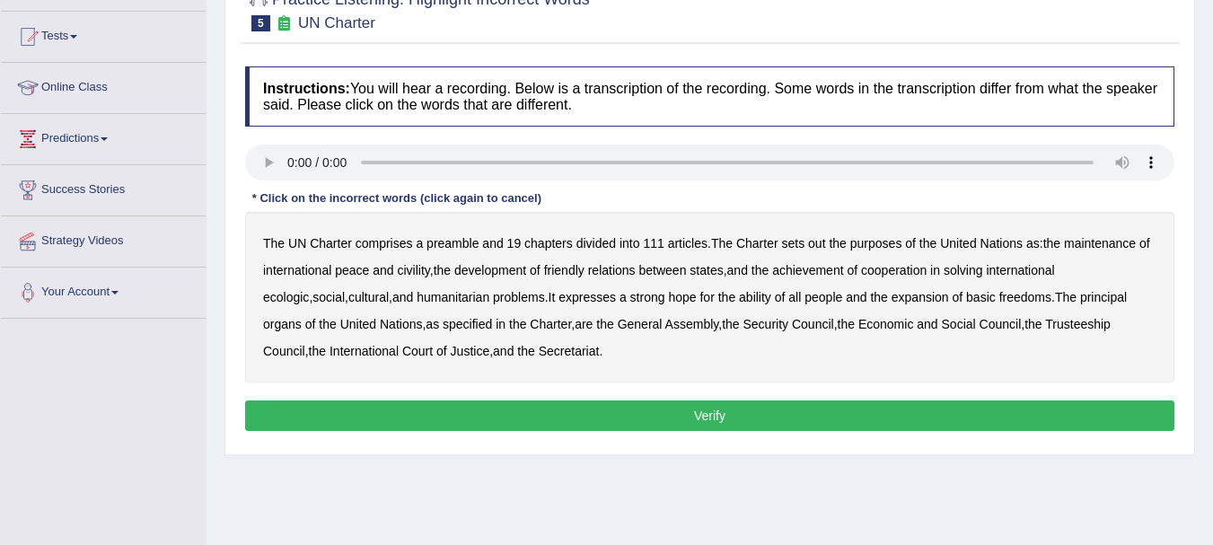
click at [834, 250] on div "The UN Charter comprises a preamble and 19 chapters divided into 111 articles .…" at bounding box center [709, 297] width 929 height 171
click at [834, 248] on b "the" at bounding box center [837, 243] width 17 height 14
click at [416, 269] on b "civility" at bounding box center [413, 270] width 32 height 14
click at [309, 290] on b "ecologic" at bounding box center [286, 297] width 46 height 14
click at [669, 408] on button "Verify" at bounding box center [709, 415] width 929 height 31
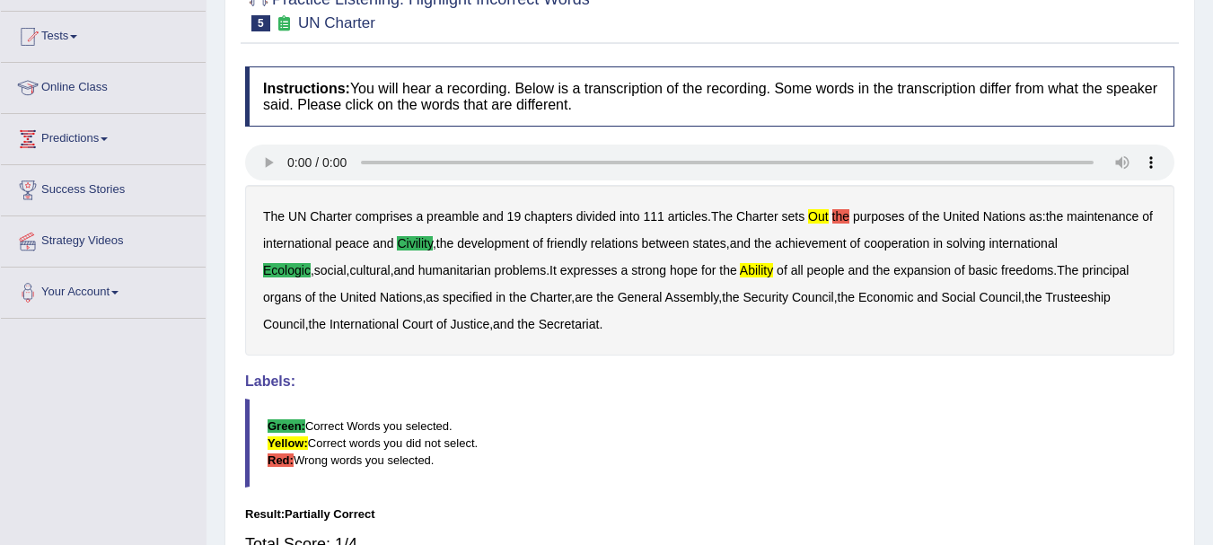
scroll to position [269, 0]
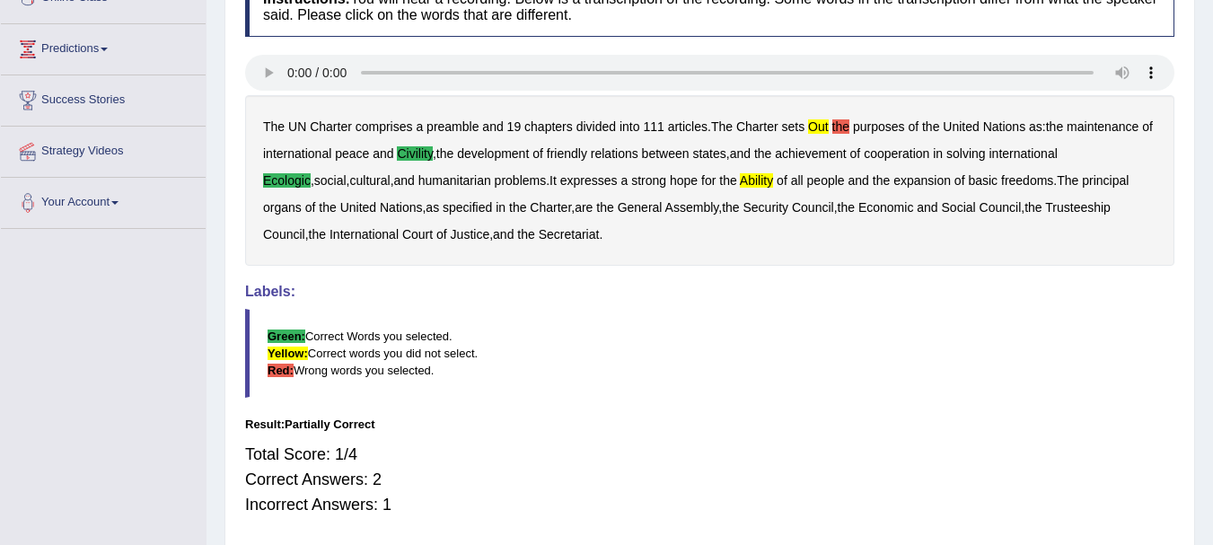
click at [663, 402] on div "Instructions: You will hear a recording. Below is a transcription of the record…" at bounding box center [710, 254] width 938 height 573
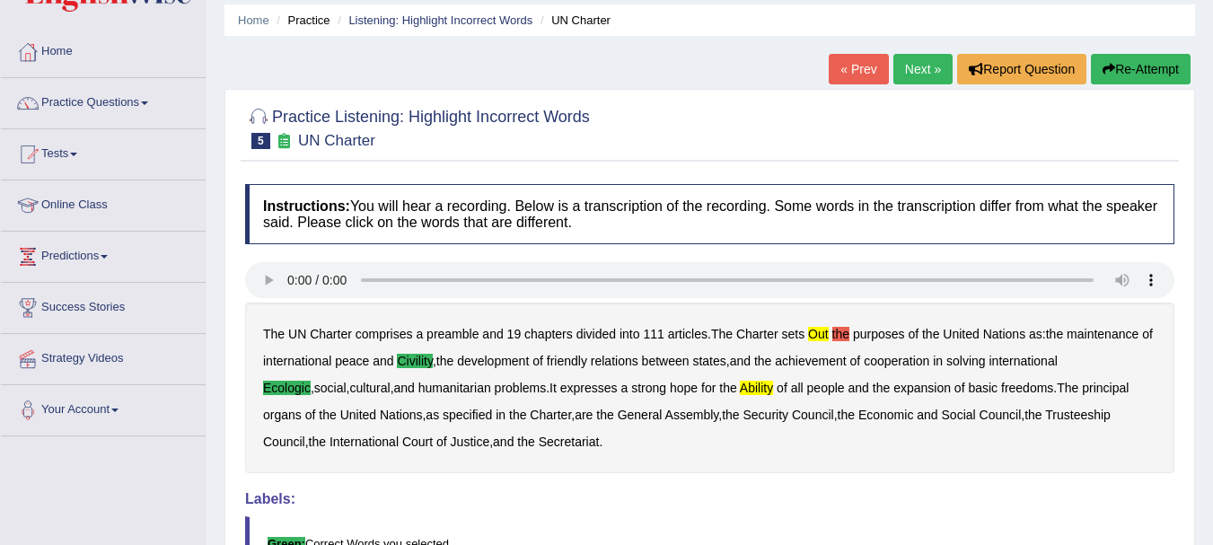
scroll to position [39, 0]
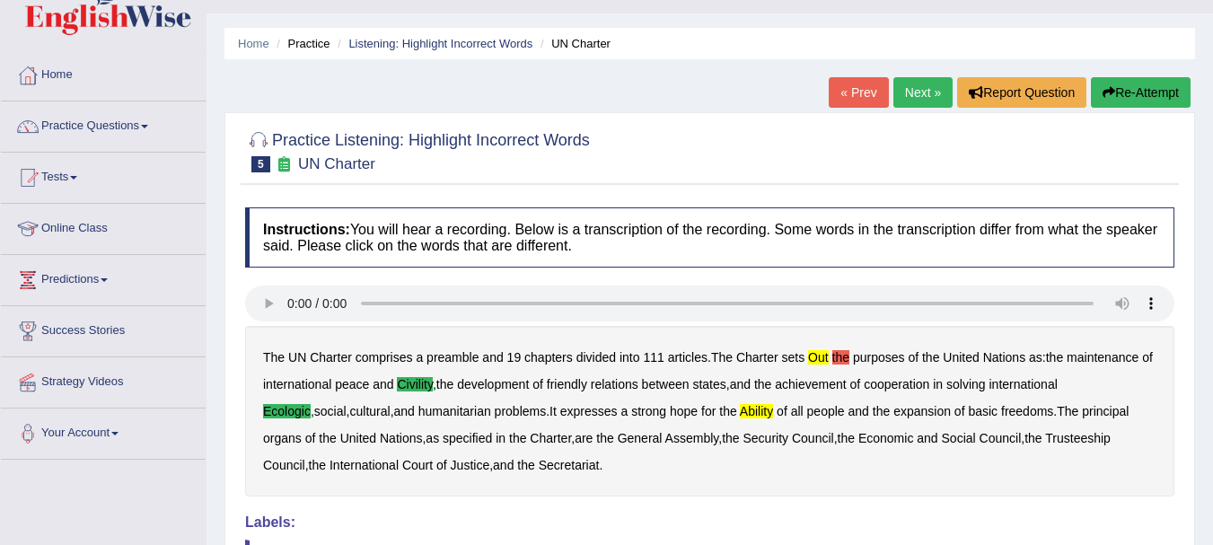
click at [1133, 85] on button "Re-Attempt" at bounding box center [1141, 92] width 100 height 31
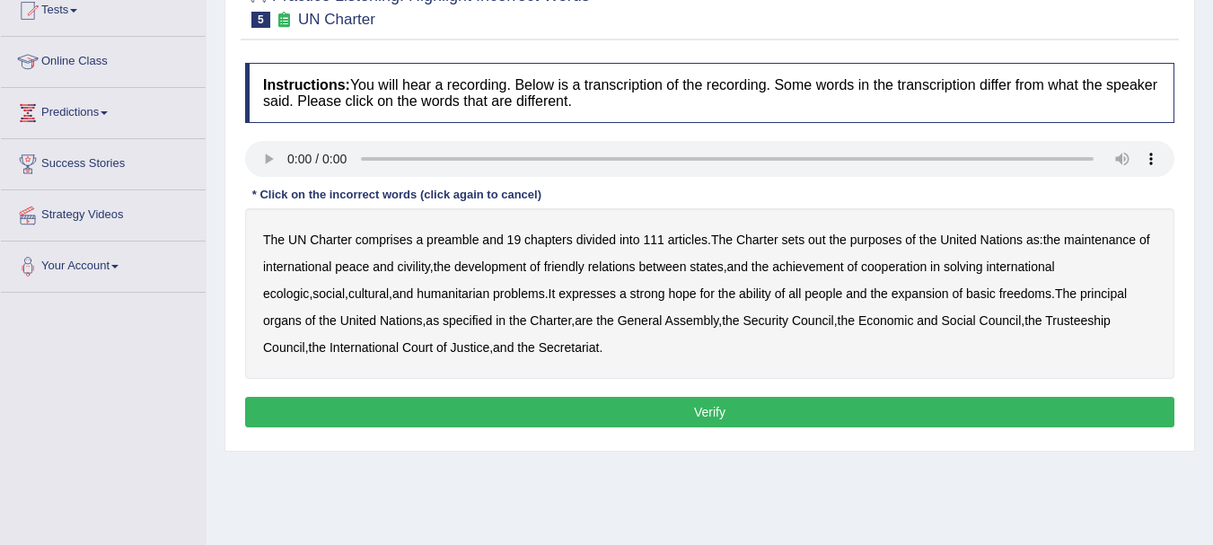
scroll to position [218, 0]
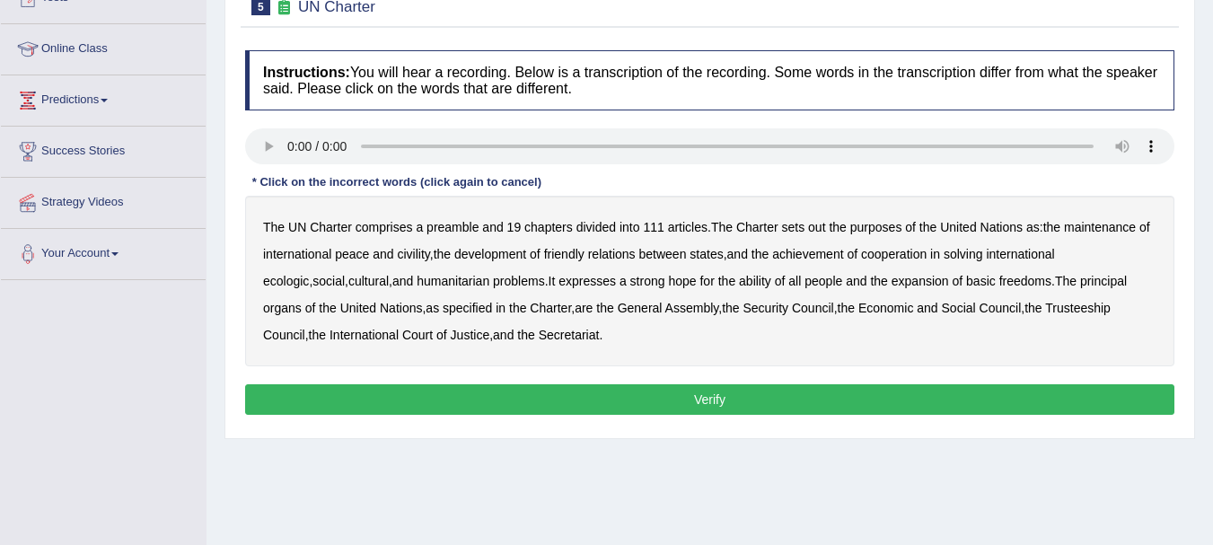
click at [817, 230] on b "out" at bounding box center [816, 227] width 17 height 14
click at [406, 257] on b "civility" at bounding box center [413, 254] width 32 height 14
click at [309, 274] on b "ecologic" at bounding box center [286, 281] width 46 height 14
click at [739, 277] on b "ability" at bounding box center [755, 281] width 32 height 14
click at [722, 394] on button "Verify" at bounding box center [709, 399] width 929 height 31
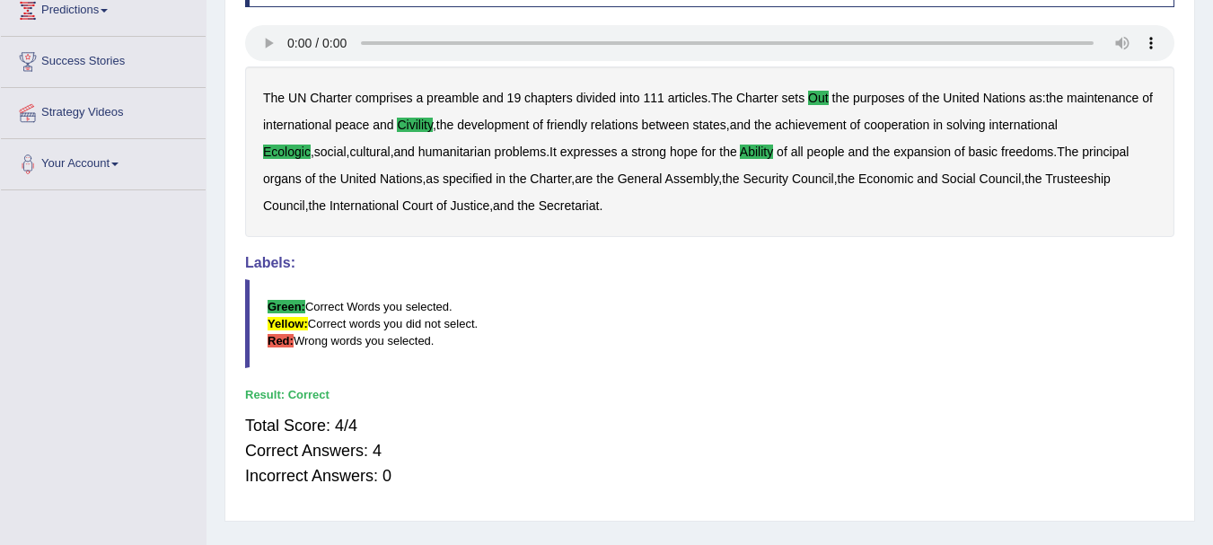
scroll to position [39, 0]
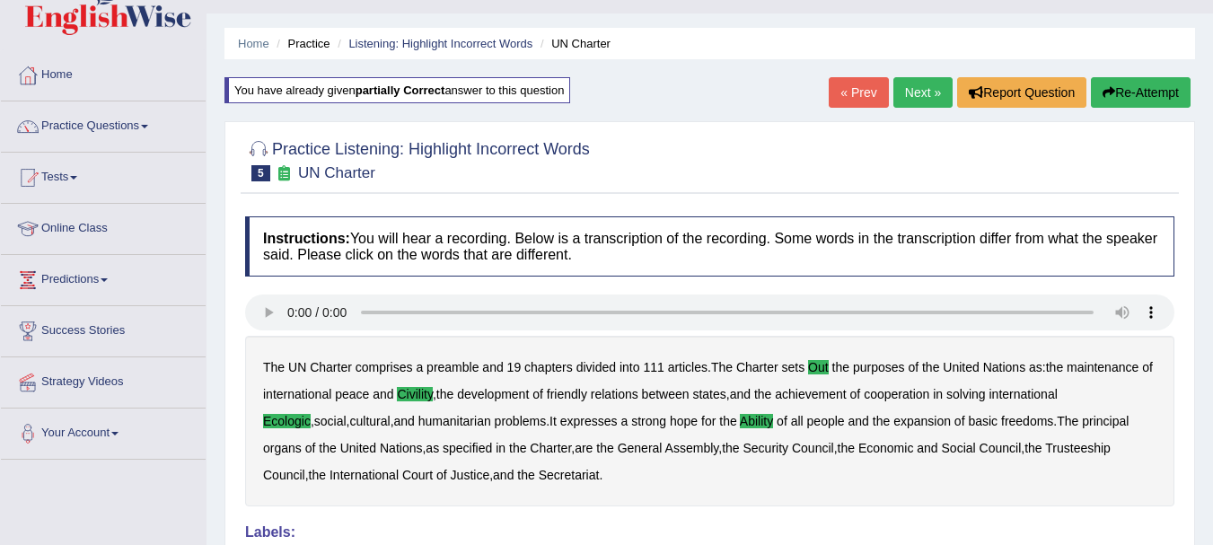
click at [904, 91] on link "Next »" at bounding box center [922, 92] width 59 height 31
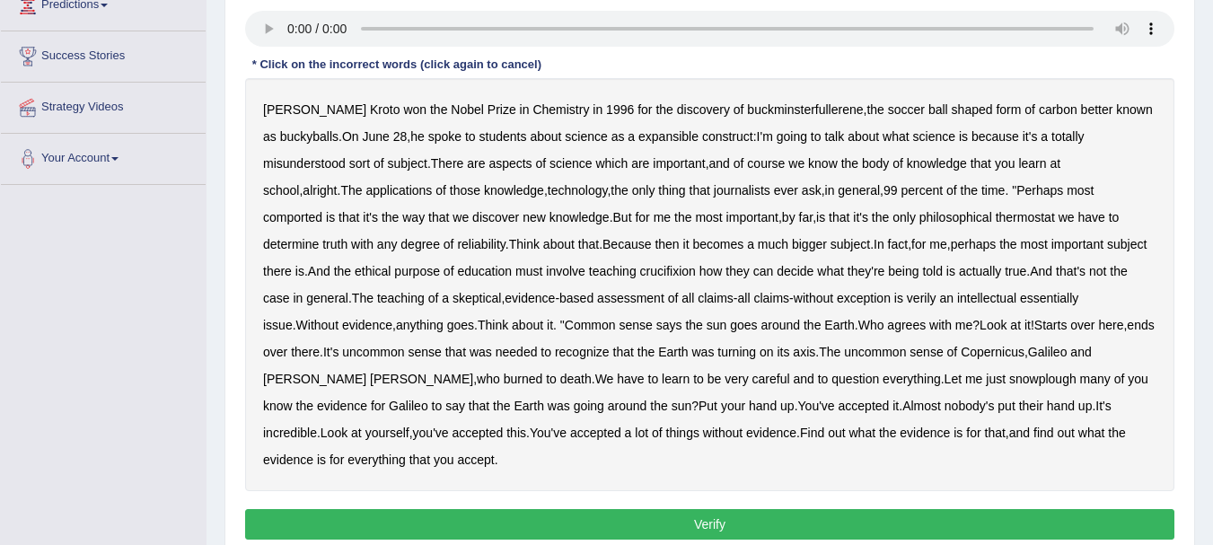
scroll to position [269, 0]
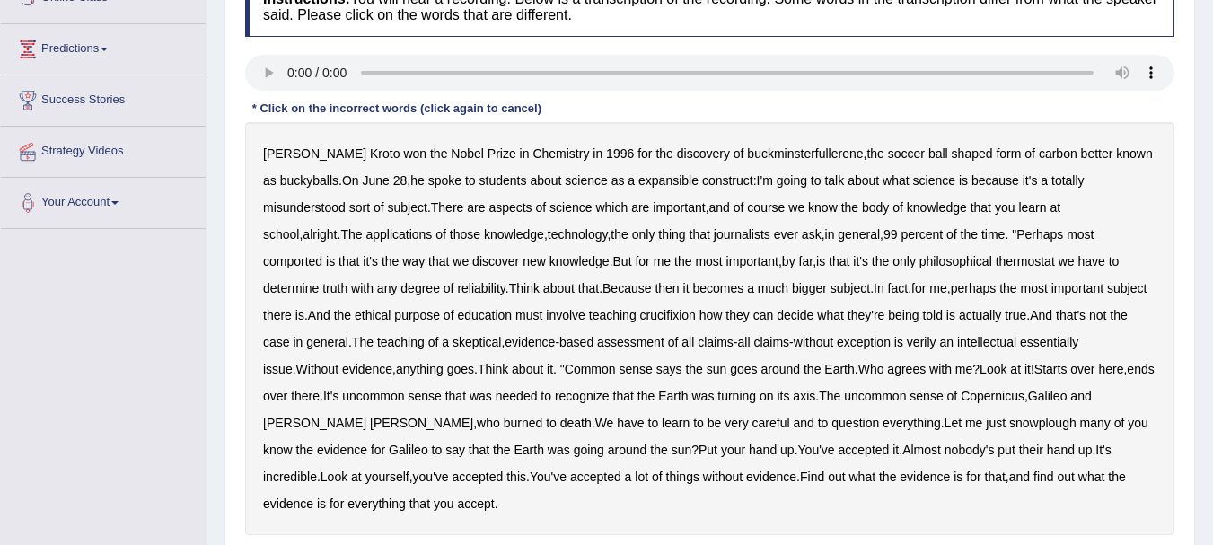
click at [673, 180] on b "expansible" at bounding box center [668, 180] width 60 height 14
click at [714, 234] on b "journalists" at bounding box center [742, 234] width 57 height 14
click at [322, 254] on b "comported" at bounding box center [292, 261] width 59 height 14
click at [995, 264] on b "thermostat" at bounding box center [1024, 261] width 59 height 14
click at [640, 319] on b "crucifixion" at bounding box center [668, 315] width 56 height 14
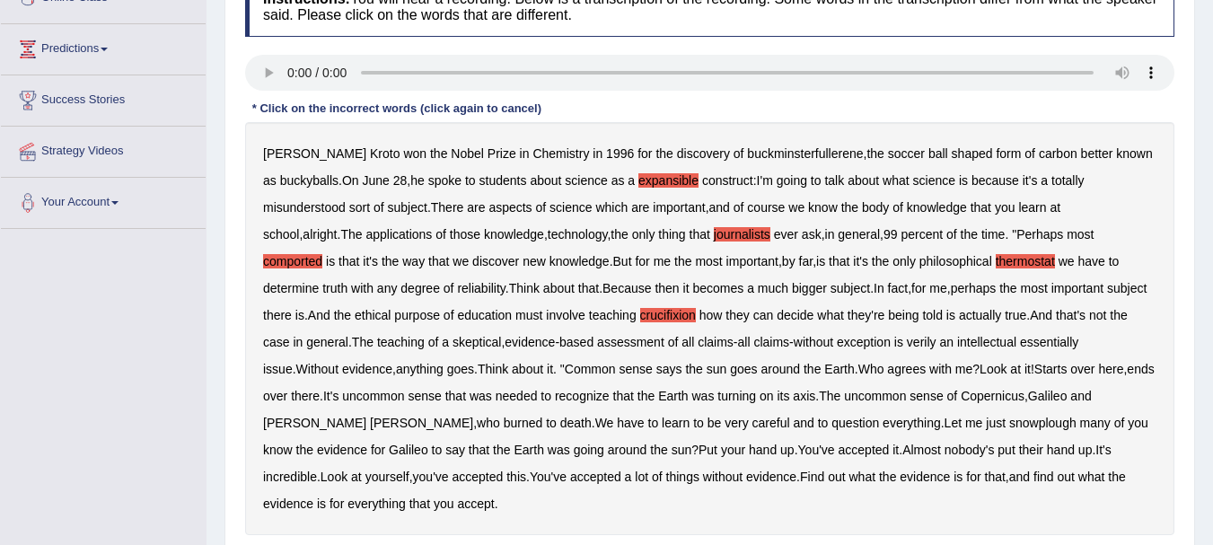
click at [907, 345] on b "verily" at bounding box center [922, 342] width 30 height 14
click at [1009, 424] on b "snowplough" at bounding box center [1042, 423] width 67 height 14
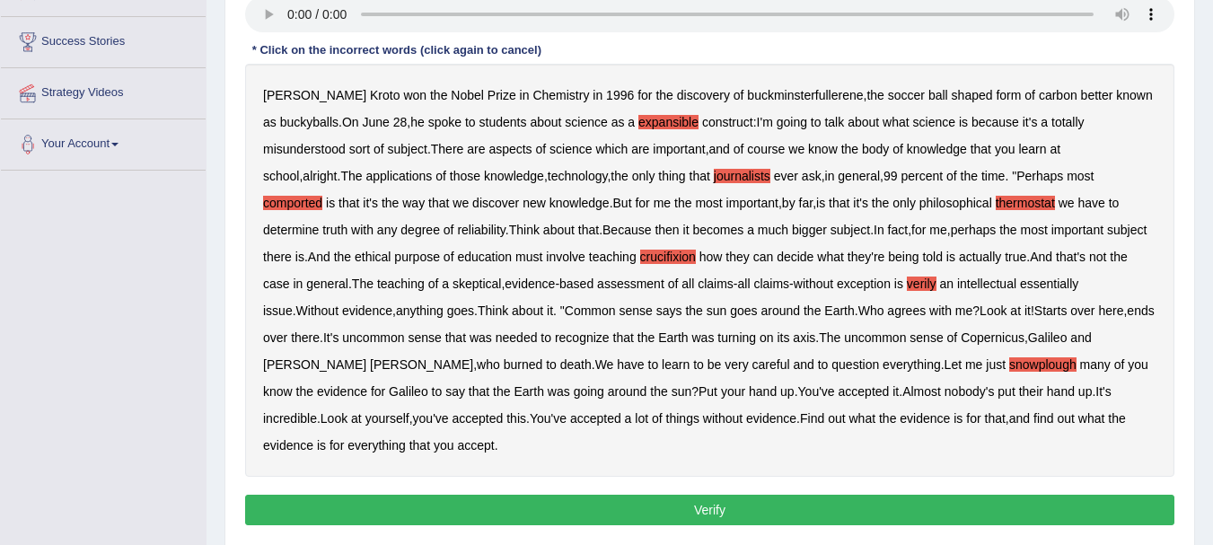
scroll to position [359, 0]
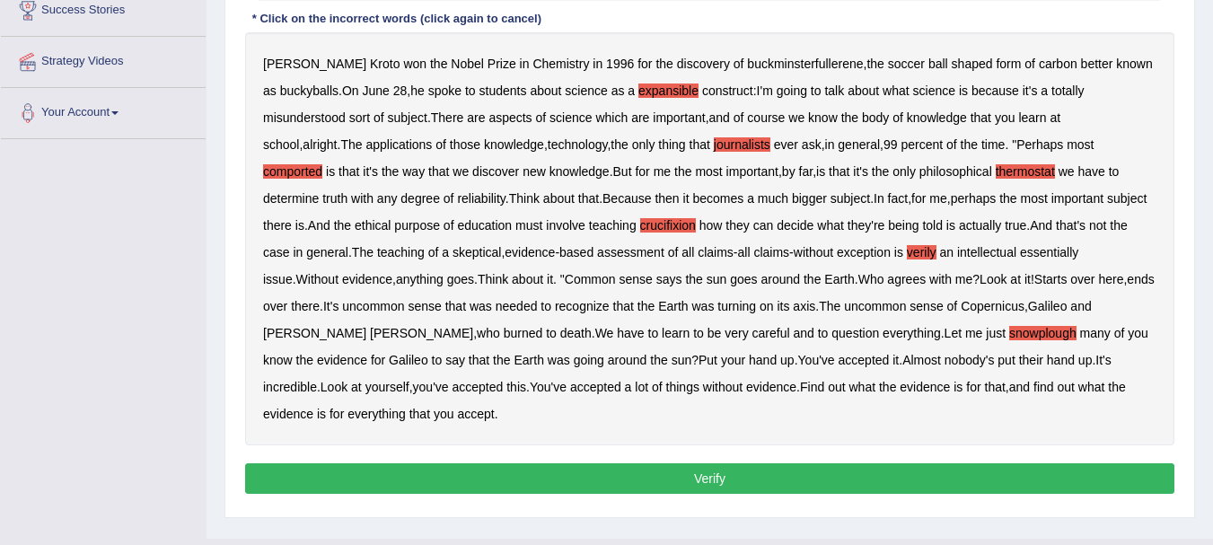
click at [732, 434] on div "Instructions: You will hear a recording. Below is a transcription of the record…" at bounding box center [710, 193] width 938 height 630
click at [735, 463] on button "Verify" at bounding box center [709, 478] width 929 height 31
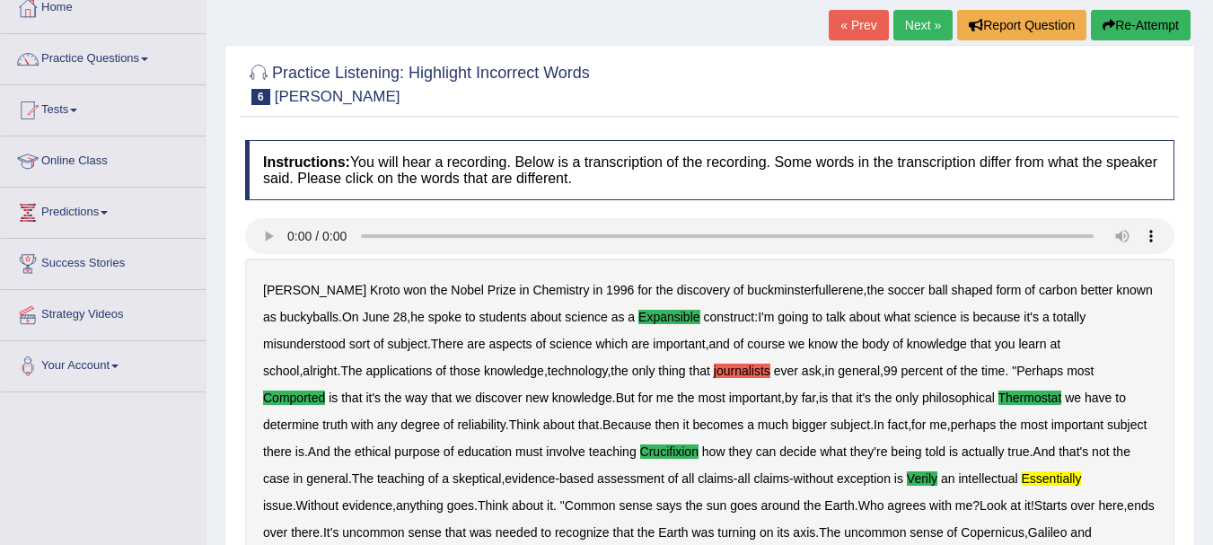
scroll to position [101, 0]
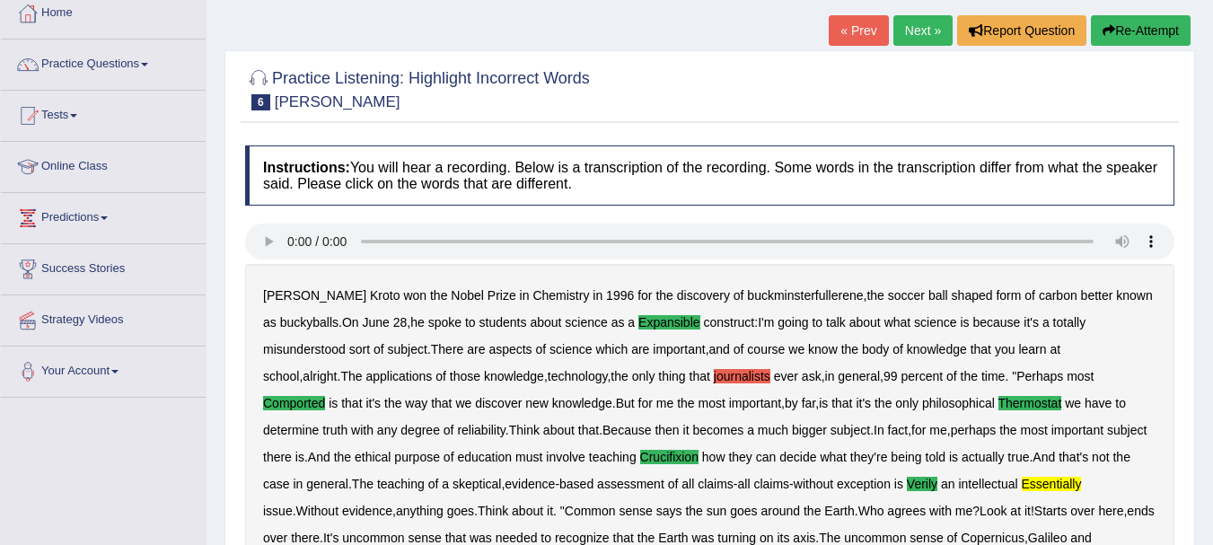
click at [919, 33] on link "Next »" at bounding box center [922, 30] width 59 height 31
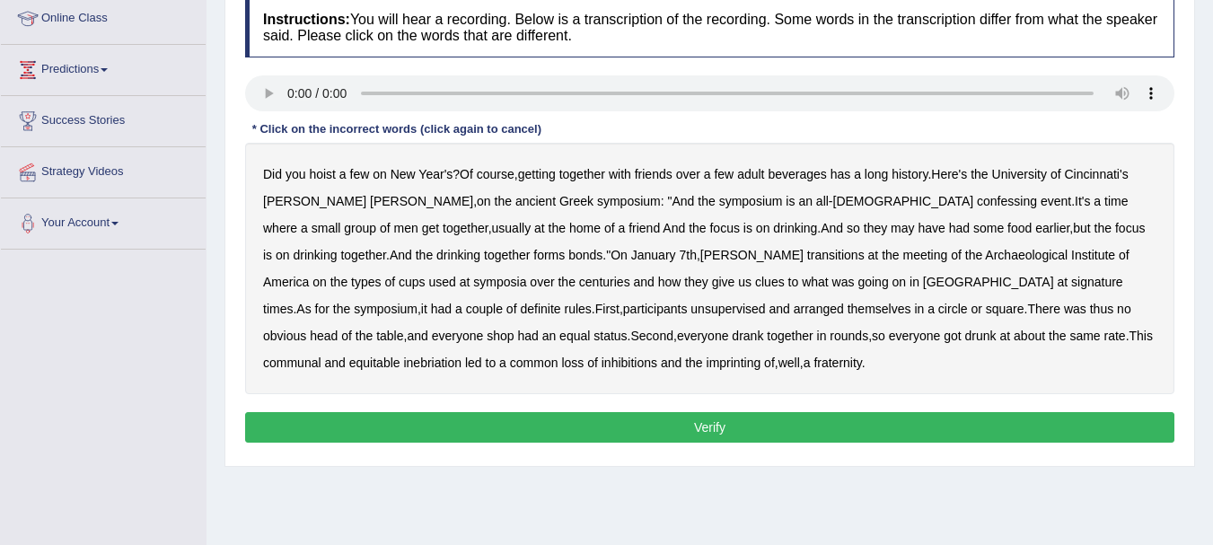
scroll to position [269, 0]
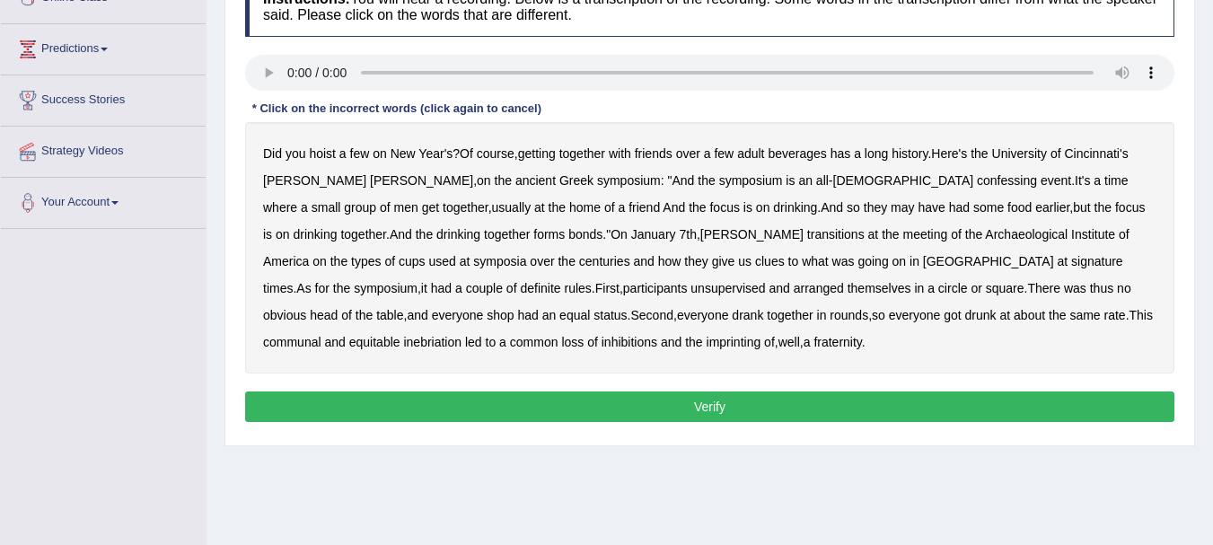
click at [977, 183] on b "confessing" at bounding box center [1007, 180] width 60 height 14
click at [864, 207] on b "they" at bounding box center [875, 207] width 23 height 14
click at [864, 213] on b "they" at bounding box center [875, 207] width 23 height 14
click at [1071, 264] on b "signature" at bounding box center [1097, 261] width 52 height 14
click at [690, 291] on b "unsupervised" at bounding box center [727, 288] width 75 height 14
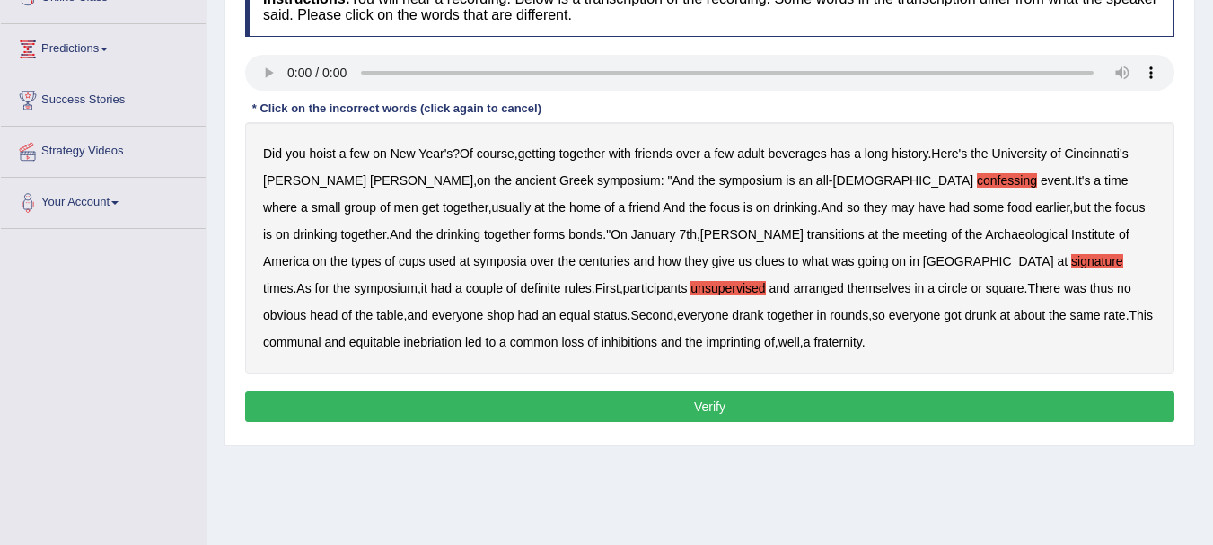
click at [706, 339] on b "imprinting" at bounding box center [733, 342] width 55 height 14
click at [684, 406] on button "Verify" at bounding box center [709, 406] width 929 height 31
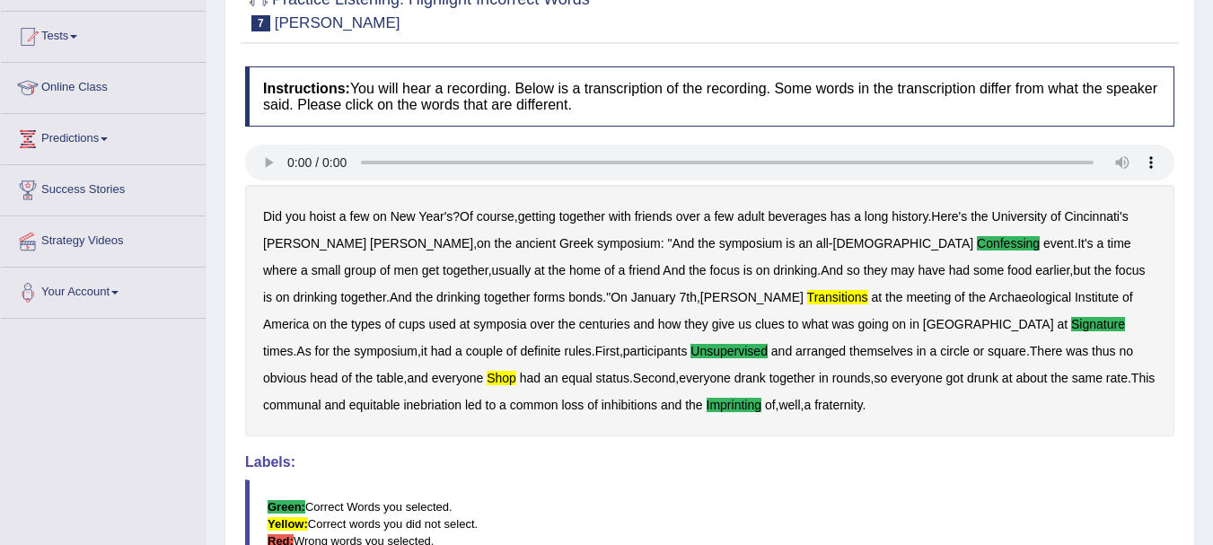
scroll to position [0, 0]
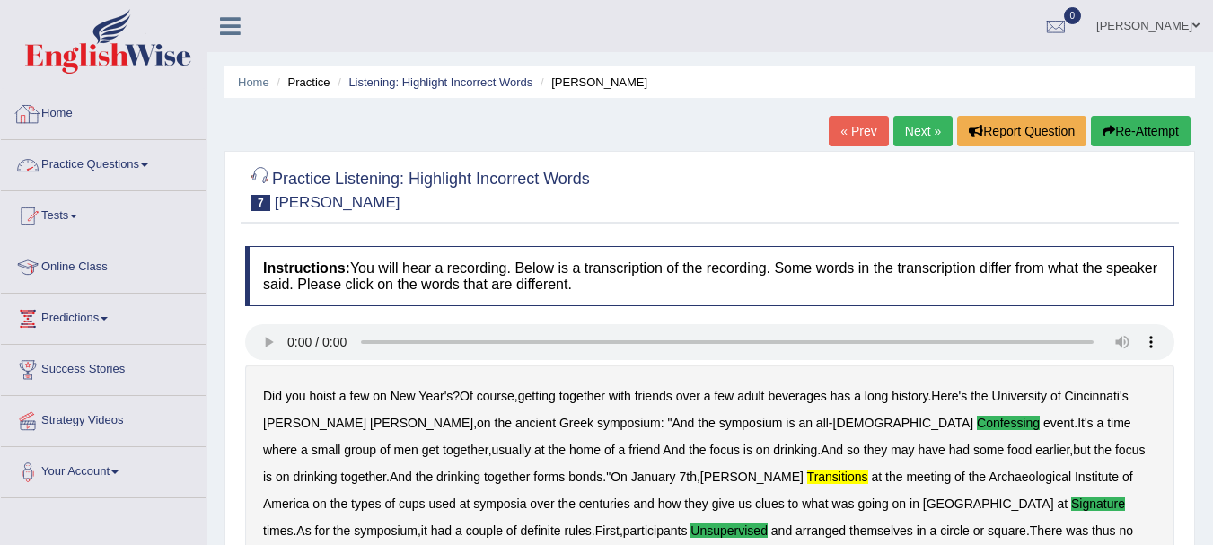
click at [78, 122] on link "Home" at bounding box center [103, 111] width 205 height 45
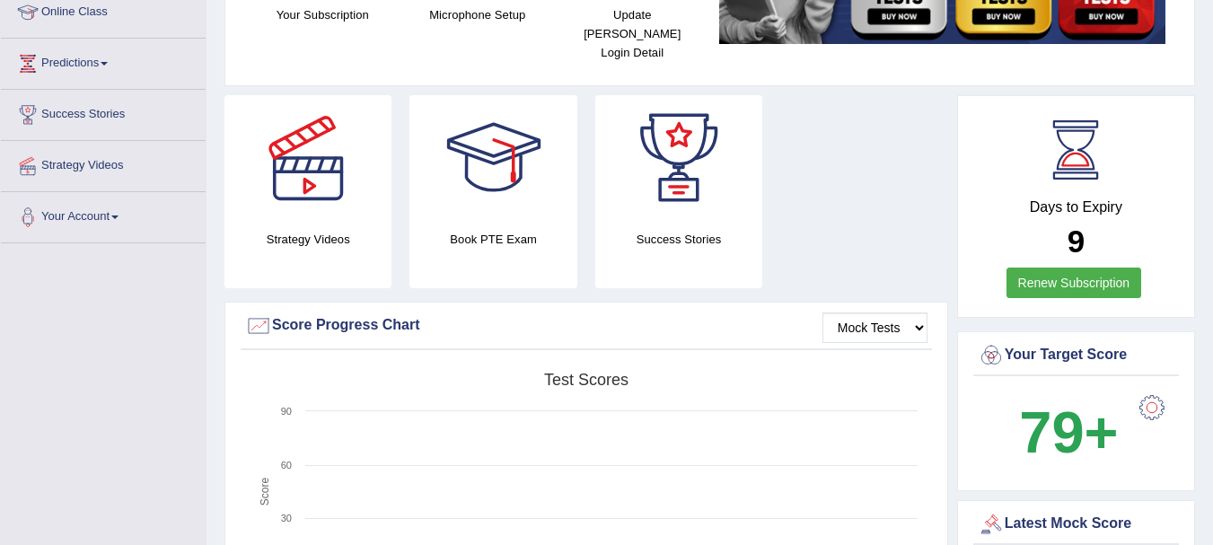
scroll to position [180, 0]
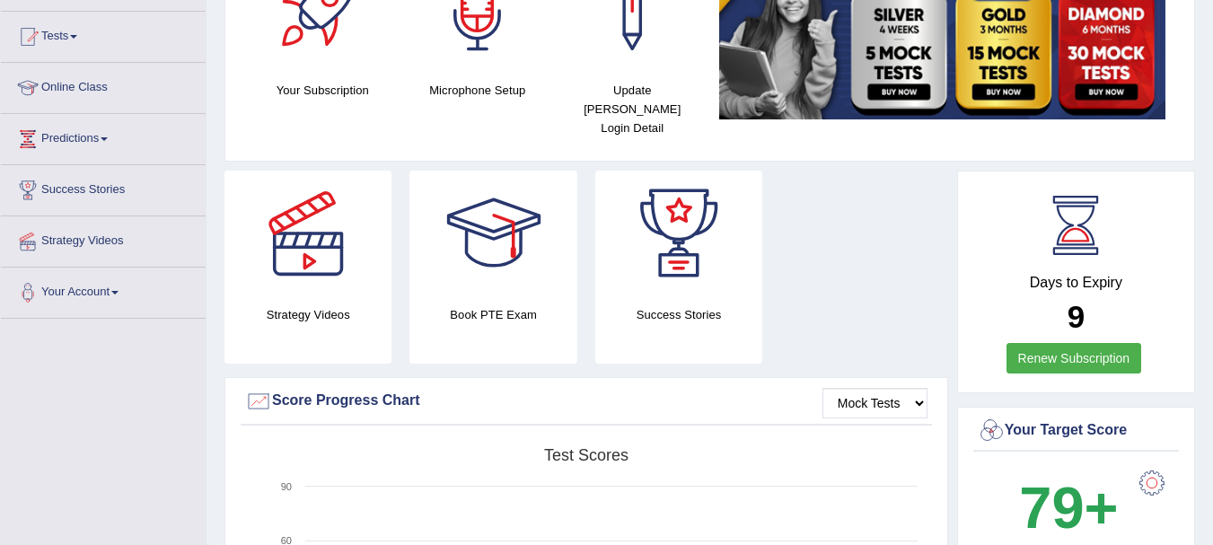
click at [1083, 343] on link "Renew Subscription" at bounding box center [1074, 358] width 136 height 31
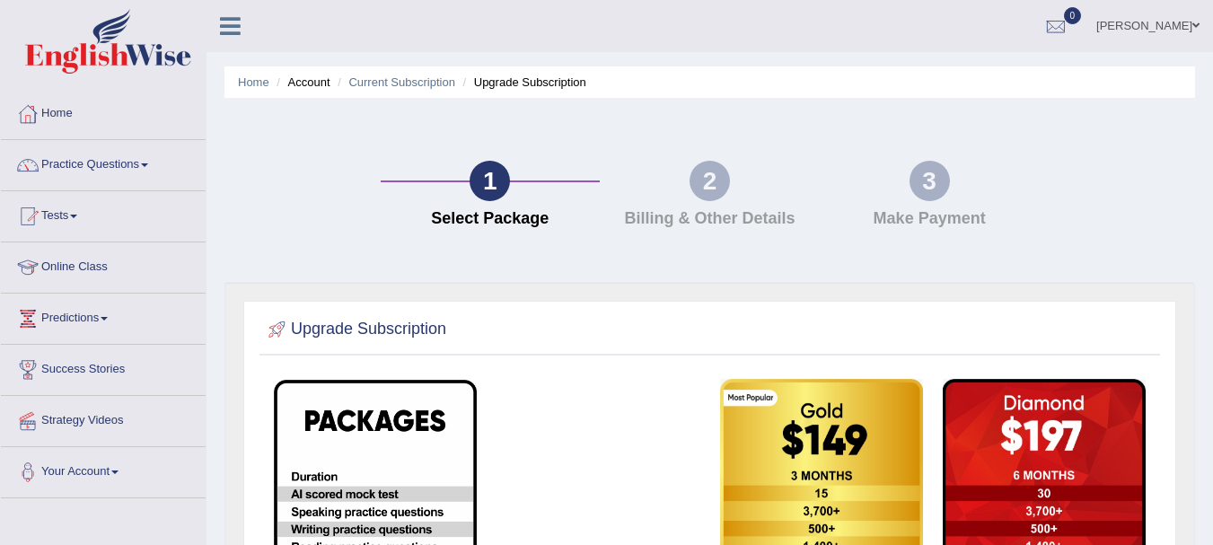
click at [1182, 25] on link "[PERSON_NAME]" at bounding box center [1148, 23] width 130 height 47
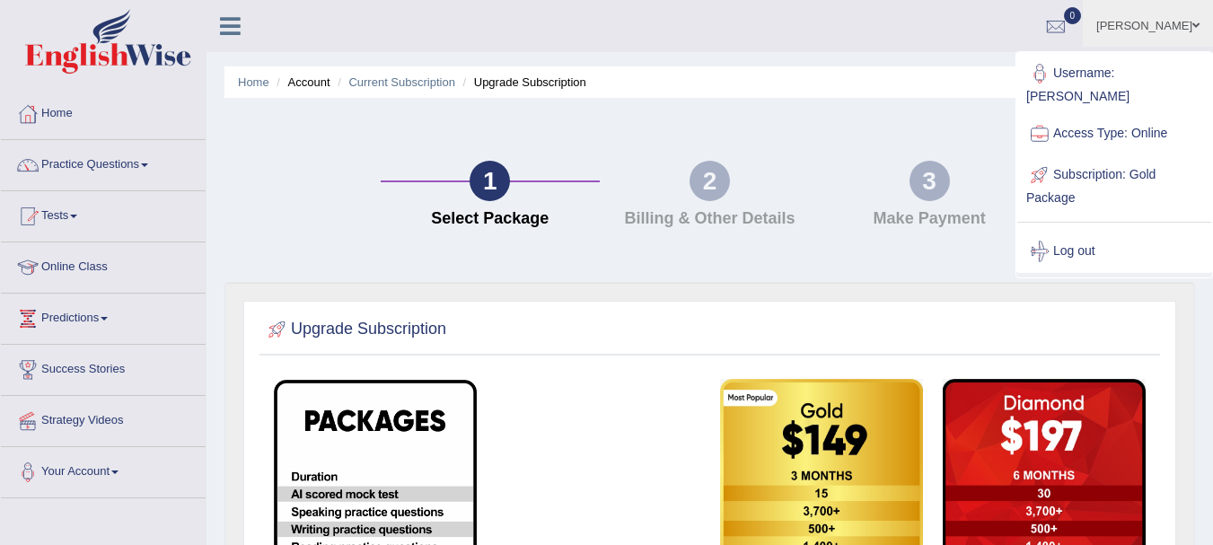
click at [1127, 75] on link "Username: [PERSON_NAME]" at bounding box center [1114, 83] width 194 height 60
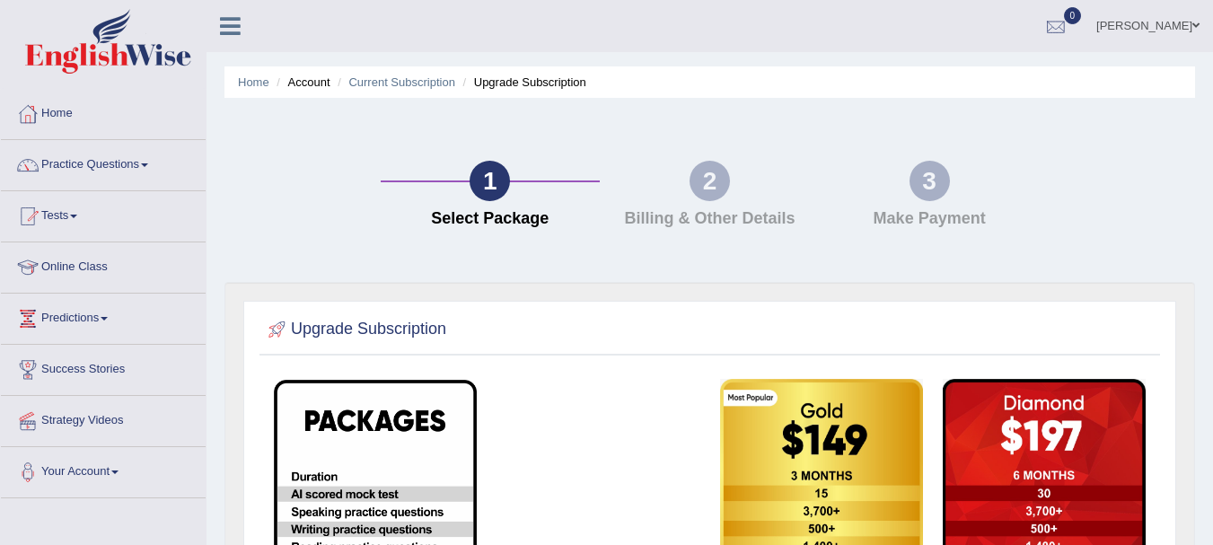
click at [1069, 31] on div at bounding box center [1055, 26] width 27 height 27
click at [1030, 75] on div "See All Alerts" at bounding box center [948, 75] width 239 height 19
click at [1162, 31] on link "[PERSON_NAME]" at bounding box center [1148, 23] width 130 height 47
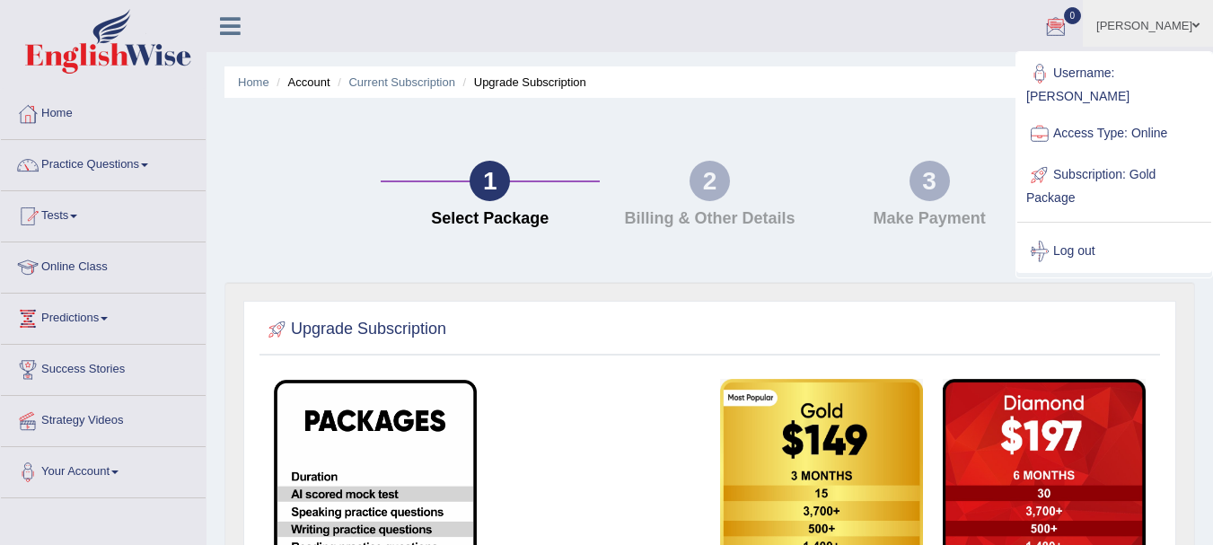
click at [1139, 157] on link "Subscription: Gold Package" at bounding box center [1114, 184] width 194 height 60
